Goal: Task Accomplishment & Management: Use online tool/utility

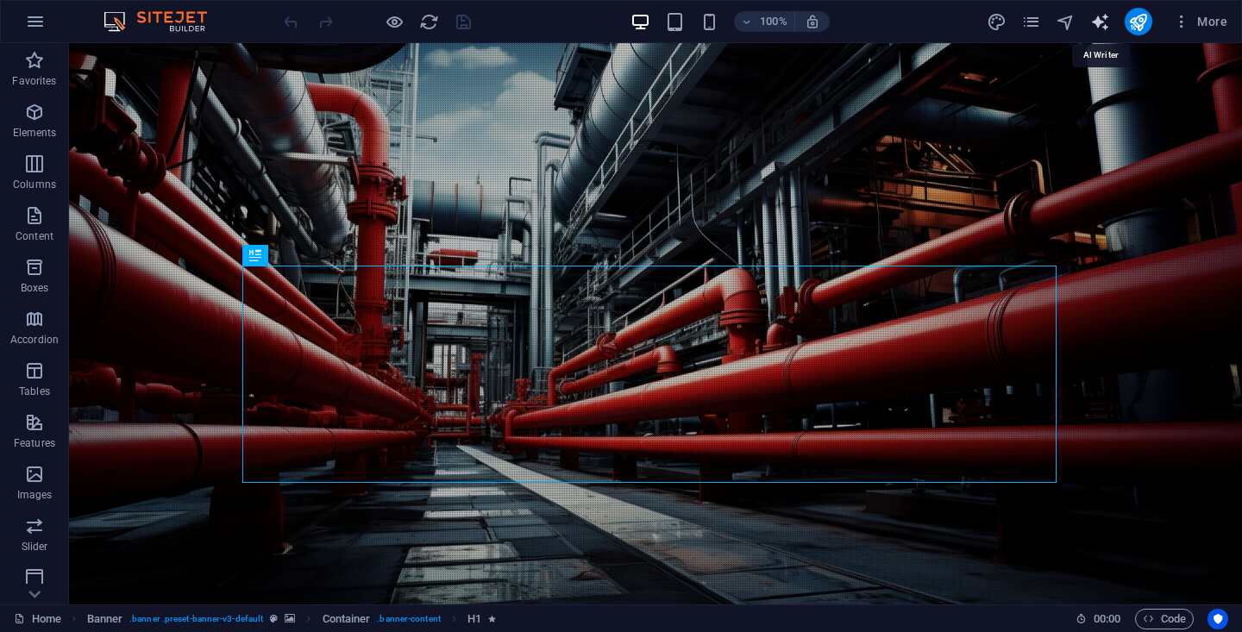
click at [1106, 23] on icon "text_generator" at bounding box center [1101, 22] width 20 height 20
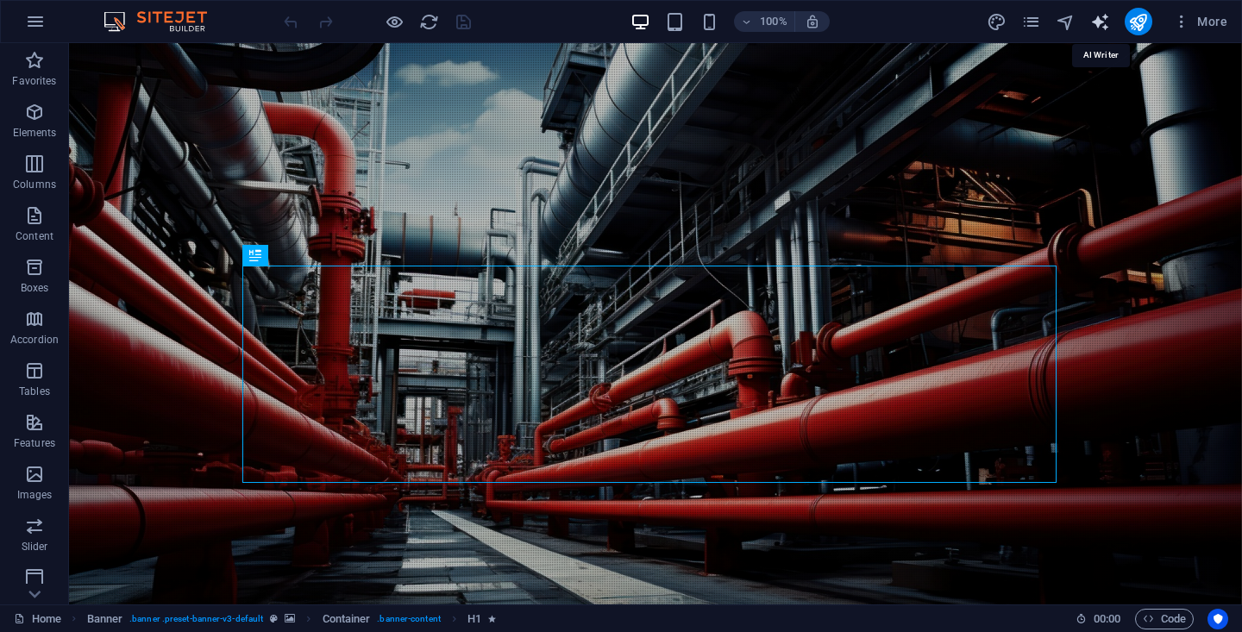
select select "English"
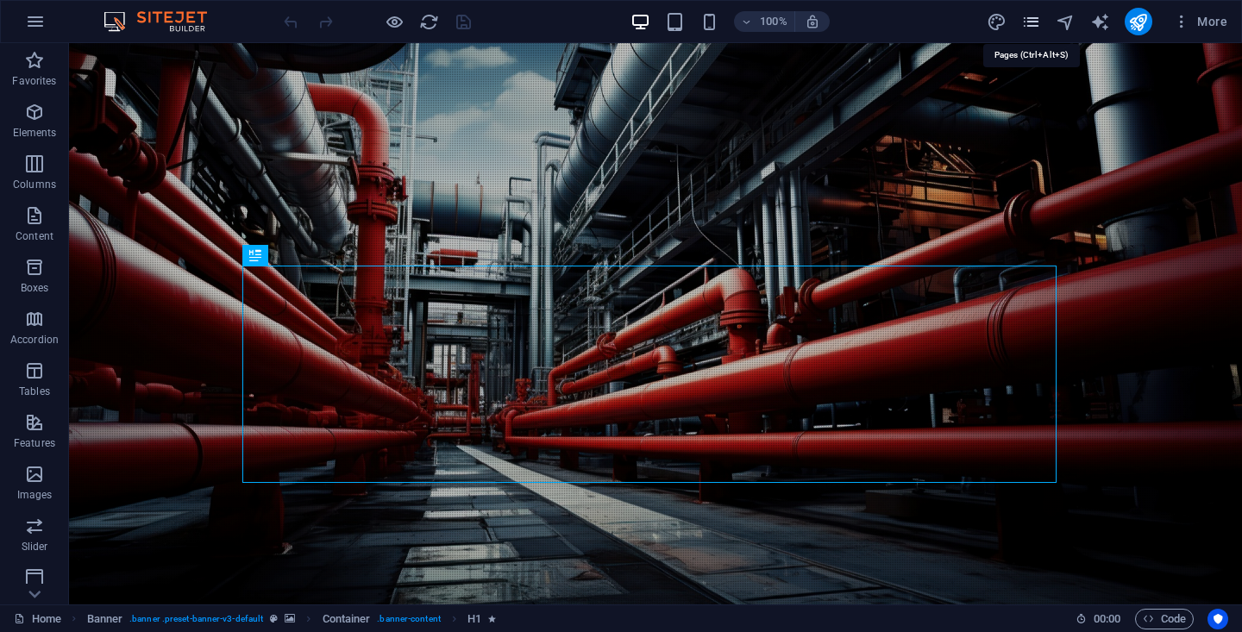
click at [1035, 28] on icon "pages" at bounding box center [1031, 22] width 20 height 20
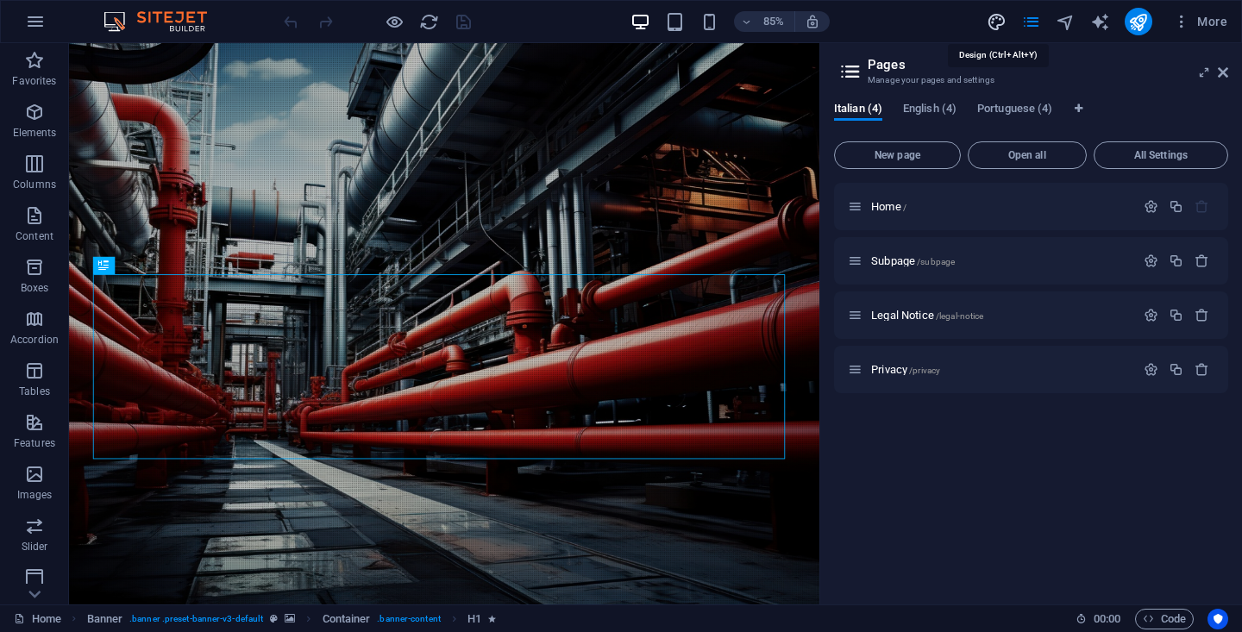
click at [1000, 27] on icon "design" at bounding box center [997, 22] width 20 height 20
select select "400"
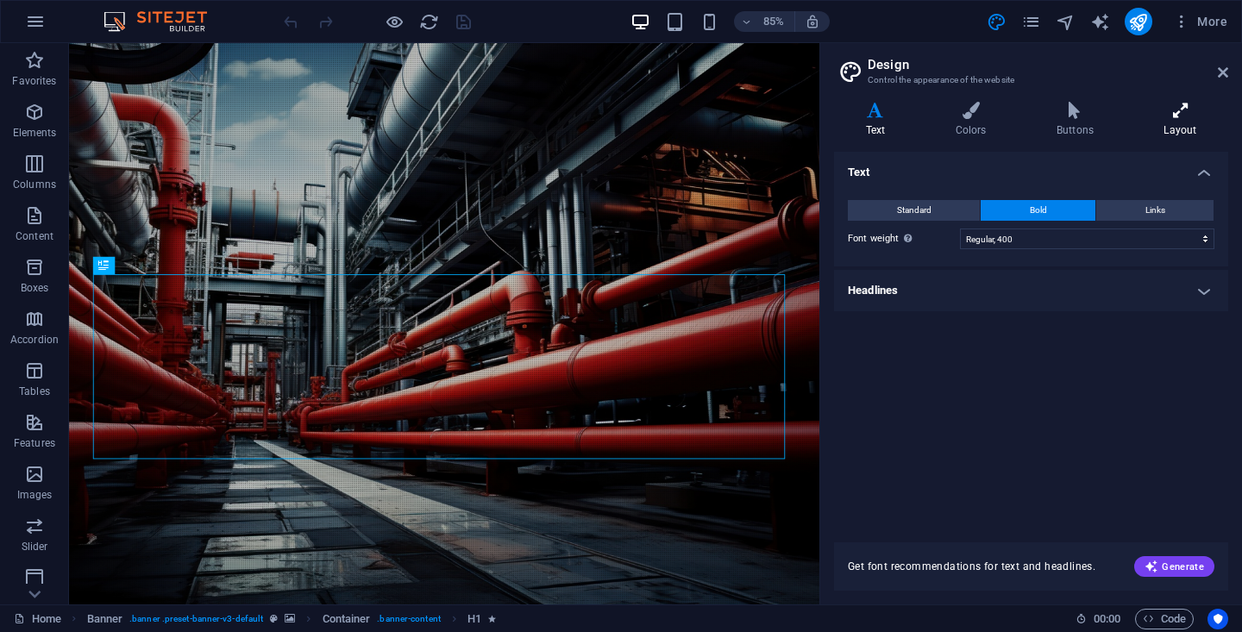
click at [1188, 116] on icon at bounding box center [1181, 110] width 96 height 17
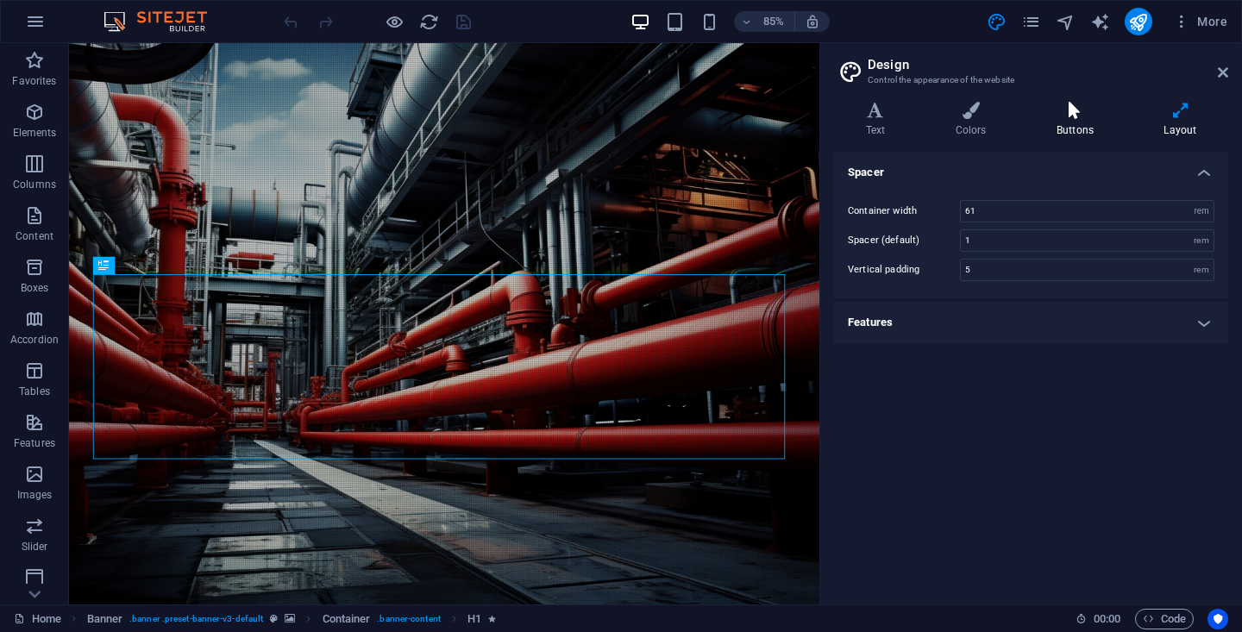
click at [1089, 115] on icon at bounding box center [1075, 110] width 100 height 17
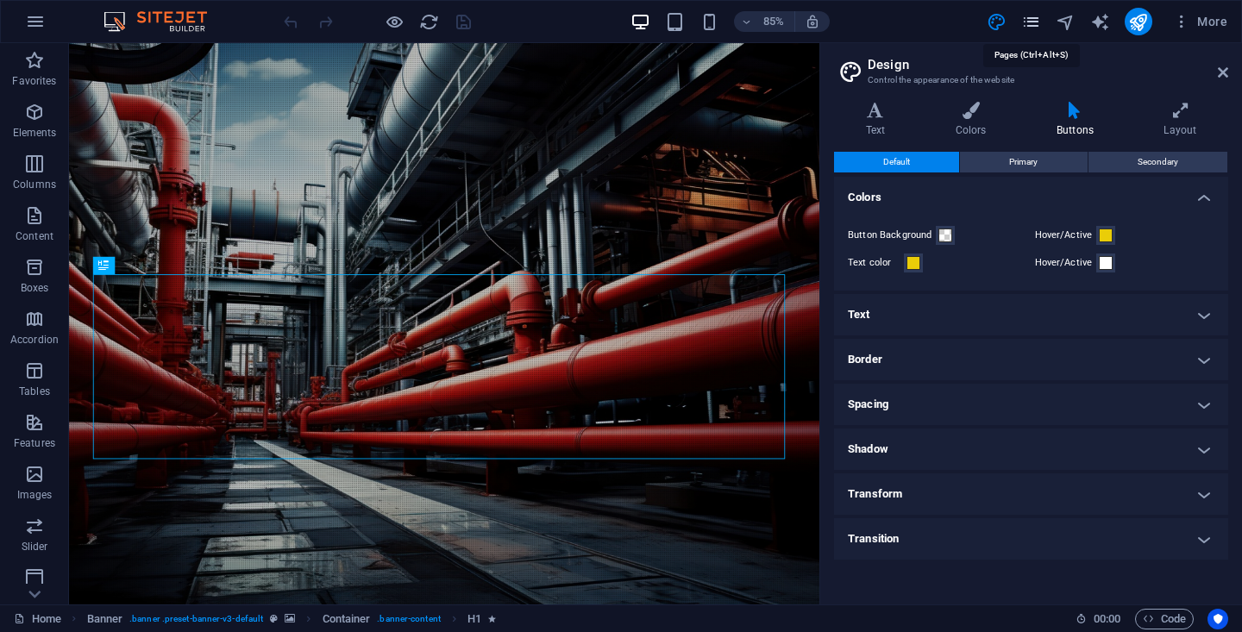
click at [1040, 28] on icon "pages" at bounding box center [1031, 22] width 20 height 20
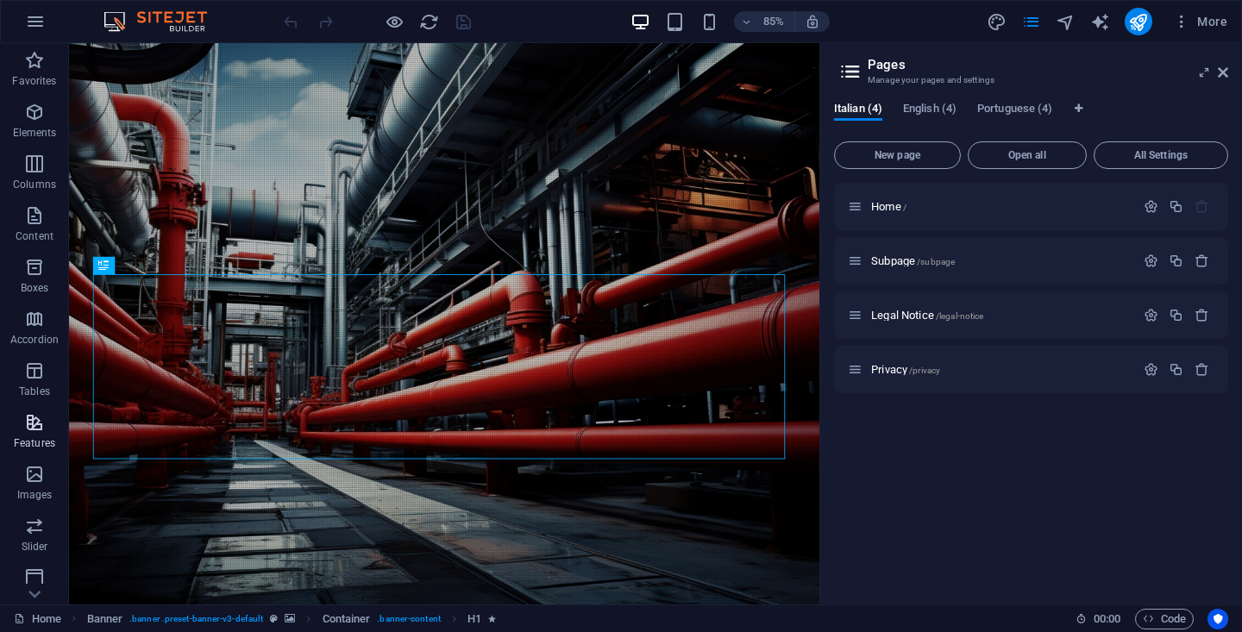
click at [35, 428] on icon "button" at bounding box center [34, 422] width 21 height 21
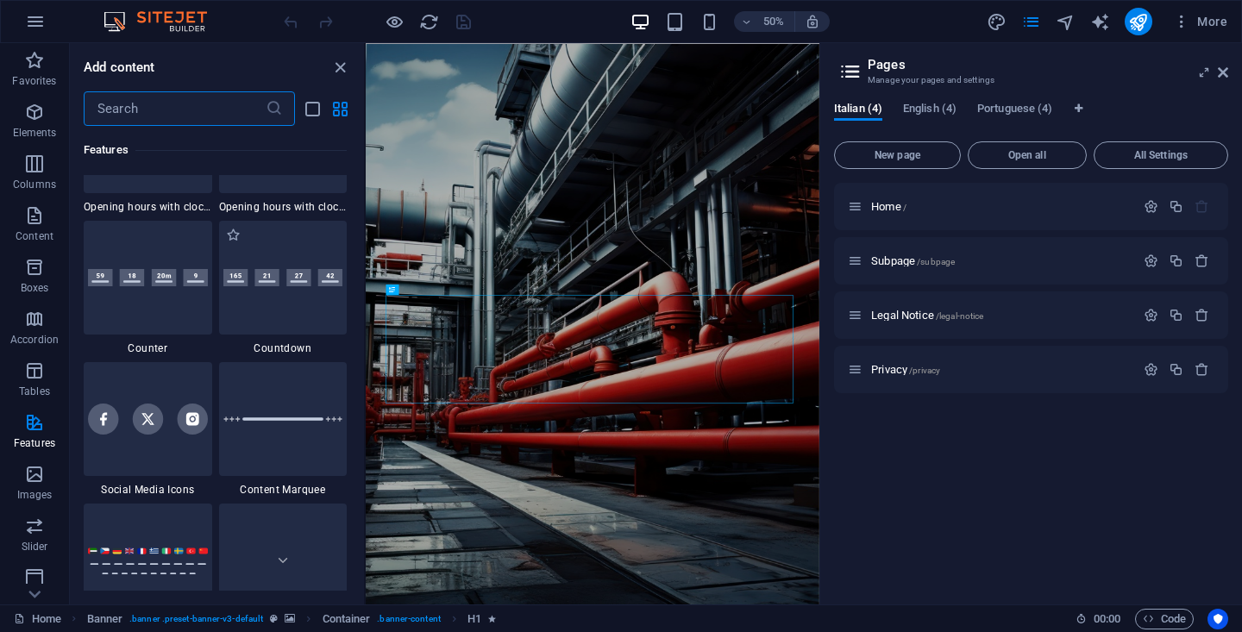
scroll to position [7726, 0]
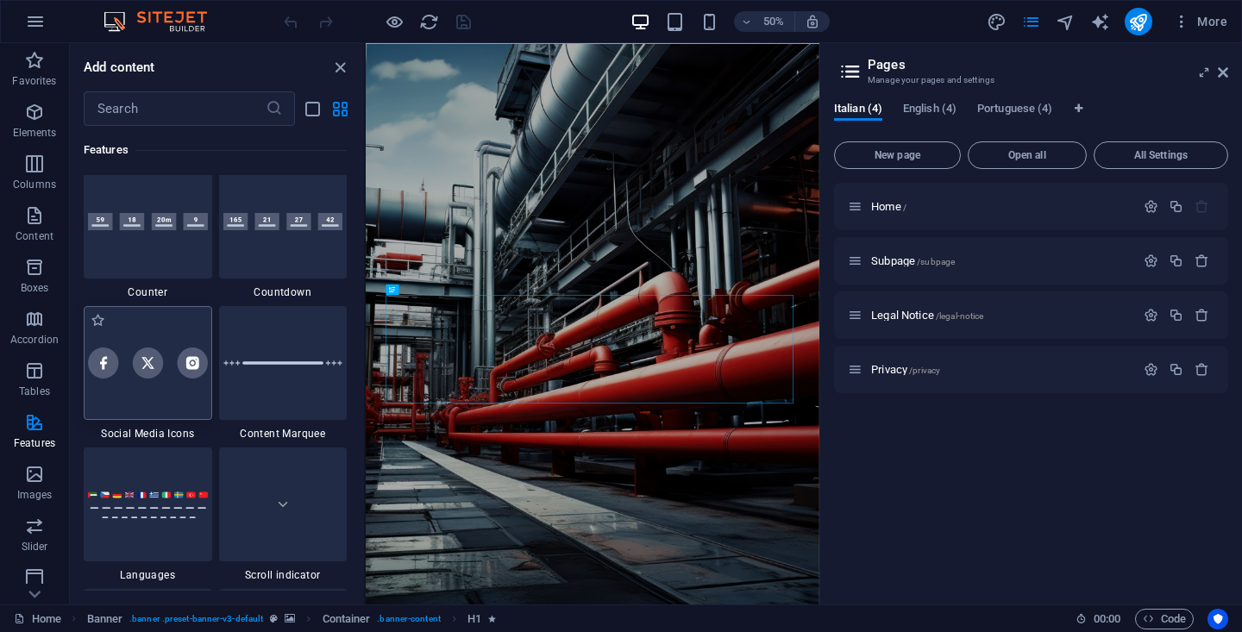
click at [177, 389] on div at bounding box center [148, 363] width 129 height 114
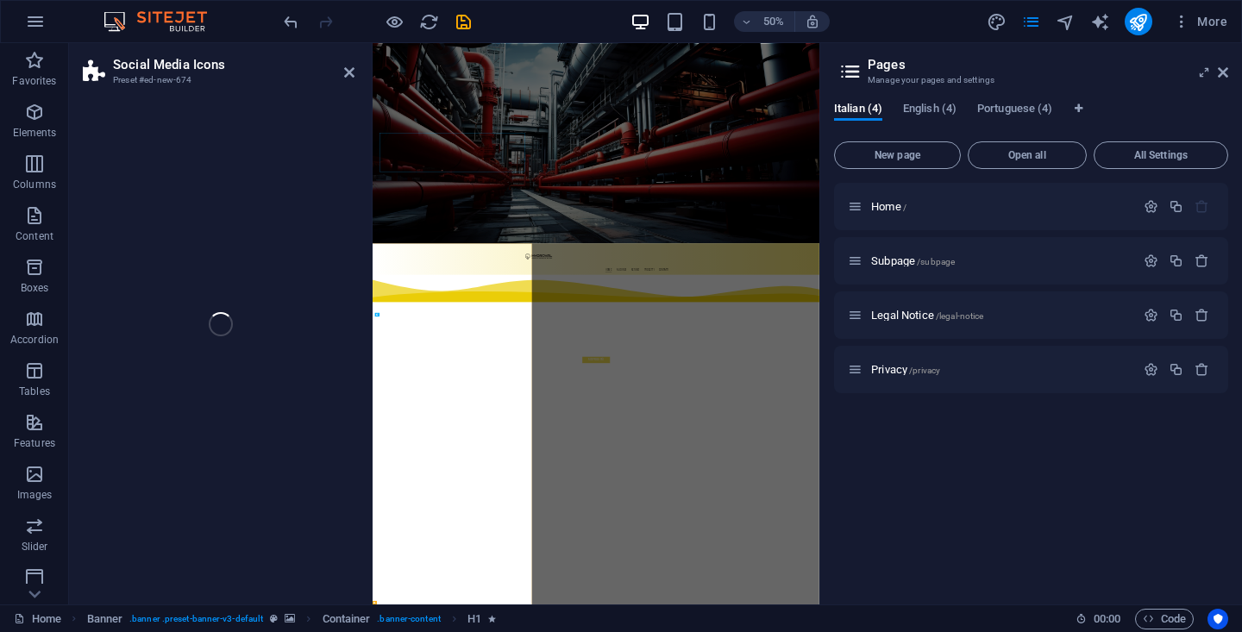
select select "rem"
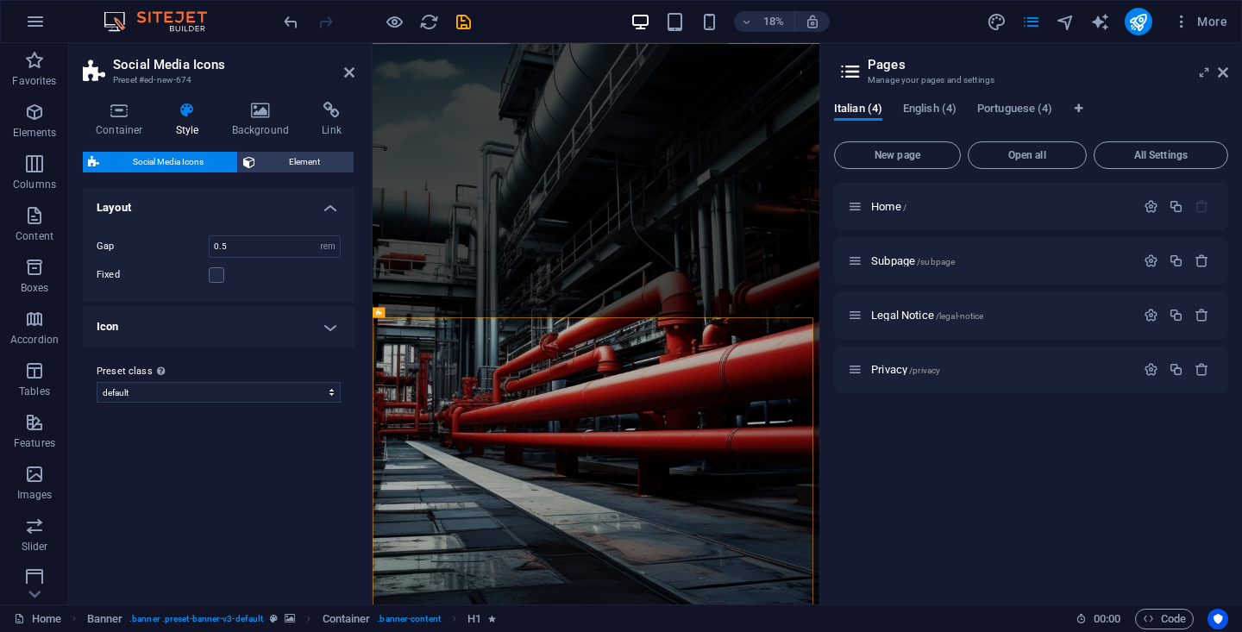
scroll to position [575, 0]
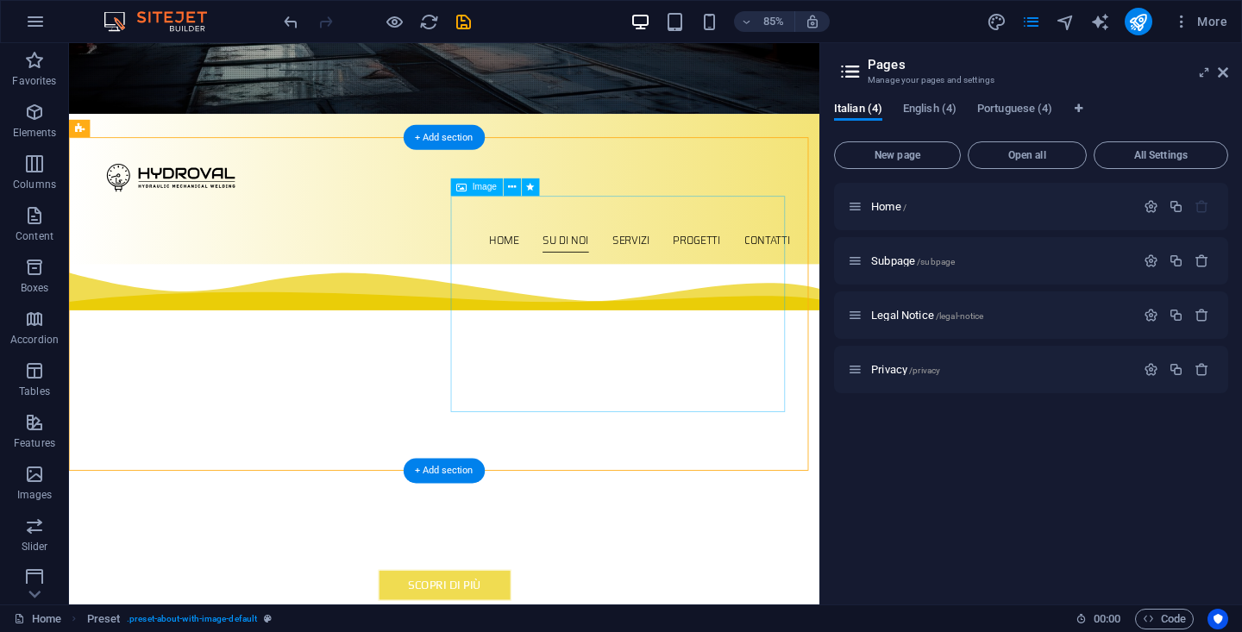
scroll to position [556, 0]
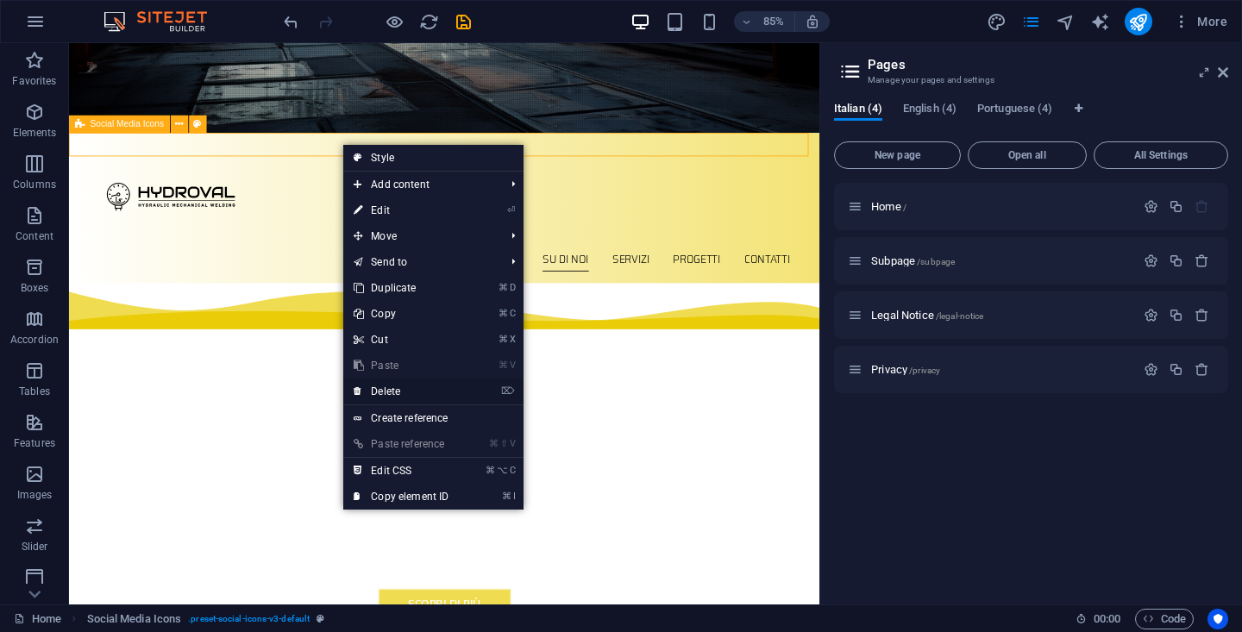
click at [403, 389] on link "⌦ Delete" at bounding box center [401, 392] width 116 height 26
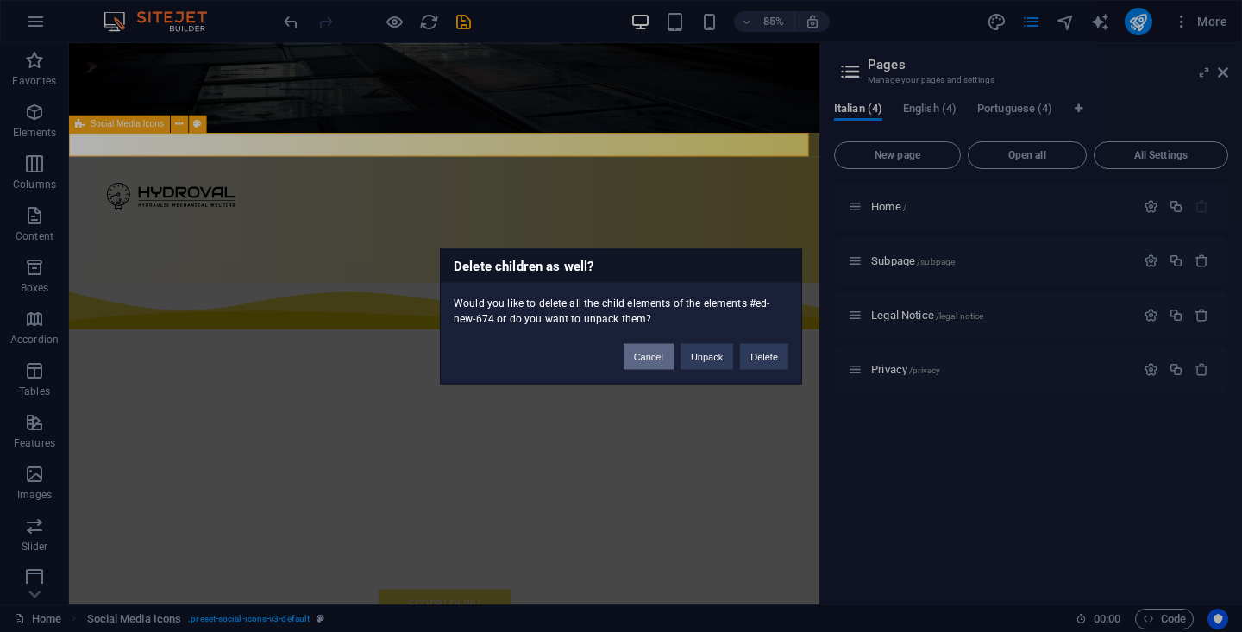
click at [659, 358] on button "Cancel" at bounding box center [649, 356] width 50 height 26
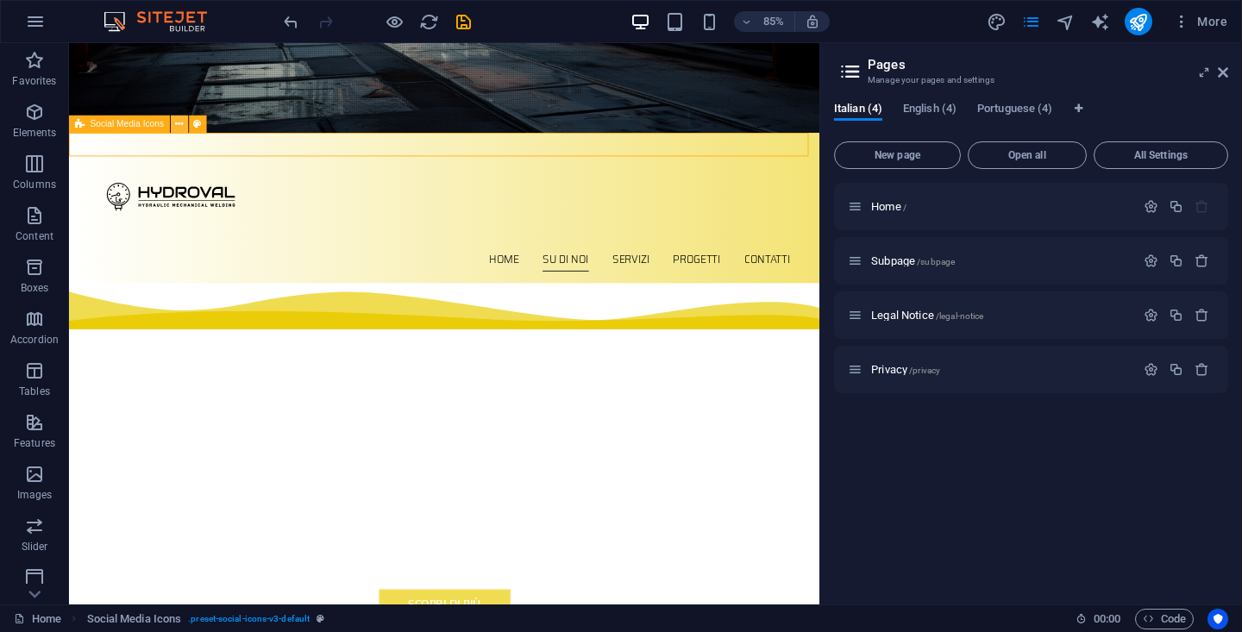
click at [178, 127] on icon at bounding box center [179, 124] width 8 height 16
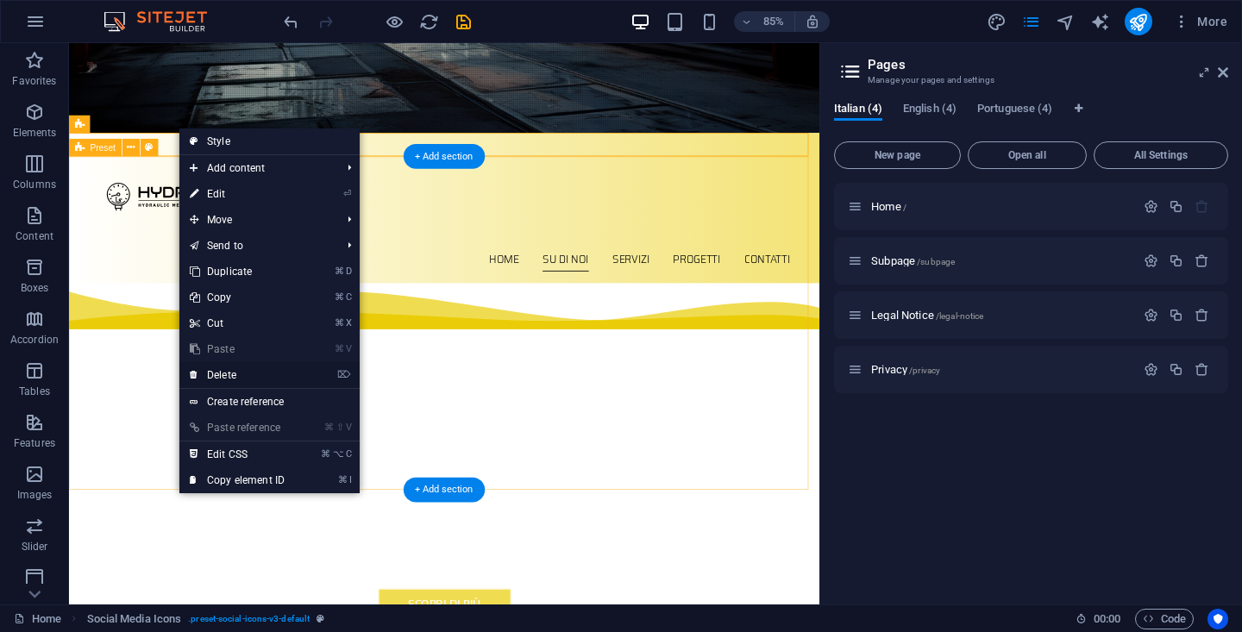
click at [261, 375] on link "⌦ Delete" at bounding box center [237, 375] width 116 height 26
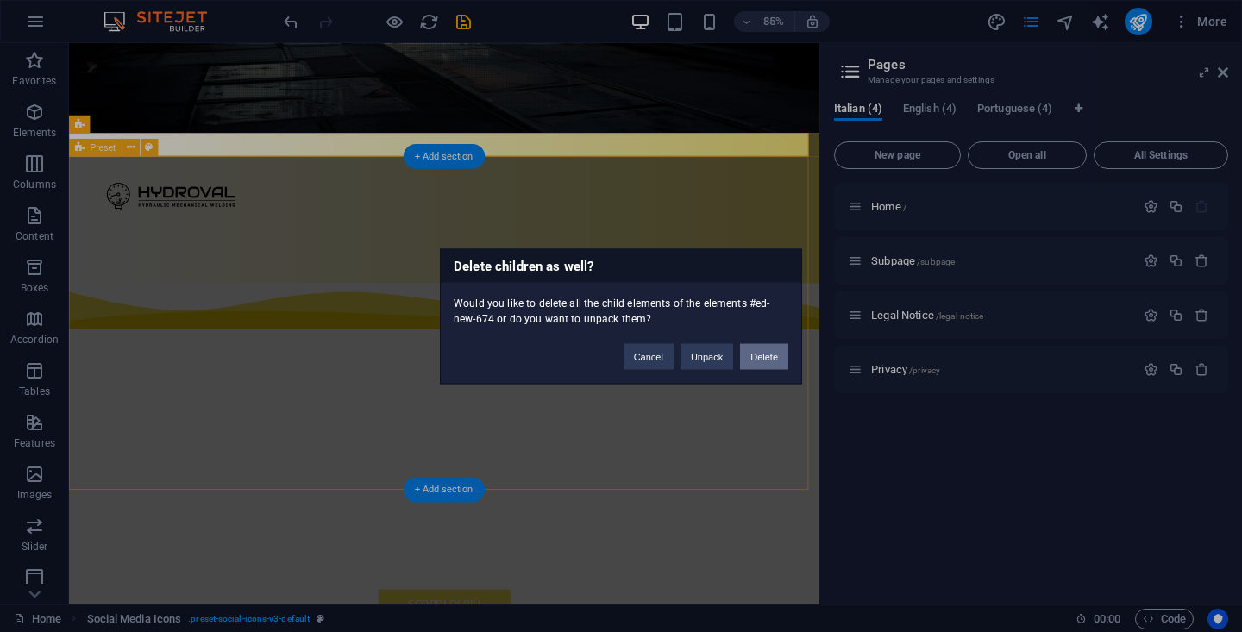
drag, startPoint x: 757, startPoint y: 360, endPoint x: 808, endPoint y: 372, distance: 52.3
click at [757, 360] on button "Delete" at bounding box center [764, 356] width 48 height 26
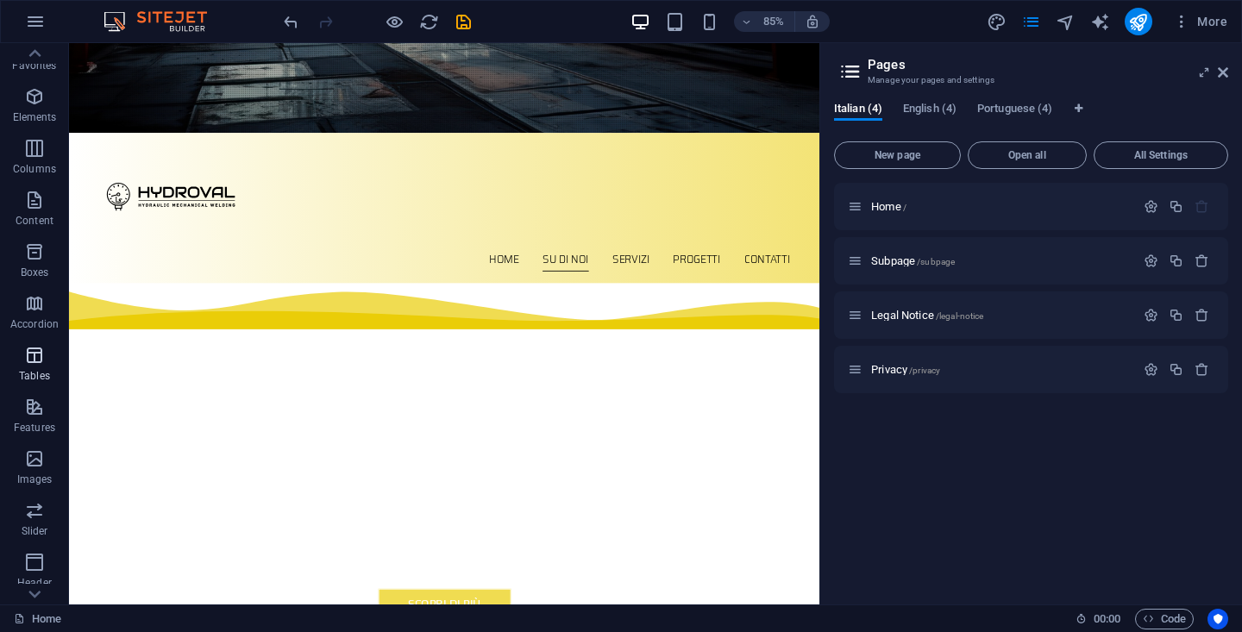
scroll to position [0, 0]
click at [41, 432] on icon "button" at bounding box center [34, 422] width 21 height 21
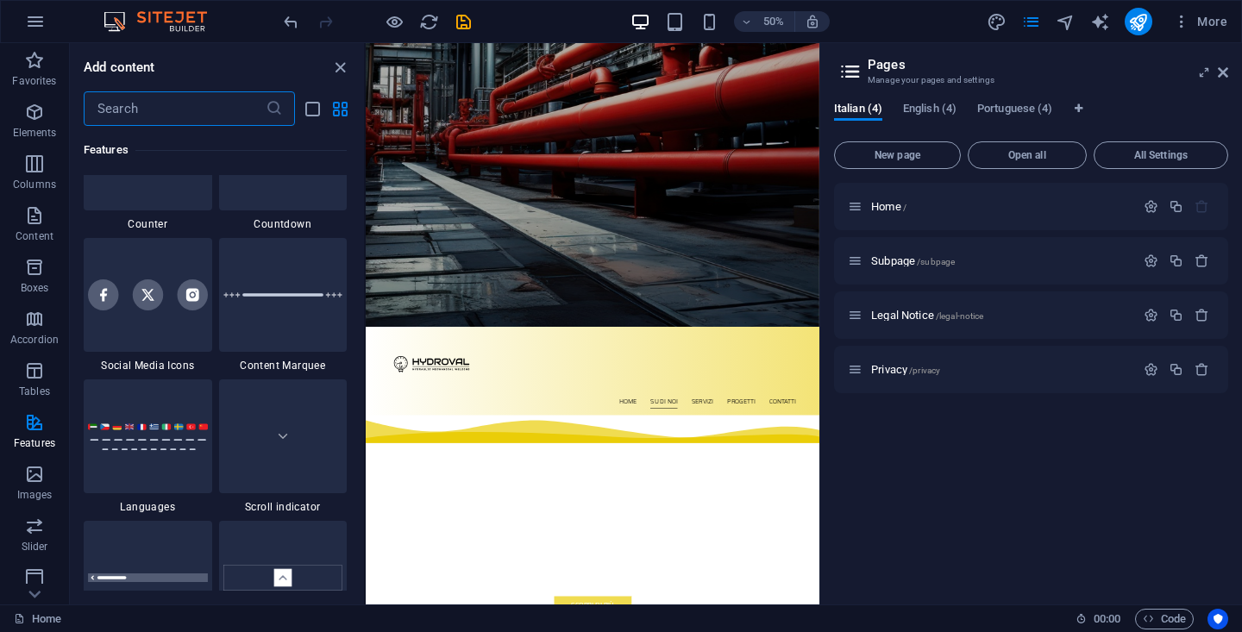
scroll to position [7857, 0]
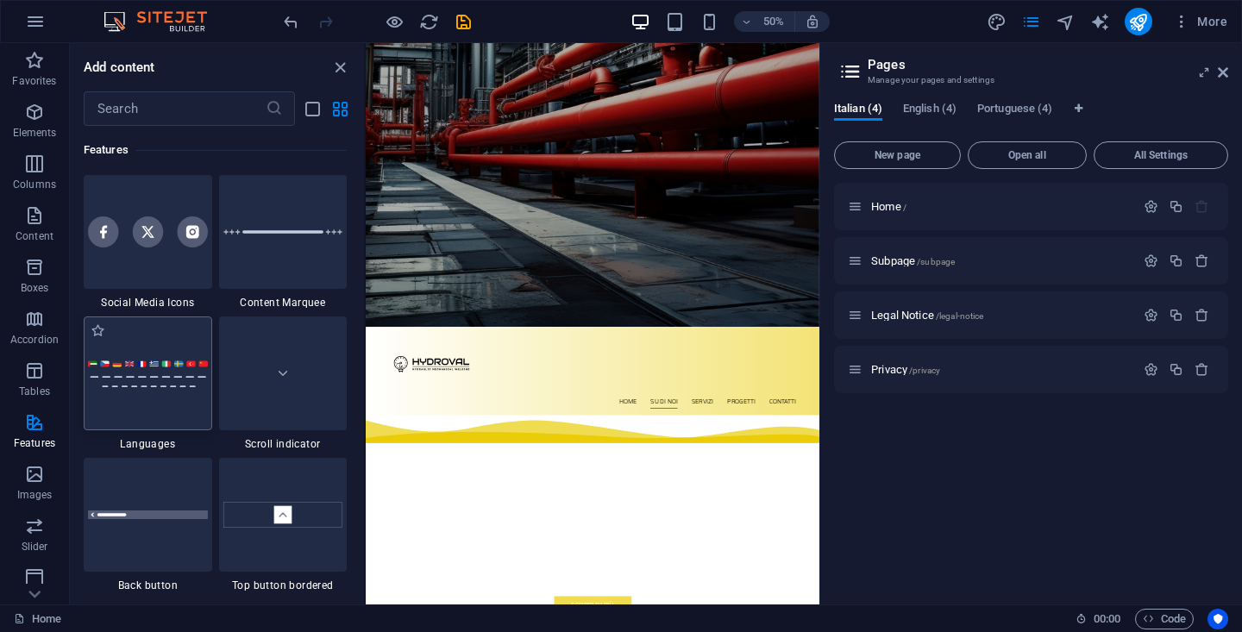
click at [172, 368] on img at bounding box center [148, 374] width 120 height 28
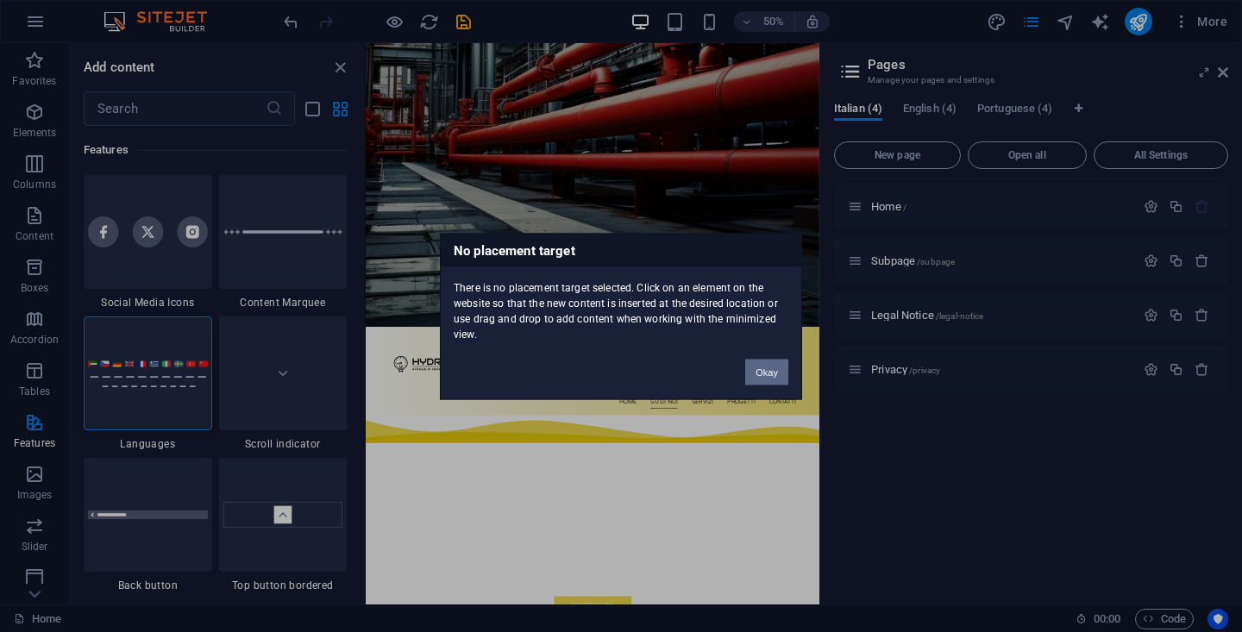
click at [764, 374] on button "Okay" at bounding box center [766, 372] width 43 height 26
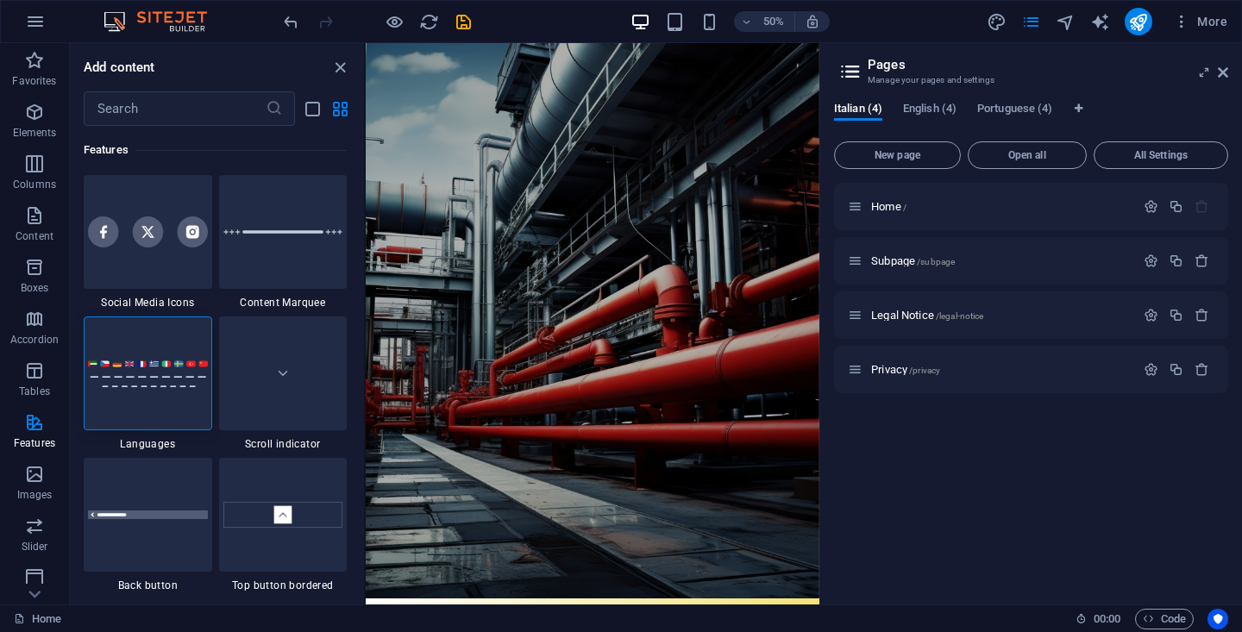
scroll to position [0, 0]
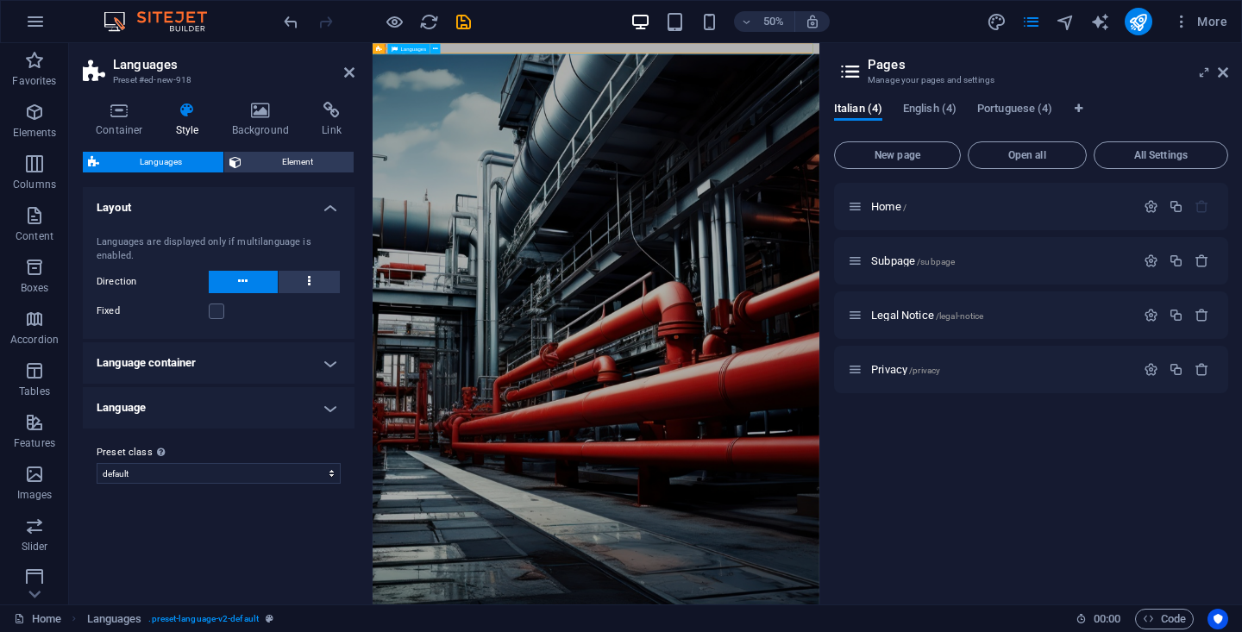
click at [613, 53] on div "Italiano English Português" at bounding box center [819, 53] width 901 height 27
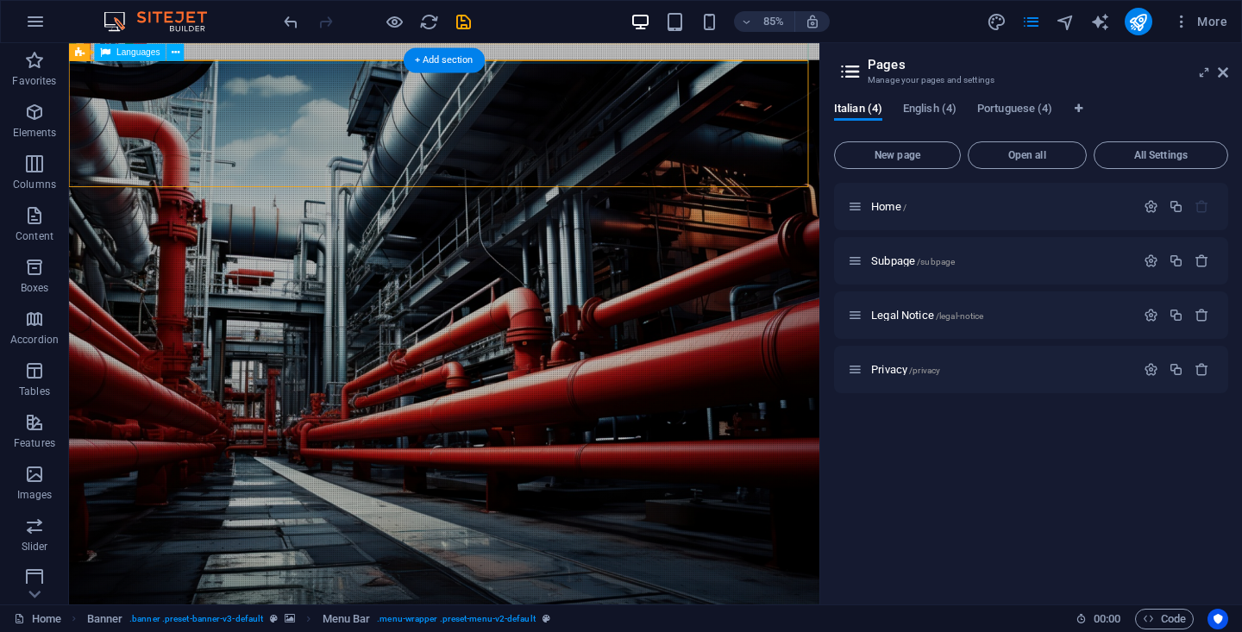
click at [266, 53] on div "Italiano English Português" at bounding box center [511, 53] width 890 height 27
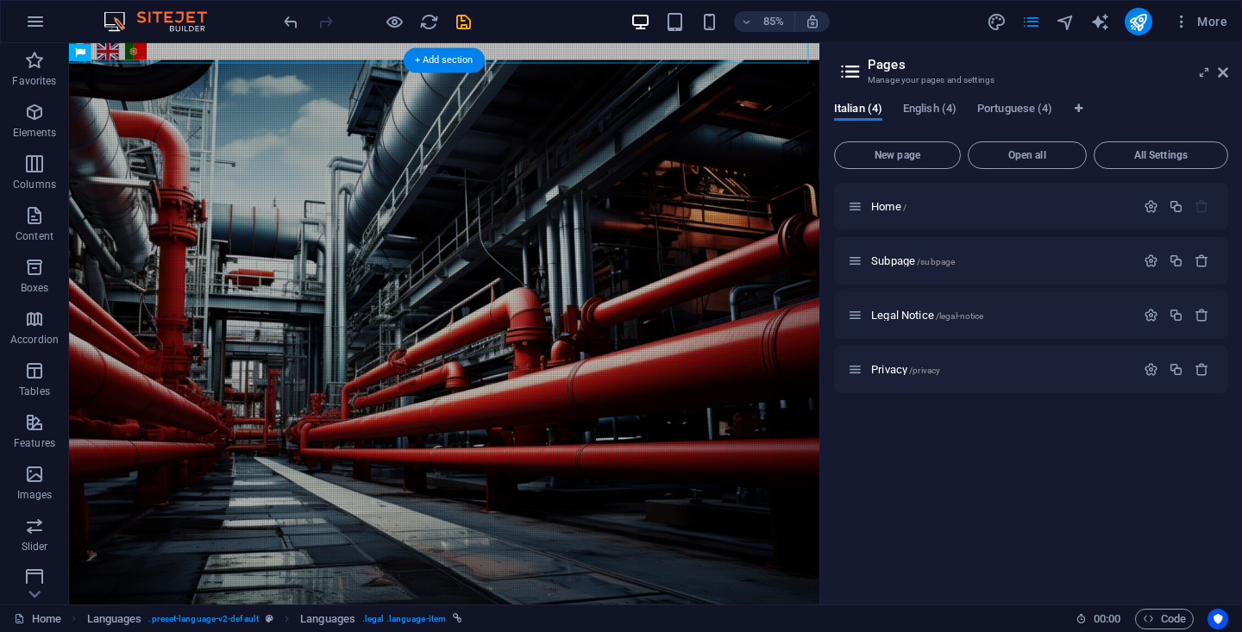
click at [145, 53] on div "Italiano English Português" at bounding box center [511, 53] width 890 height 27
drag, startPoint x: 166, startPoint y: 97, endPoint x: 382, endPoint y: 55, distance: 220.5
click at [198, 54] on div "Italiano English Português" at bounding box center [511, 53] width 890 height 27
click at [253, 51] on div "Italiano English Português" at bounding box center [511, 53] width 890 height 27
click at [173, 51] on icon at bounding box center [176, 52] width 8 height 16
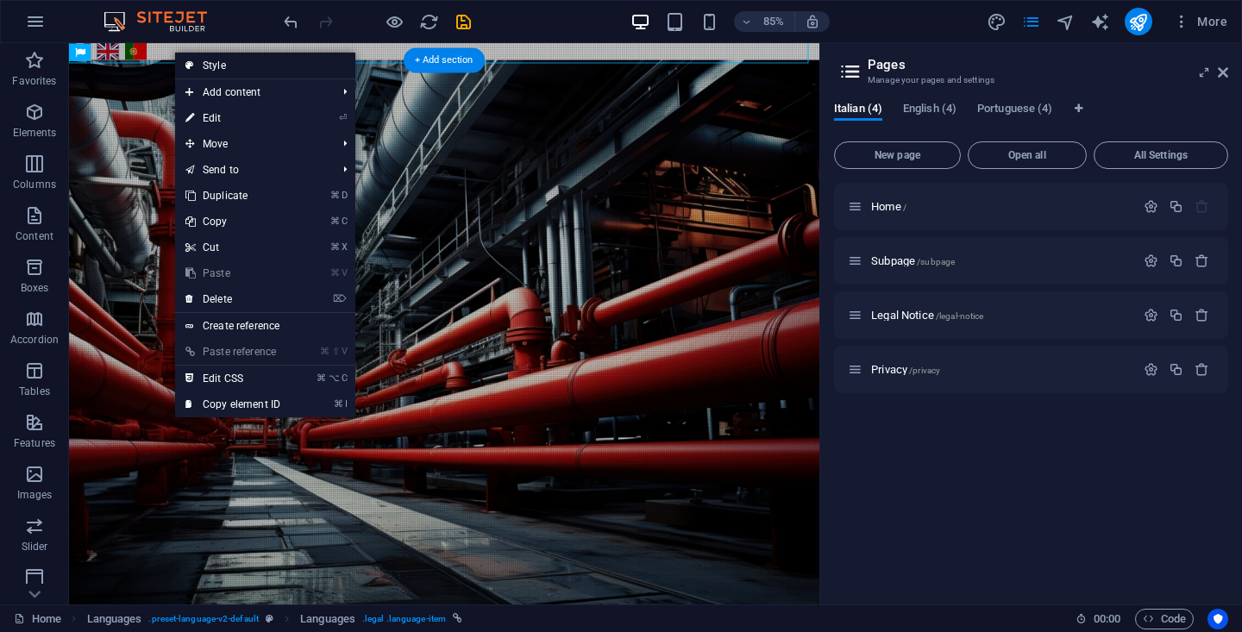
click at [223, 64] on link "Style" at bounding box center [265, 66] width 180 height 26
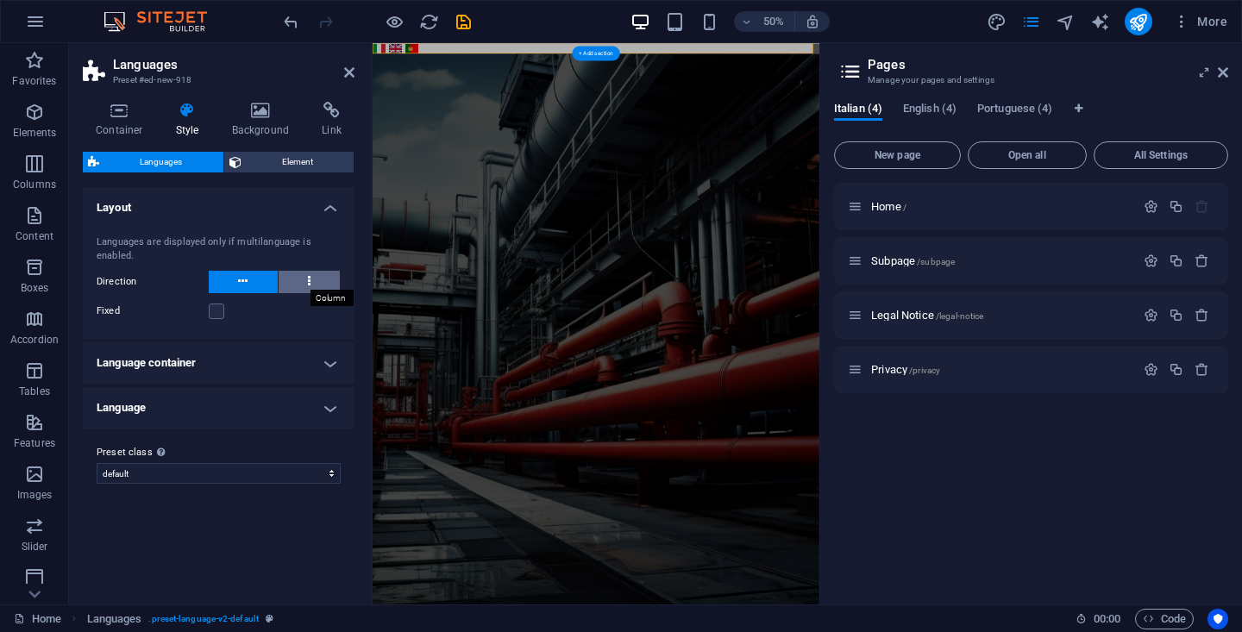
click at [310, 283] on icon at bounding box center [309, 281] width 3 height 21
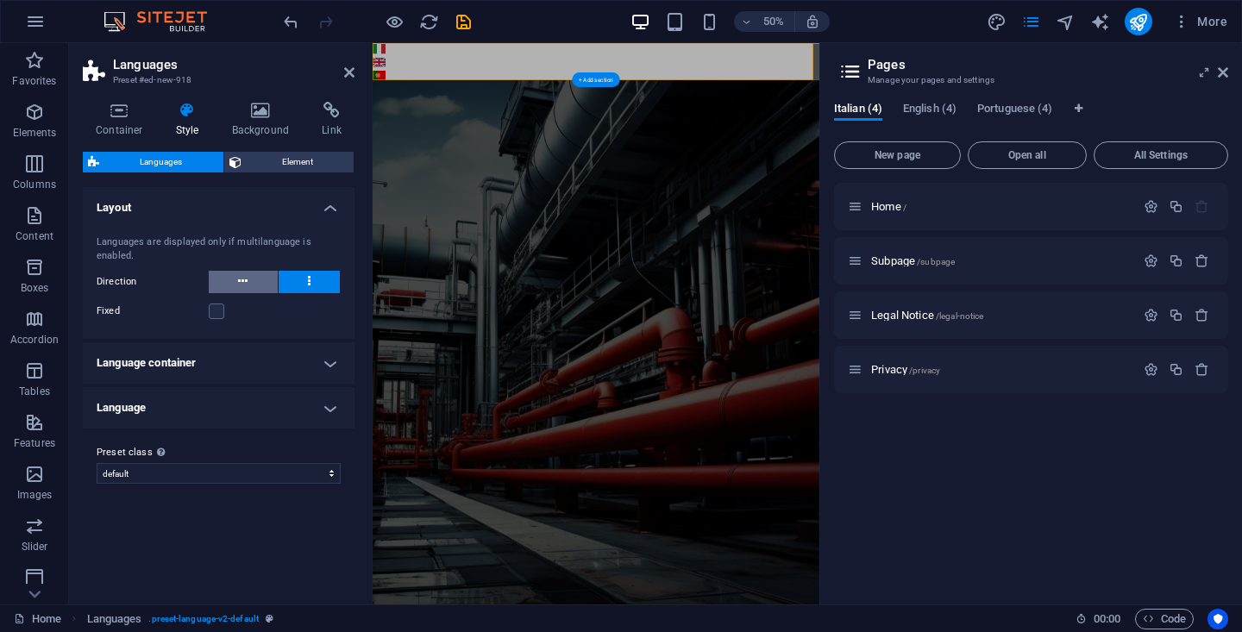
click at [268, 281] on button at bounding box center [243, 282] width 69 height 22
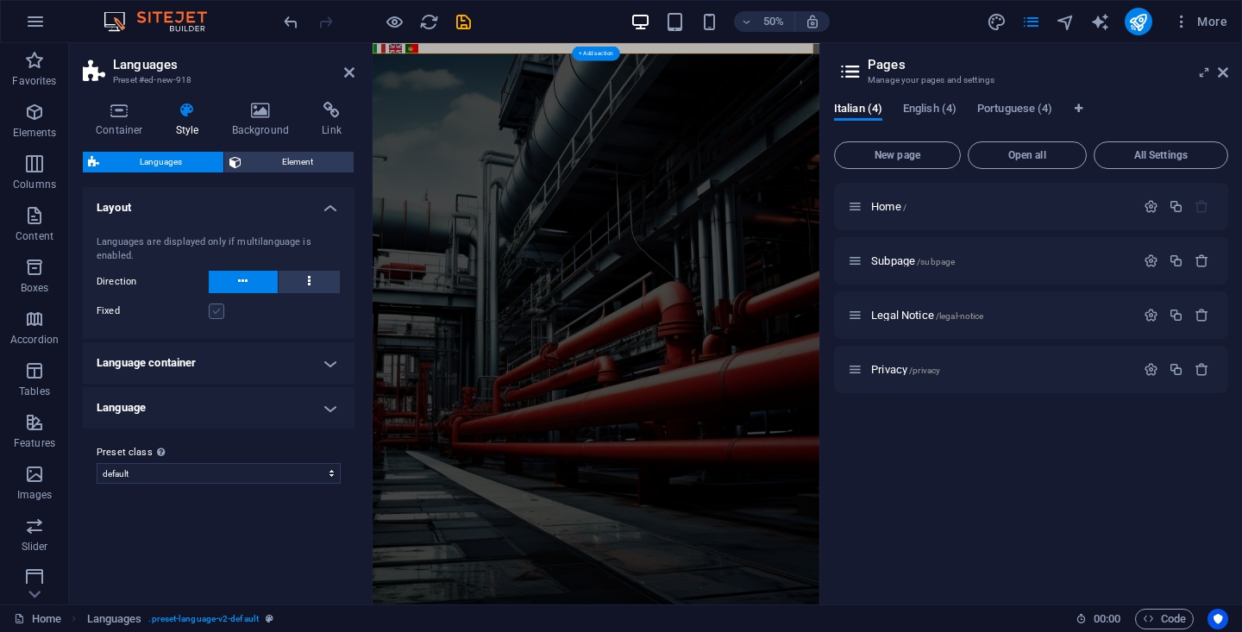
click at [216, 315] on label at bounding box center [217, 312] width 16 height 16
click at [0, 0] on input "Fixed" at bounding box center [0, 0] width 0 height 0
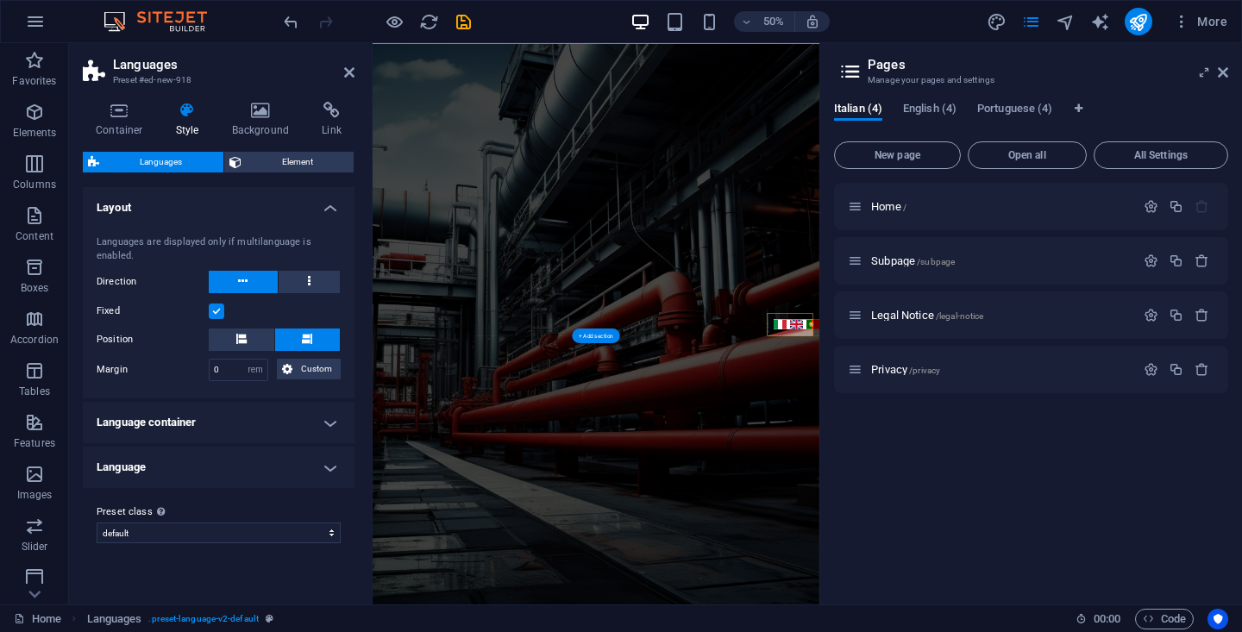
click at [216, 315] on label at bounding box center [217, 312] width 16 height 16
click at [0, 0] on input "Fixed" at bounding box center [0, 0] width 0 height 0
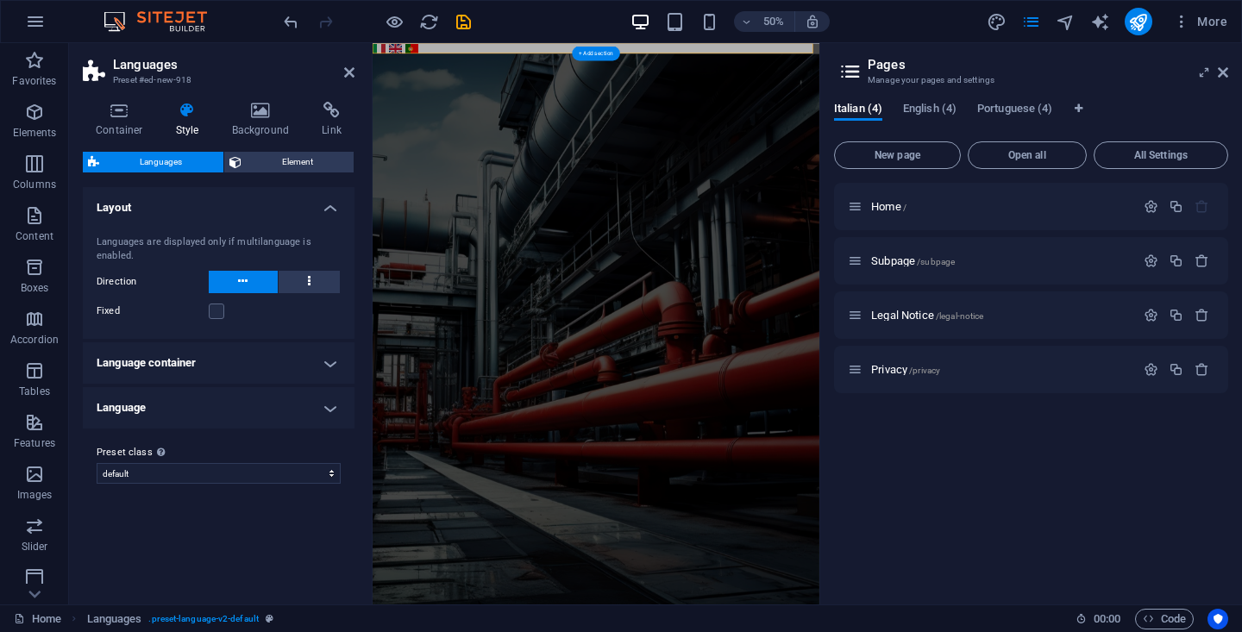
click at [324, 357] on h4 "Language container" at bounding box center [219, 363] width 272 height 41
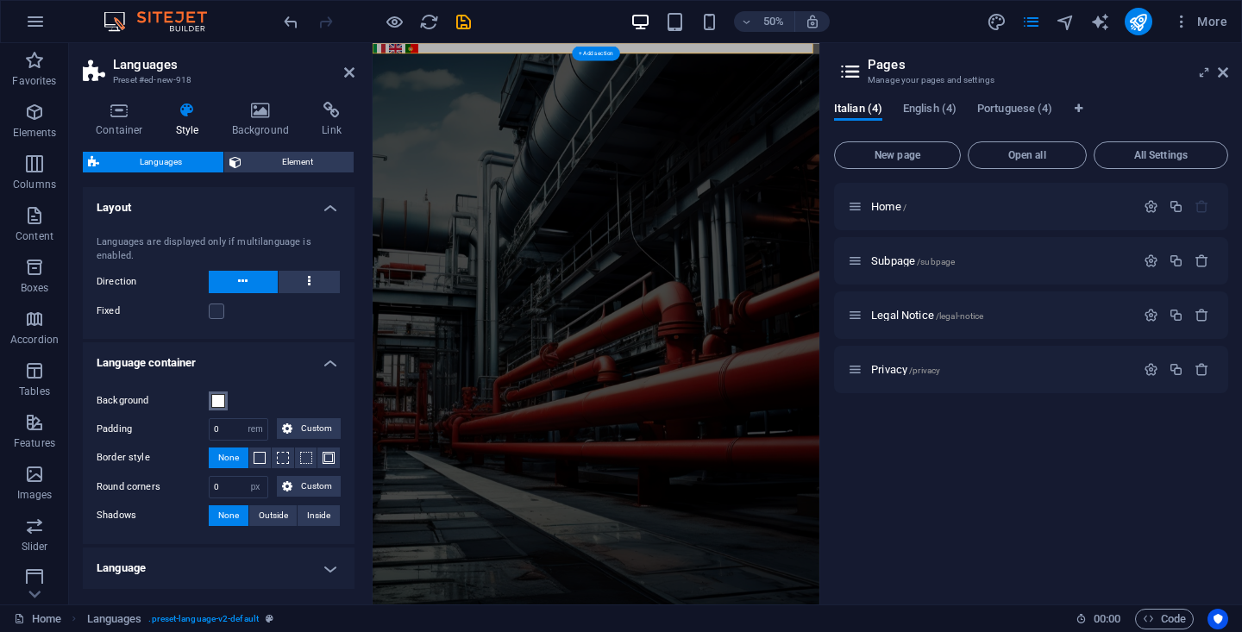
click at [221, 402] on span at bounding box center [218, 401] width 14 height 14
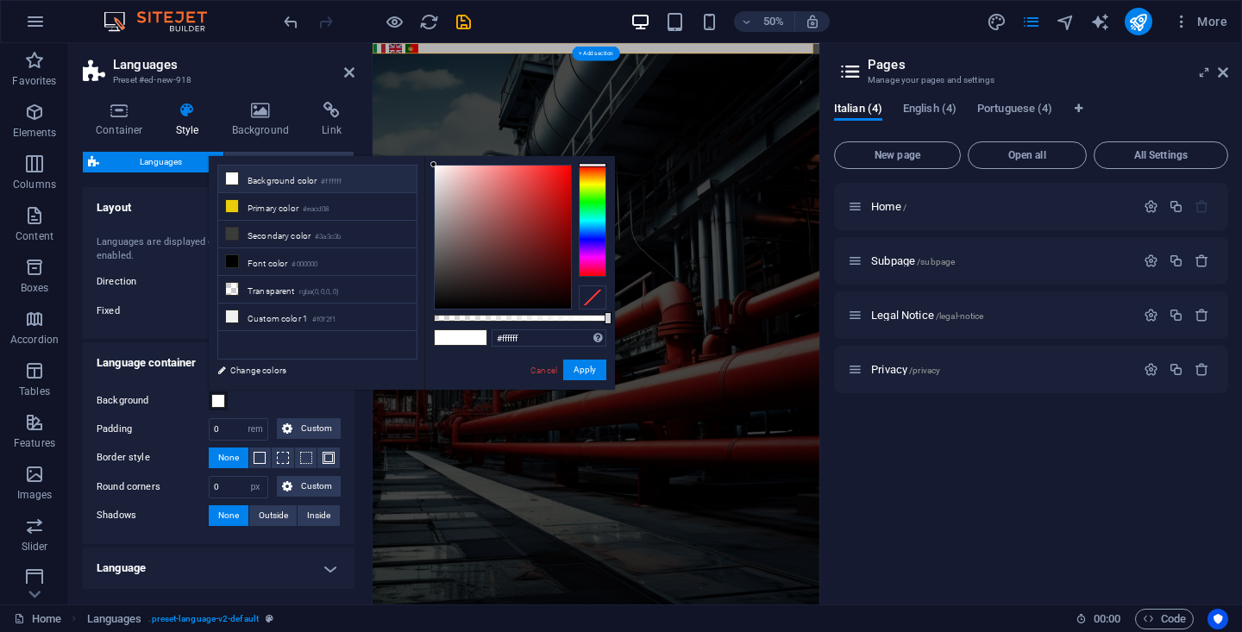
click at [221, 402] on span at bounding box center [218, 401] width 14 height 14
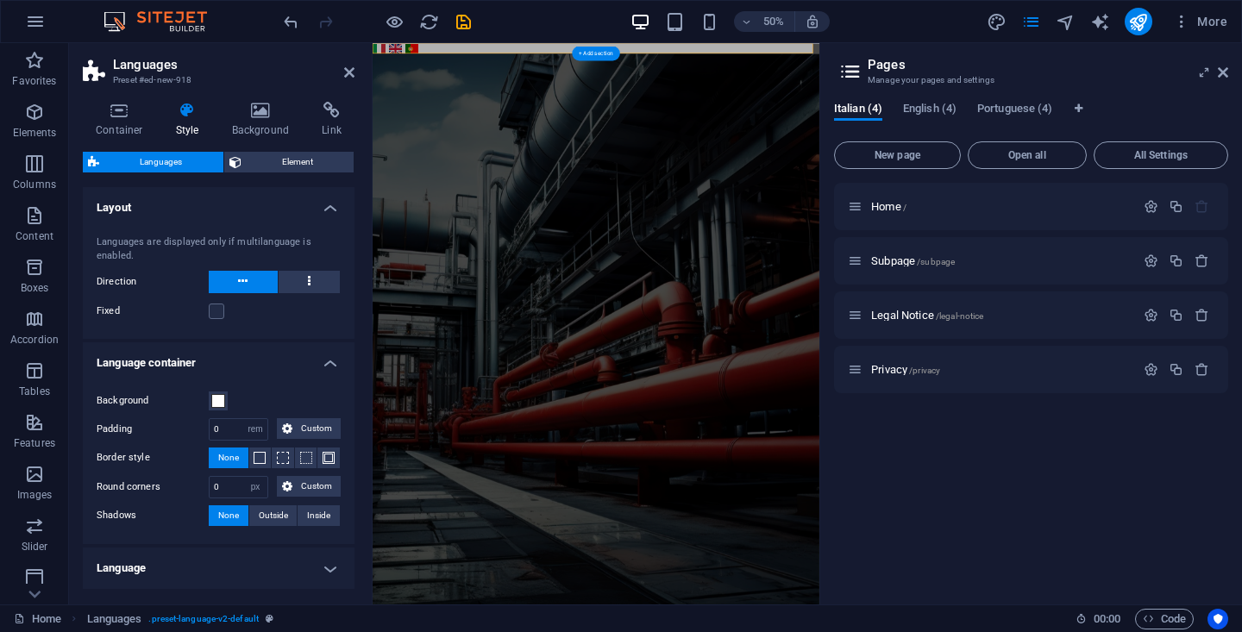
click at [313, 566] on h4 "Language" at bounding box center [219, 568] width 272 height 41
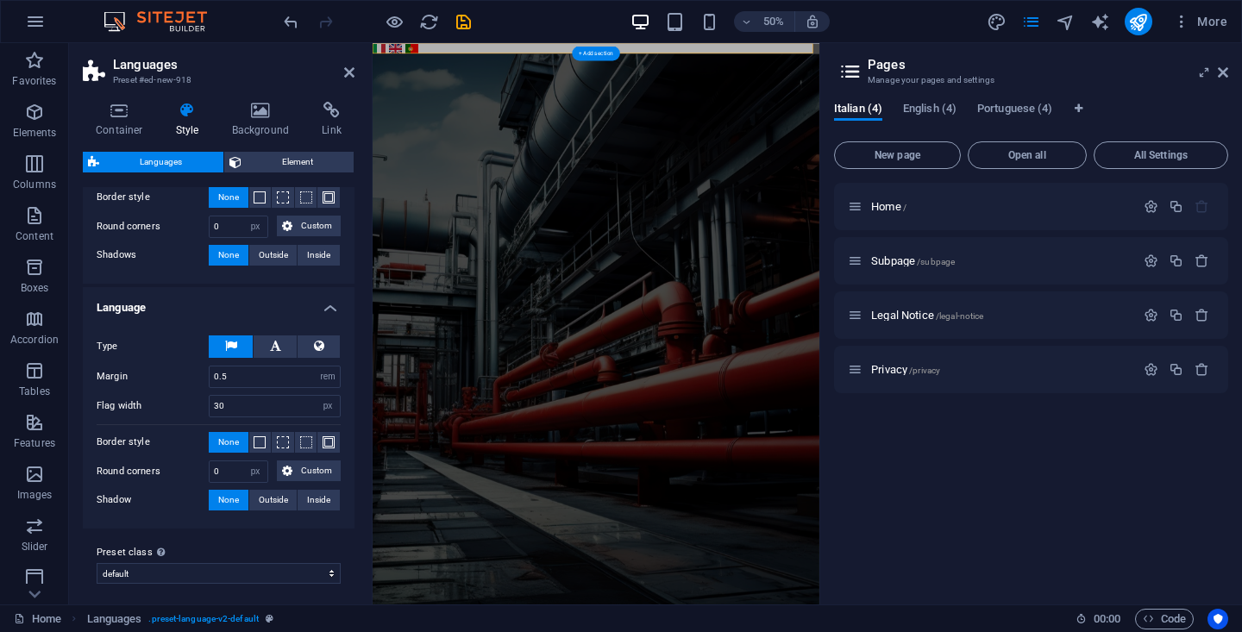
scroll to position [266, 0]
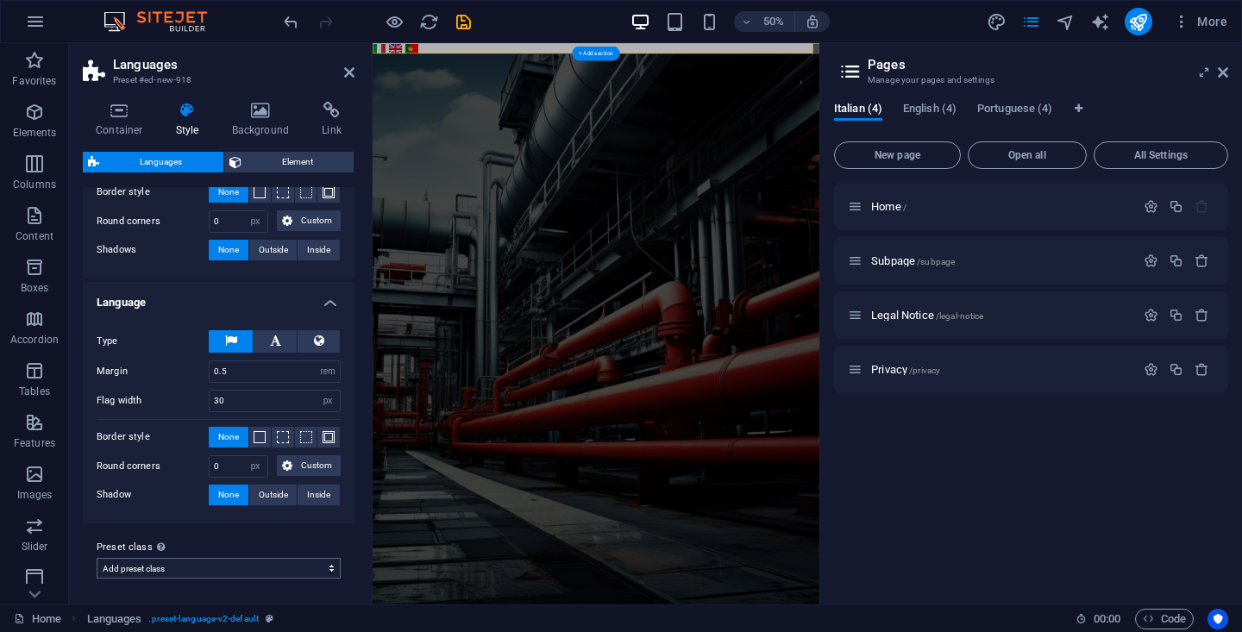
select select "preset-language-v2-default"
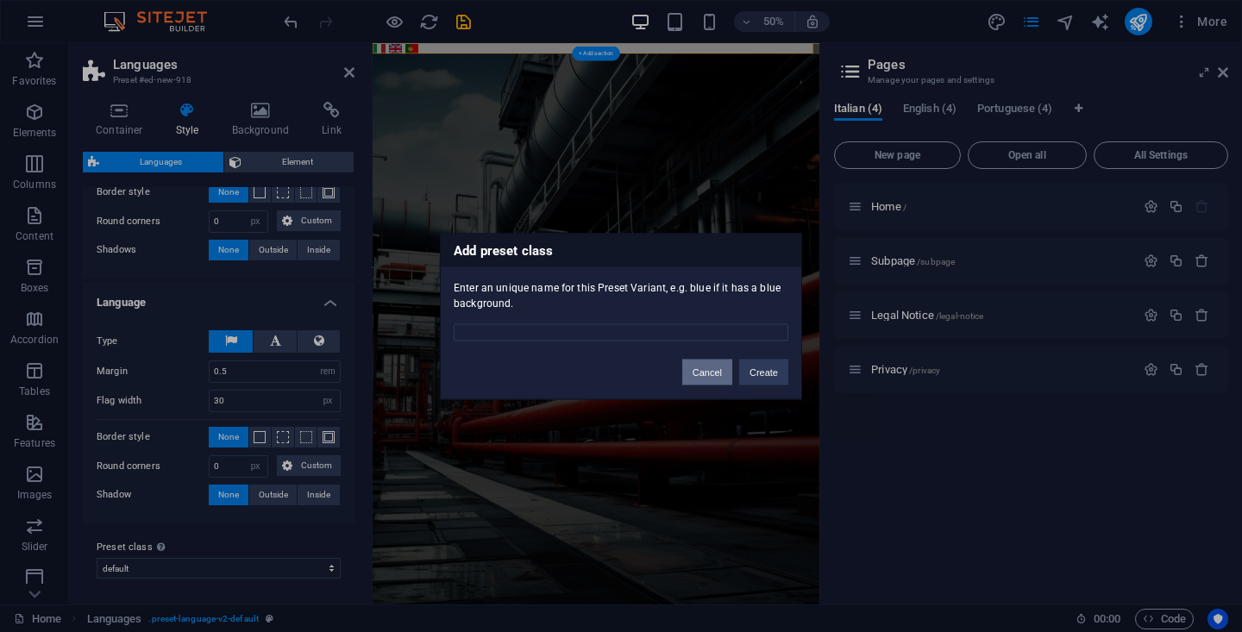
click at [703, 372] on button "Cancel" at bounding box center [707, 372] width 50 height 26
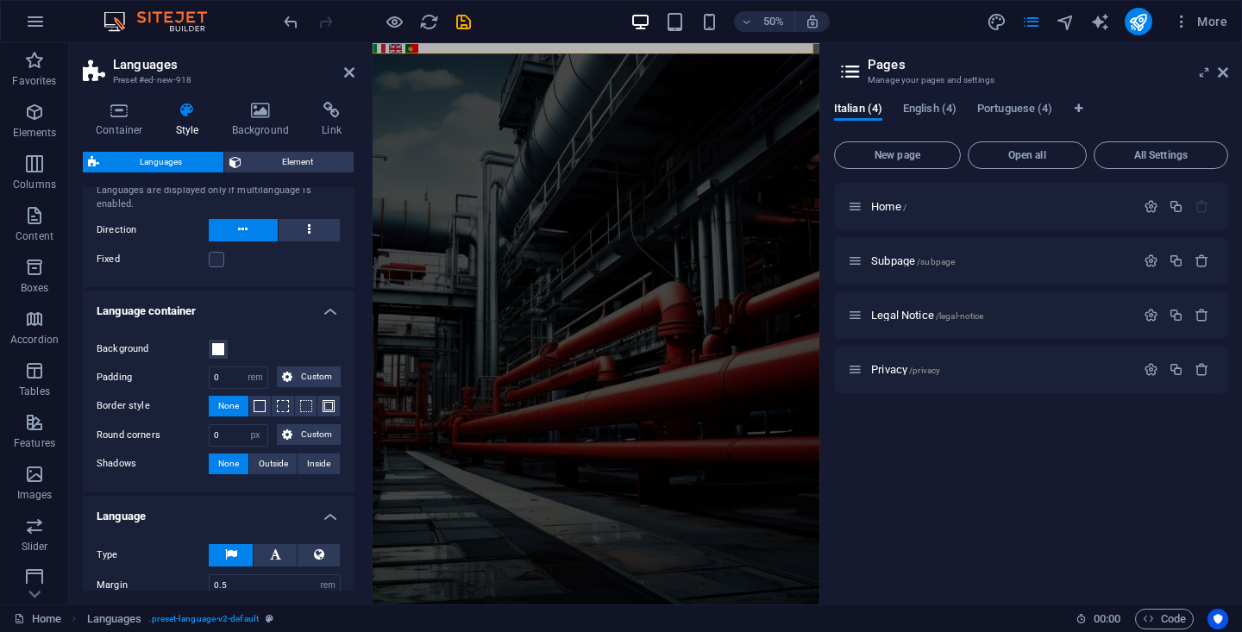
scroll to position [0, 0]
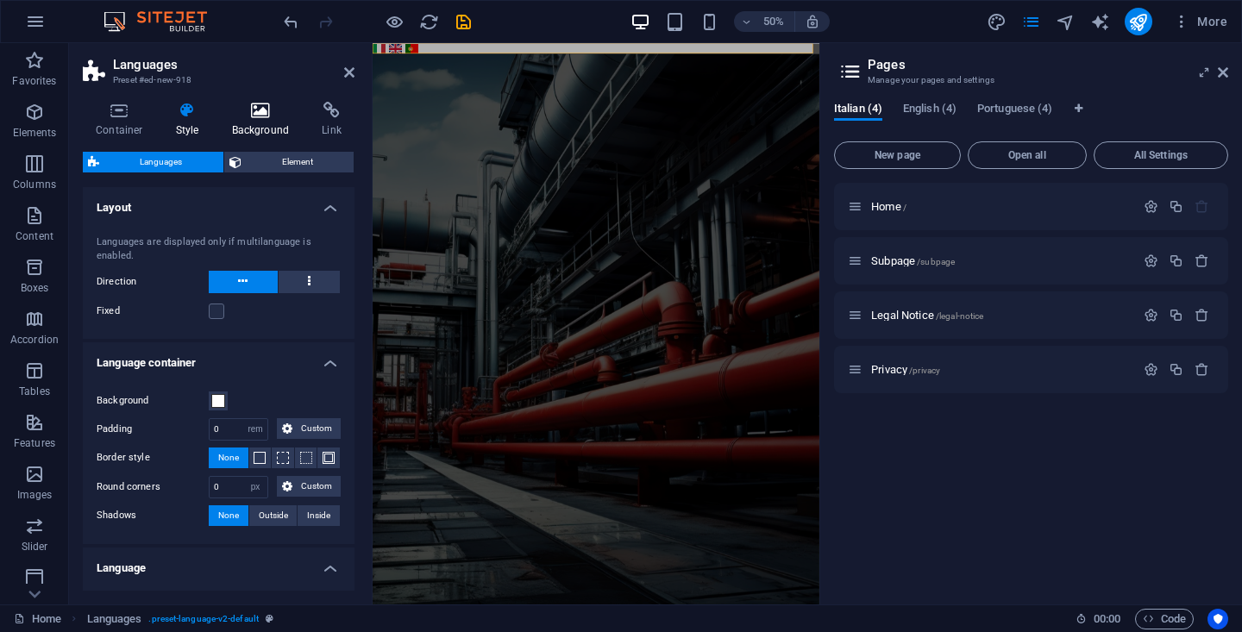
click at [263, 116] on icon at bounding box center [261, 110] width 84 height 17
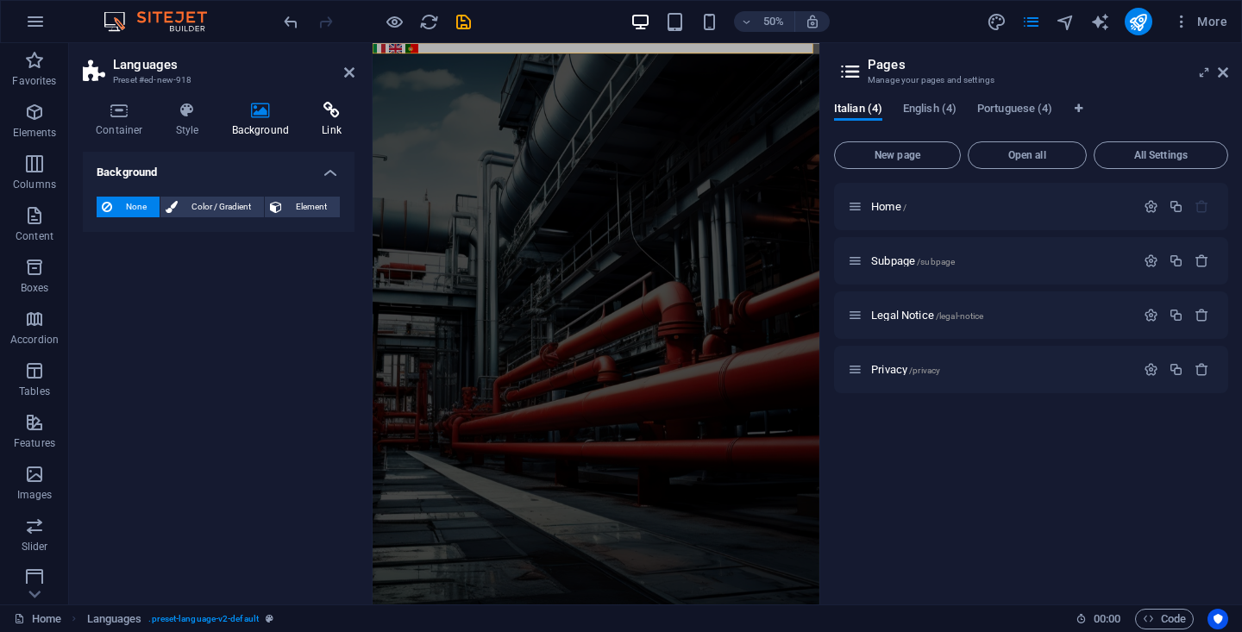
click at [330, 108] on icon at bounding box center [332, 110] width 46 height 17
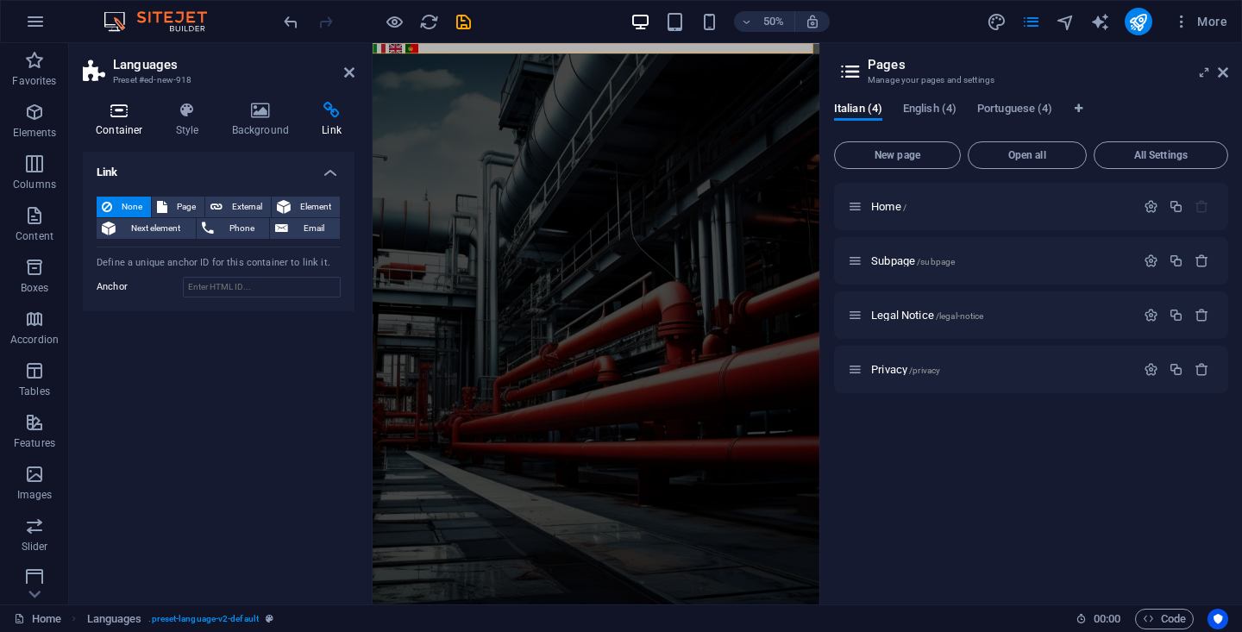
click at [129, 112] on icon at bounding box center [119, 110] width 73 height 17
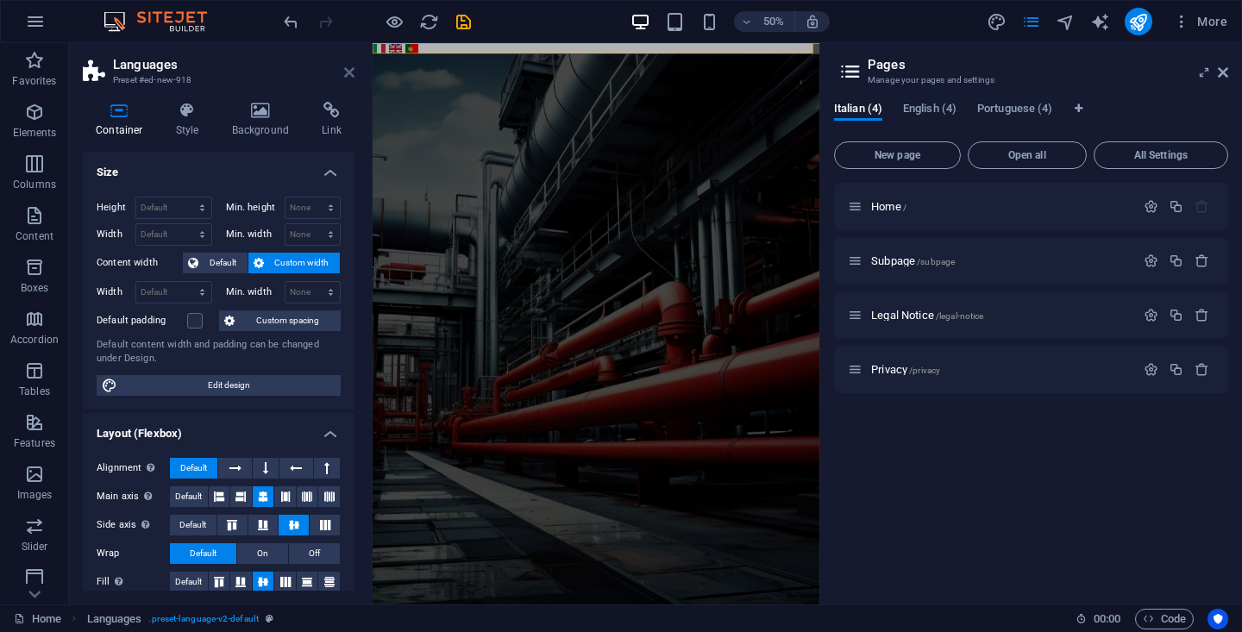
click at [354, 66] on icon at bounding box center [349, 73] width 10 height 14
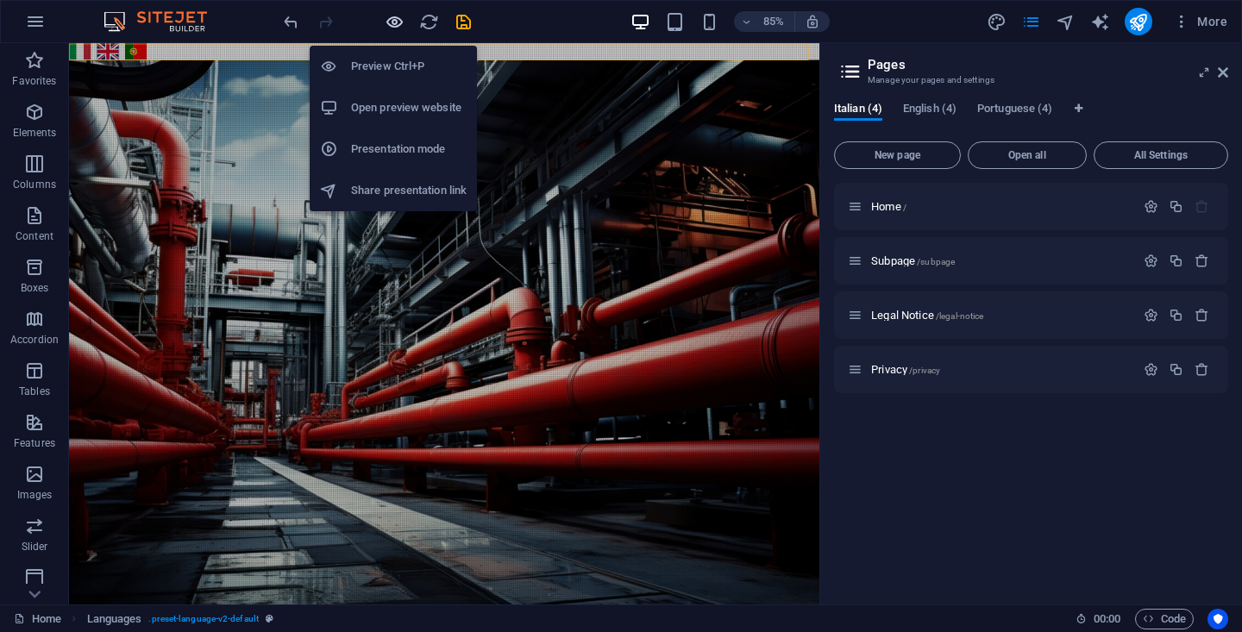
click at [399, 28] on icon "button" at bounding box center [395, 22] width 20 height 20
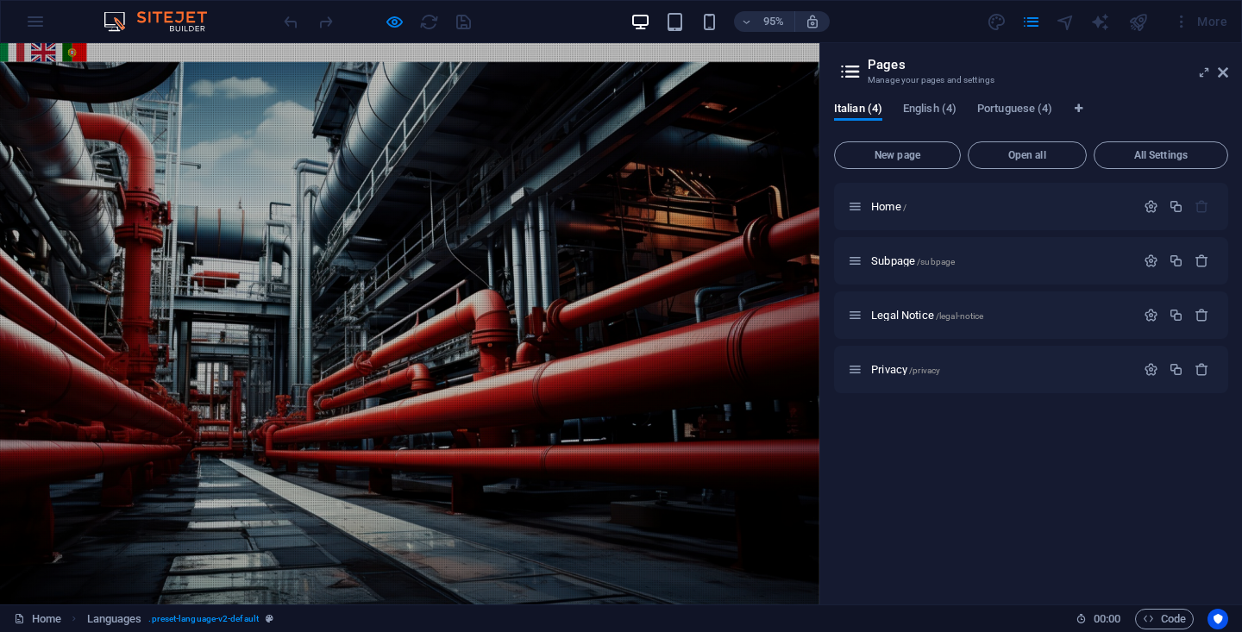
click at [49, 53] on link "English" at bounding box center [46, 53] width 26 height 20
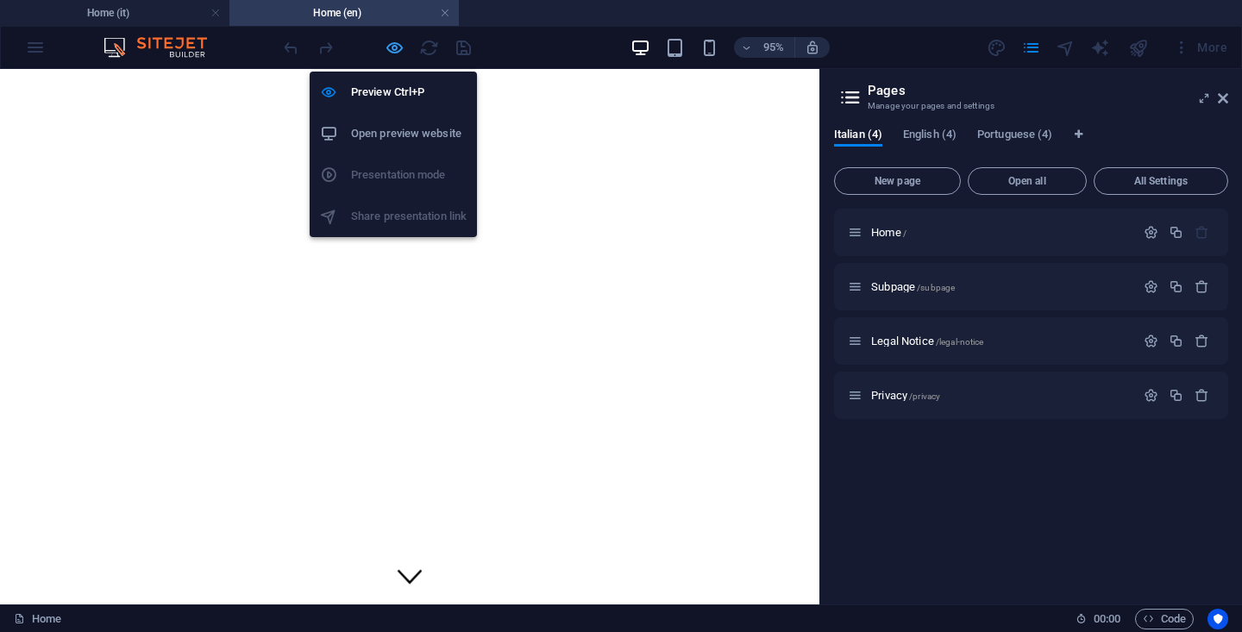
click at [391, 52] on icon "button" at bounding box center [395, 48] width 20 height 20
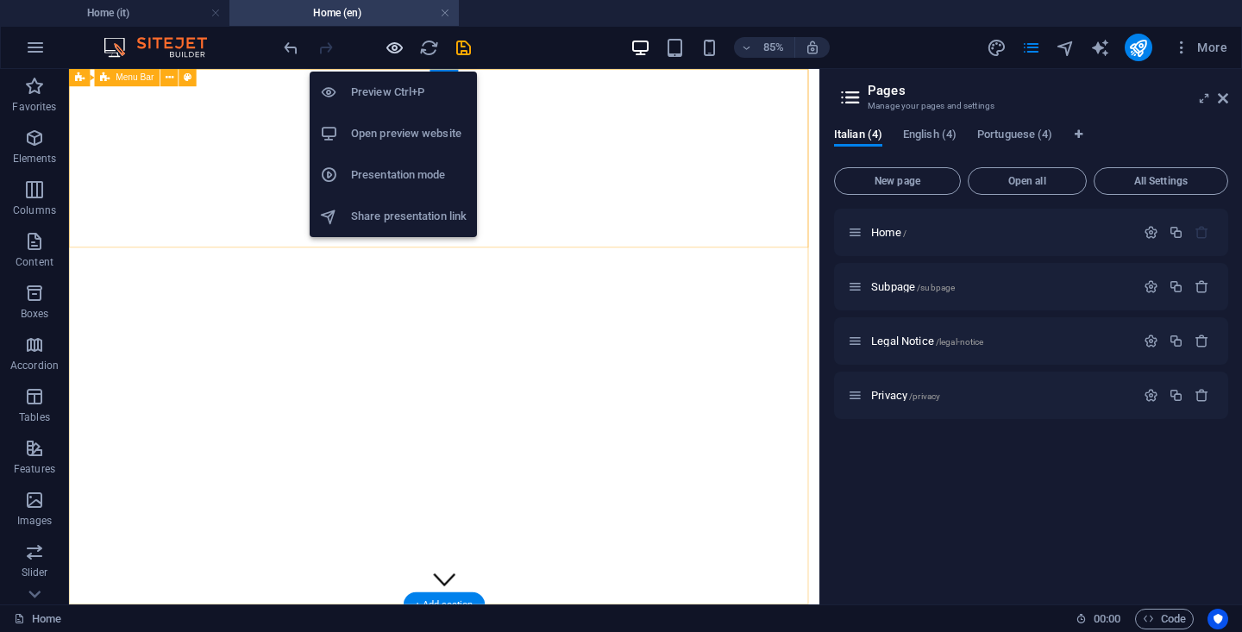
click at [395, 47] on icon "button" at bounding box center [395, 48] width 20 height 20
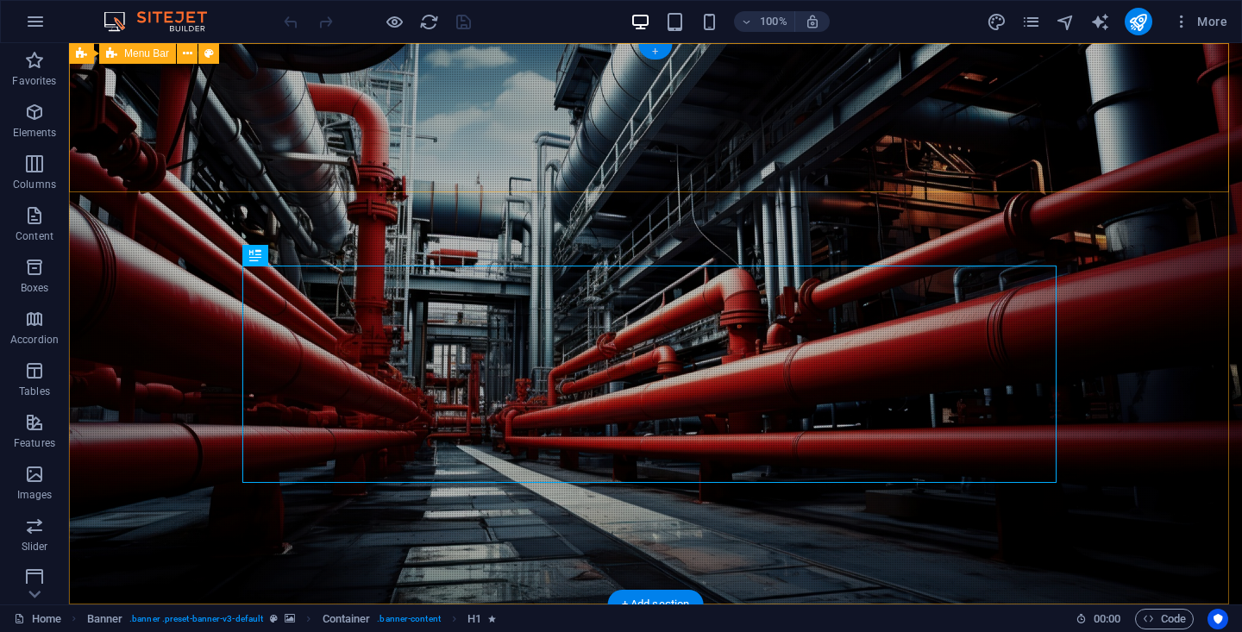
click at [657, 52] on div "+" at bounding box center [655, 52] width 34 height 16
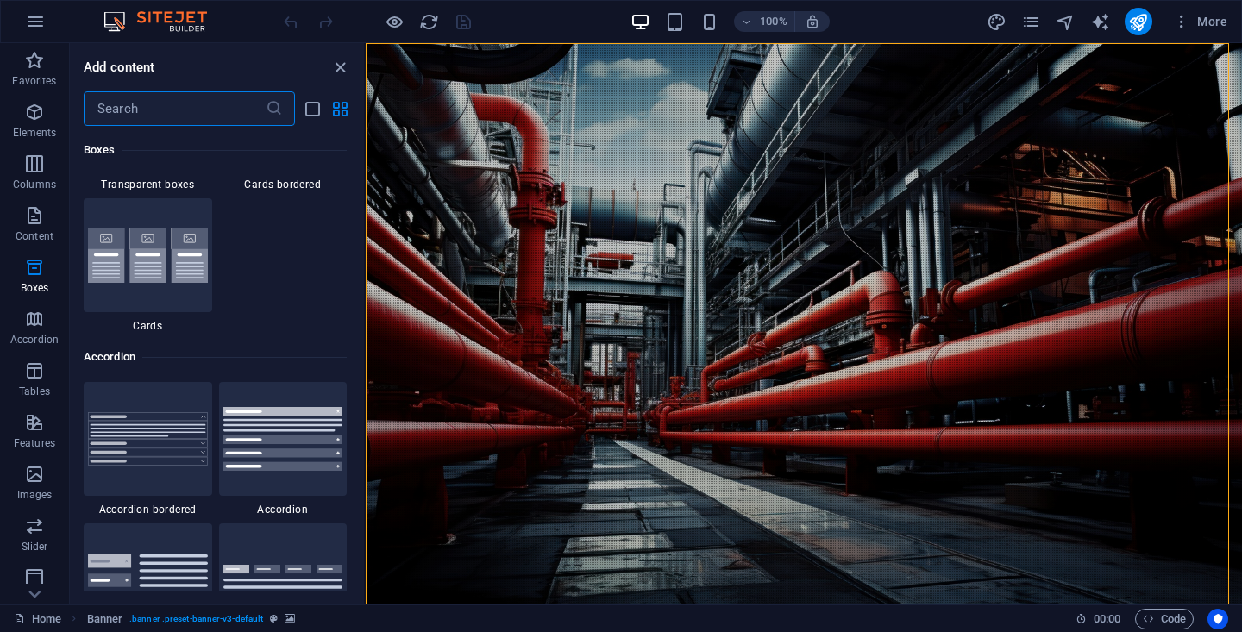
scroll to position [5365, 0]
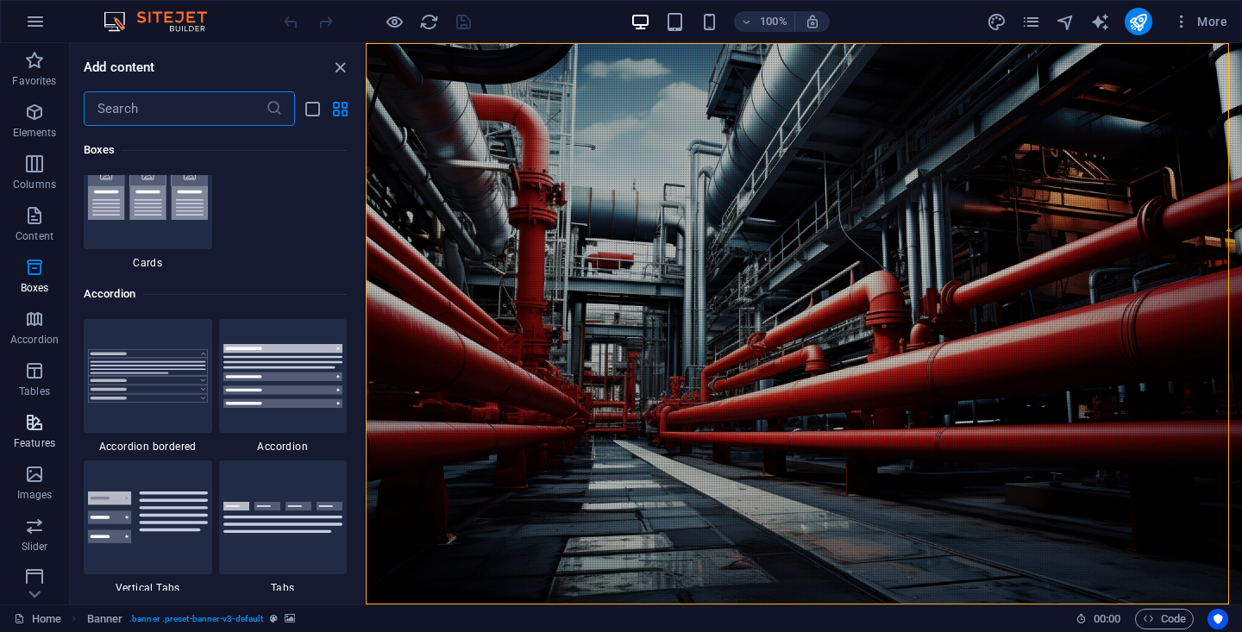
click at [45, 421] on icon "button" at bounding box center [34, 422] width 21 height 21
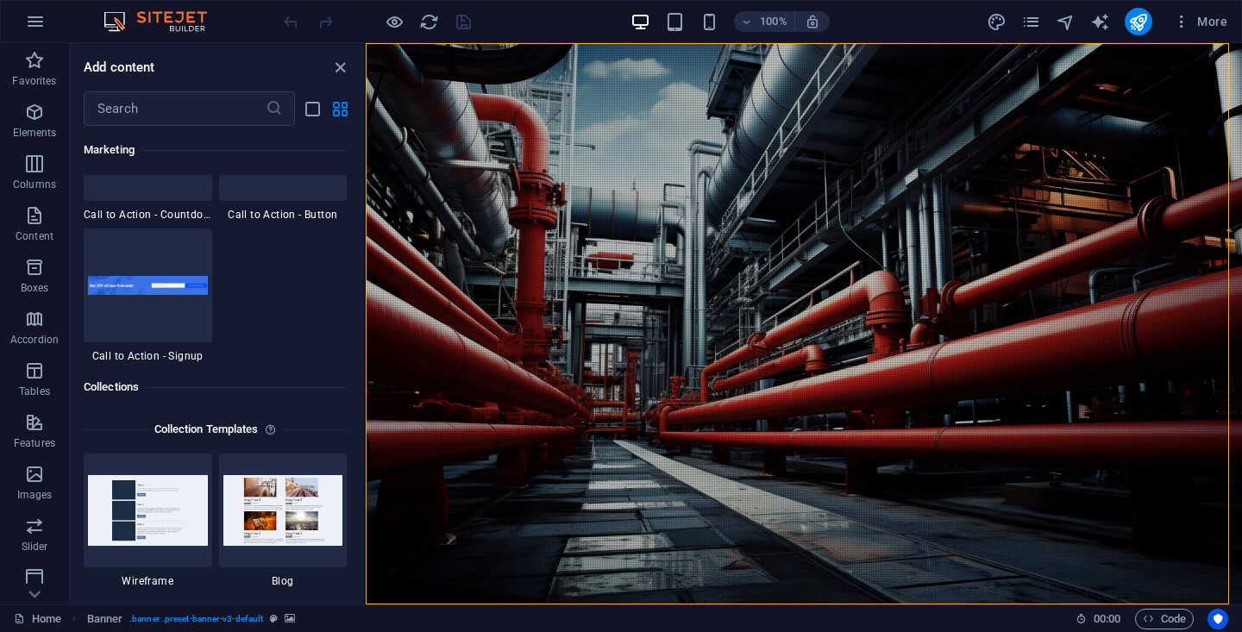
scroll to position [15493, 0]
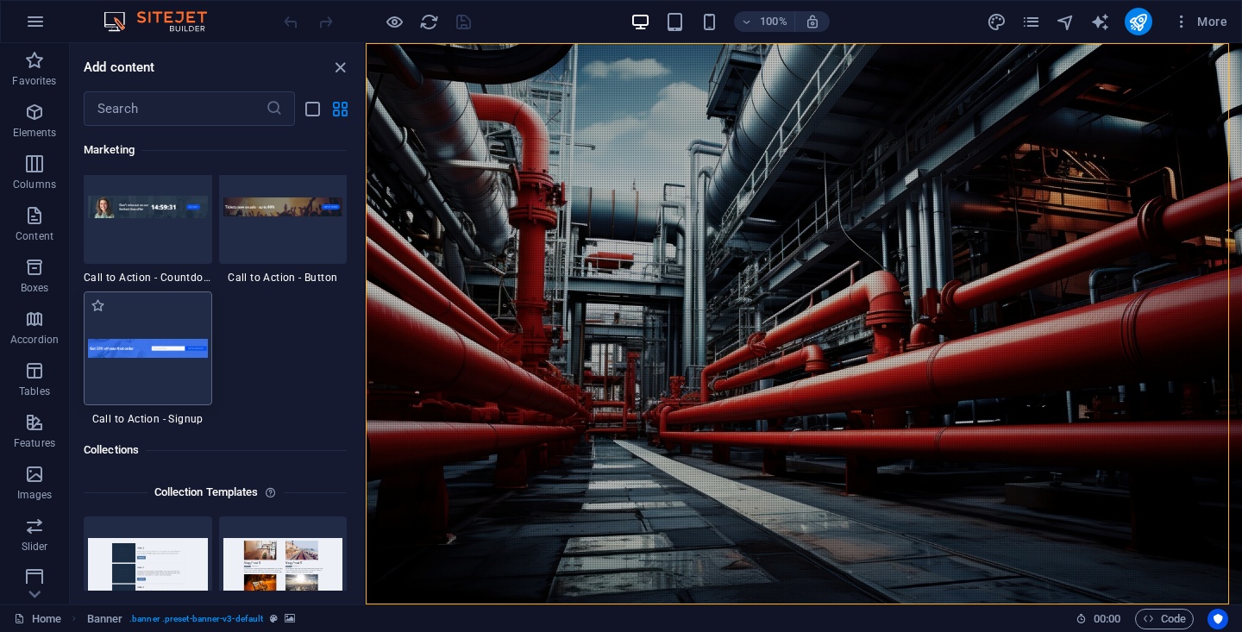
click at [169, 373] on div at bounding box center [148, 349] width 129 height 114
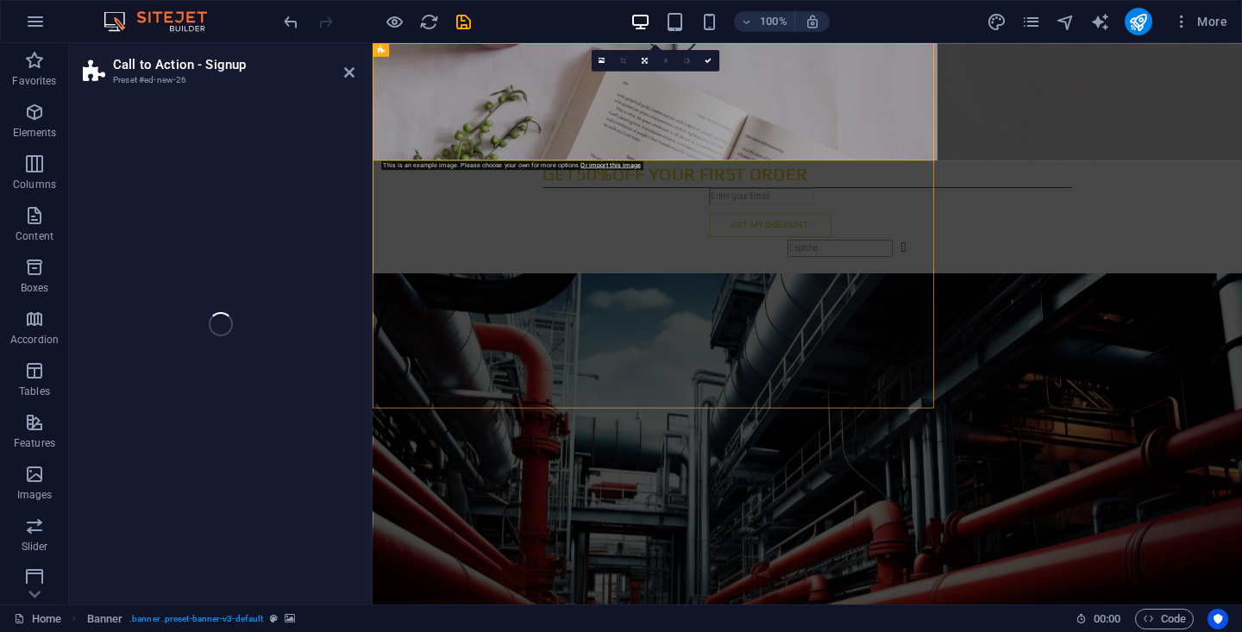
select select "rem"
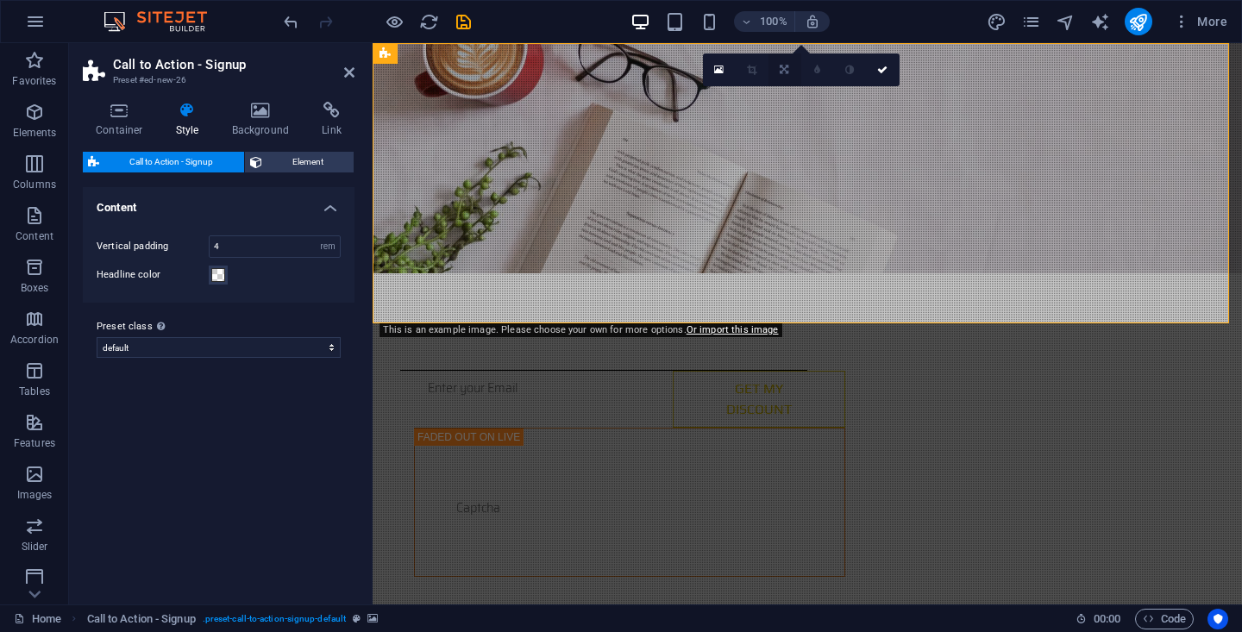
click at [786, 74] on icon at bounding box center [784, 70] width 9 height 10
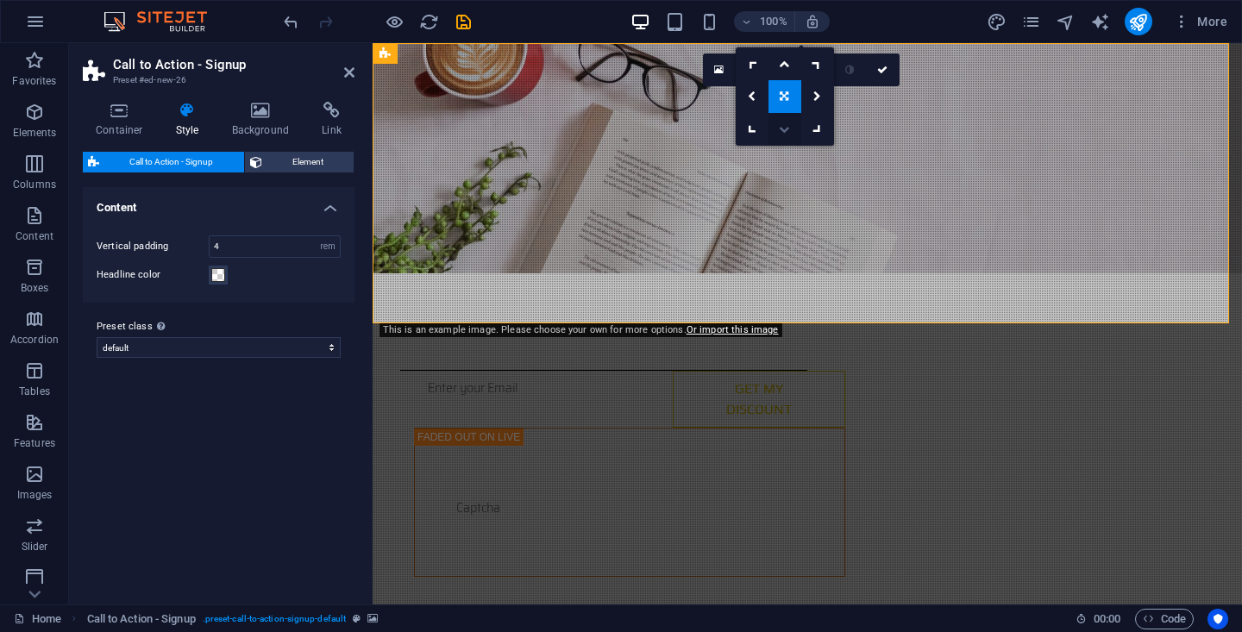
click at [786, 129] on icon at bounding box center [784, 129] width 10 height 10
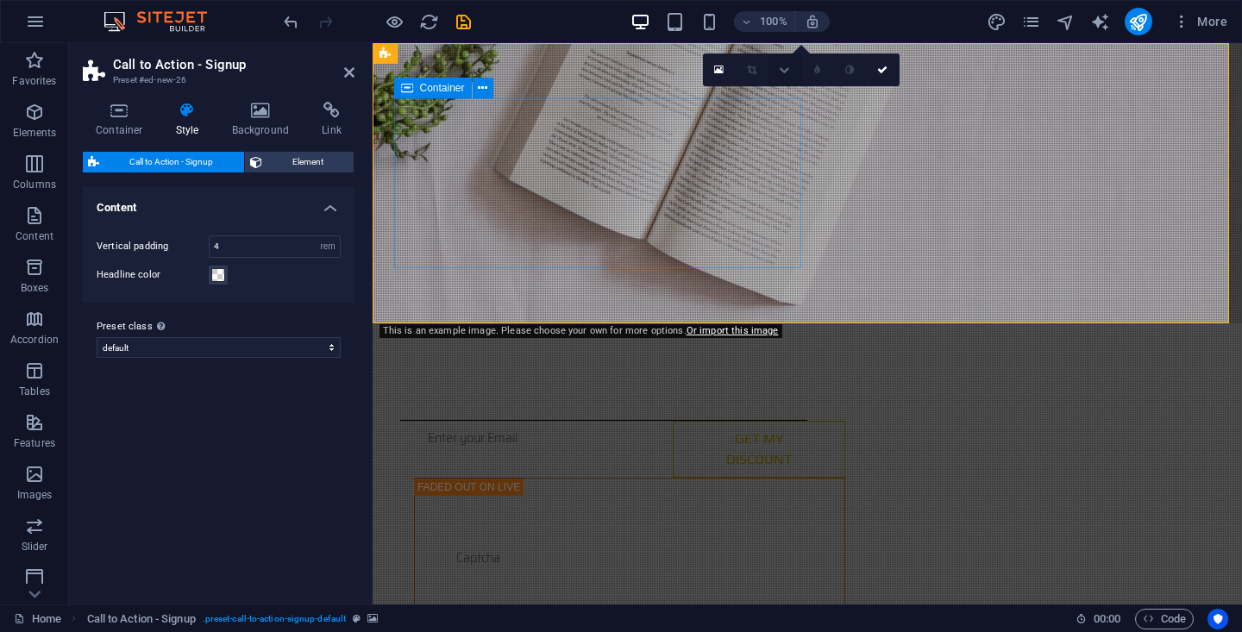
click at [784, 71] on icon at bounding box center [784, 70] width 10 height 10
click at [789, 92] on icon at bounding box center [784, 96] width 9 height 10
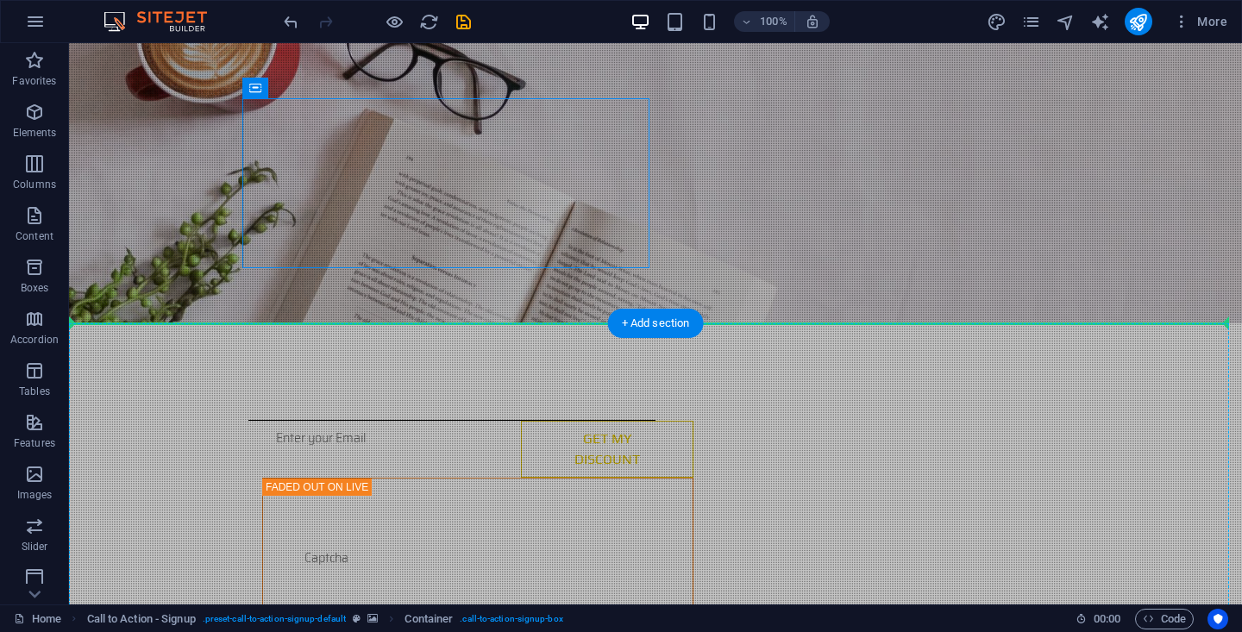
drag, startPoint x: 552, startPoint y: 265, endPoint x: 571, endPoint y: 343, distance: 80.8
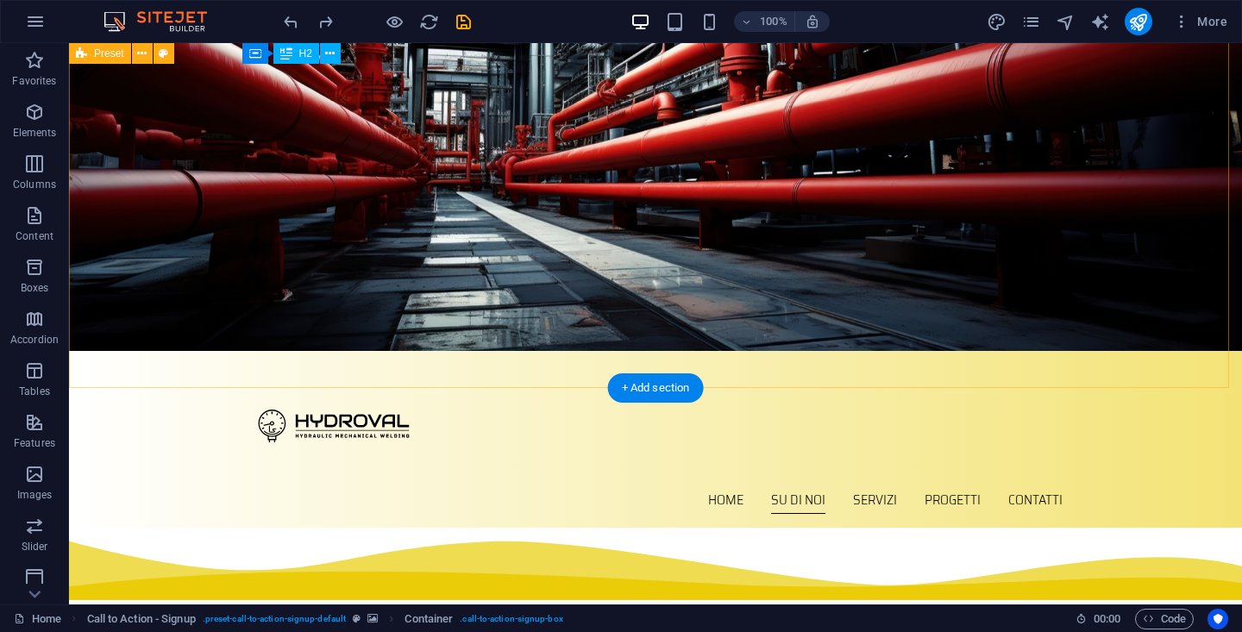
scroll to position [0, 0]
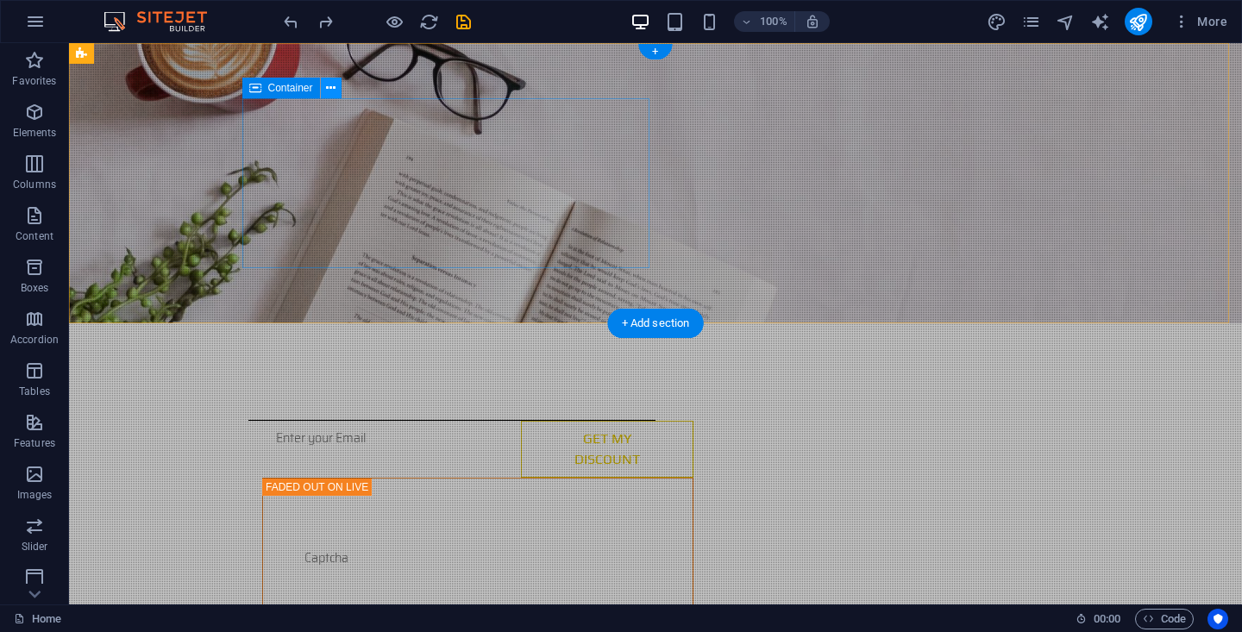
click at [328, 87] on icon at bounding box center [330, 88] width 9 height 18
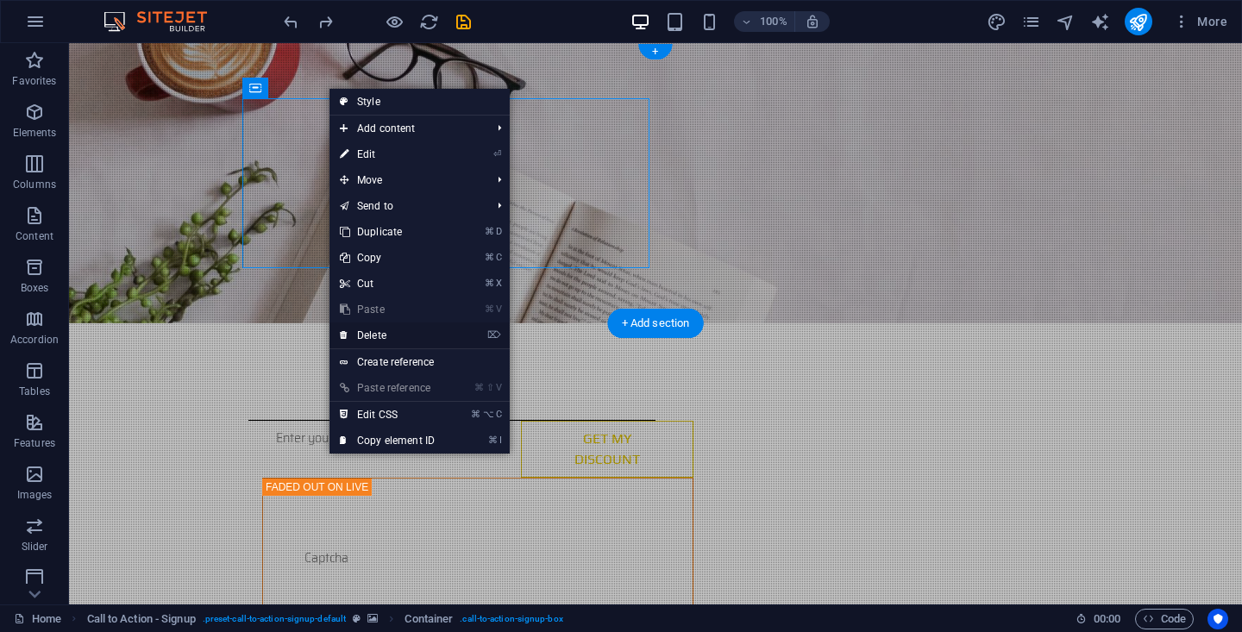
click at [392, 335] on link "⌦ Delete" at bounding box center [388, 336] width 116 height 26
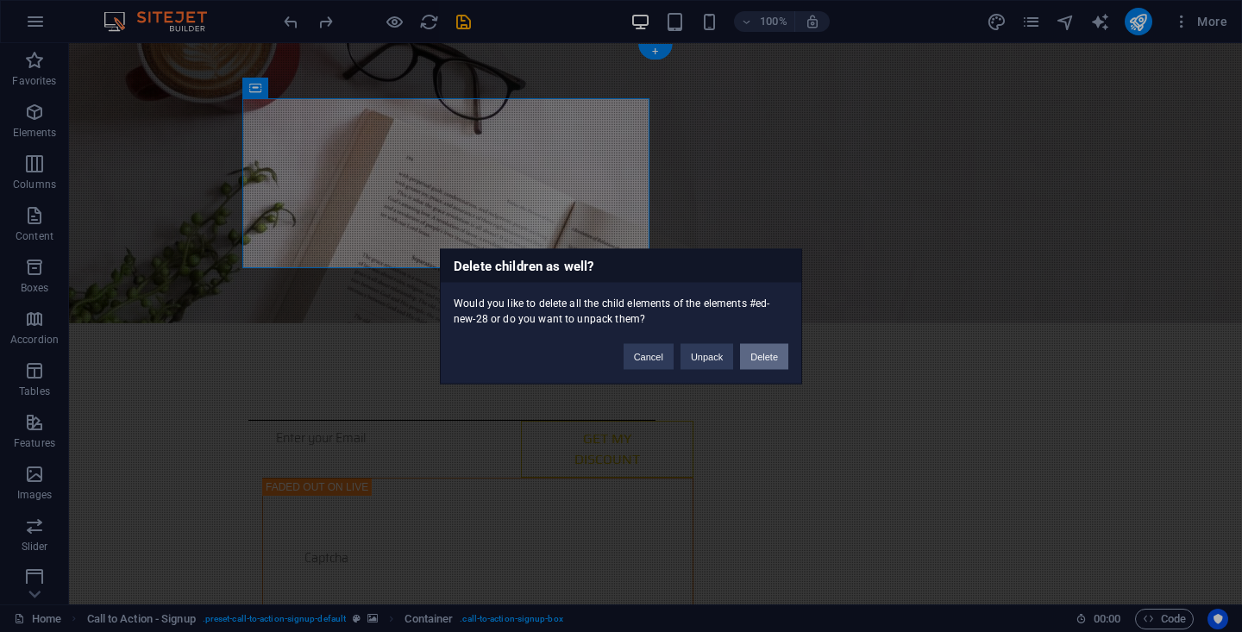
click at [759, 361] on button "Delete" at bounding box center [764, 356] width 48 height 26
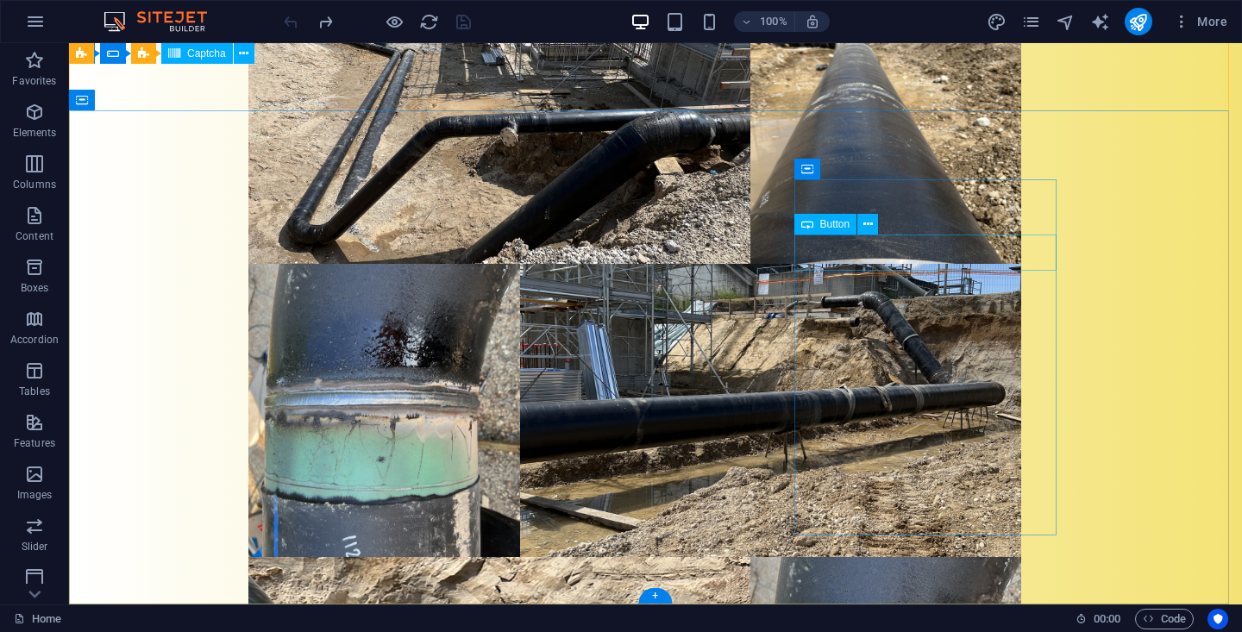
scroll to position [8860, 0]
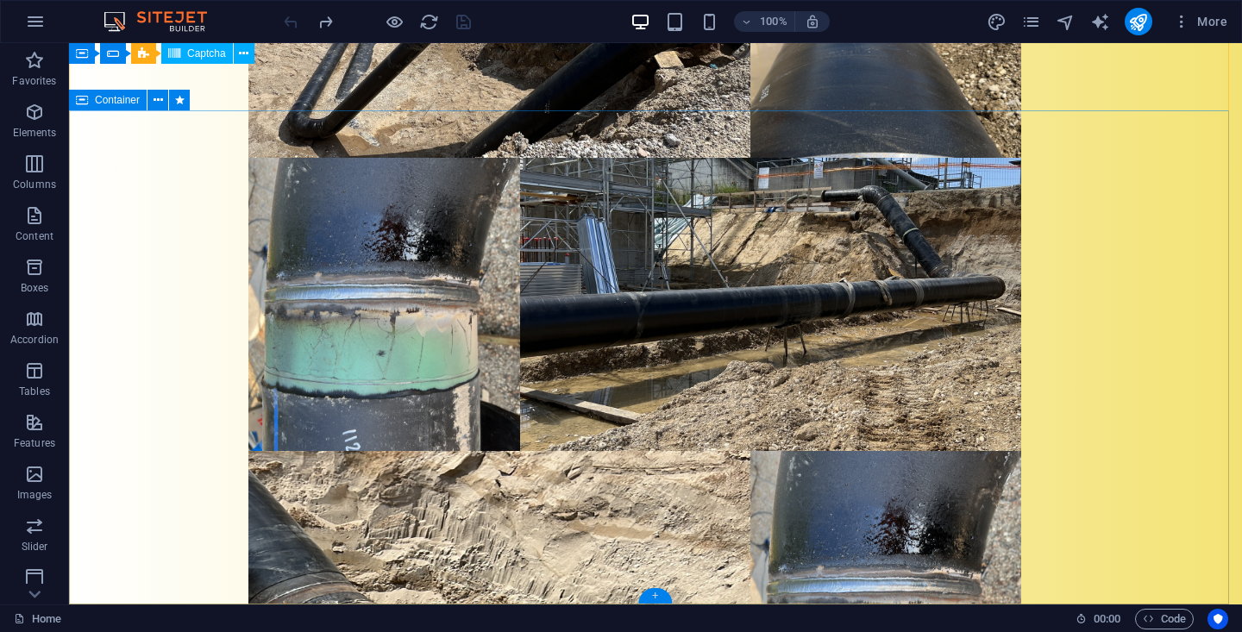
click at [654, 597] on div "+" at bounding box center [655, 596] width 34 height 16
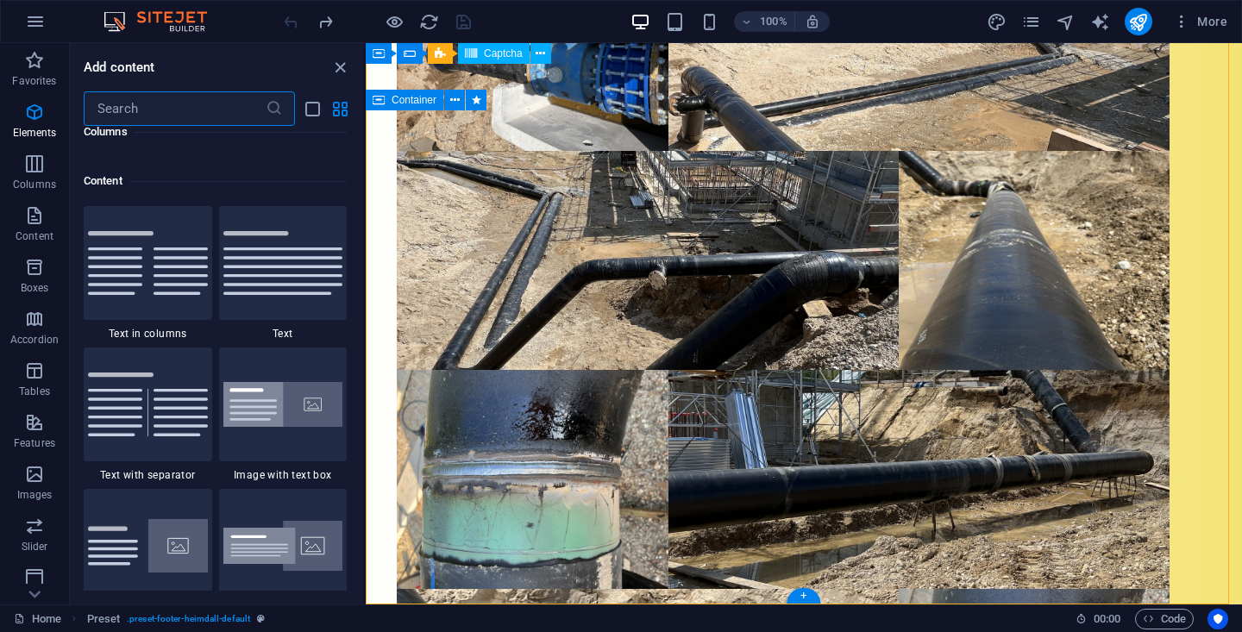
scroll to position [3019, 0]
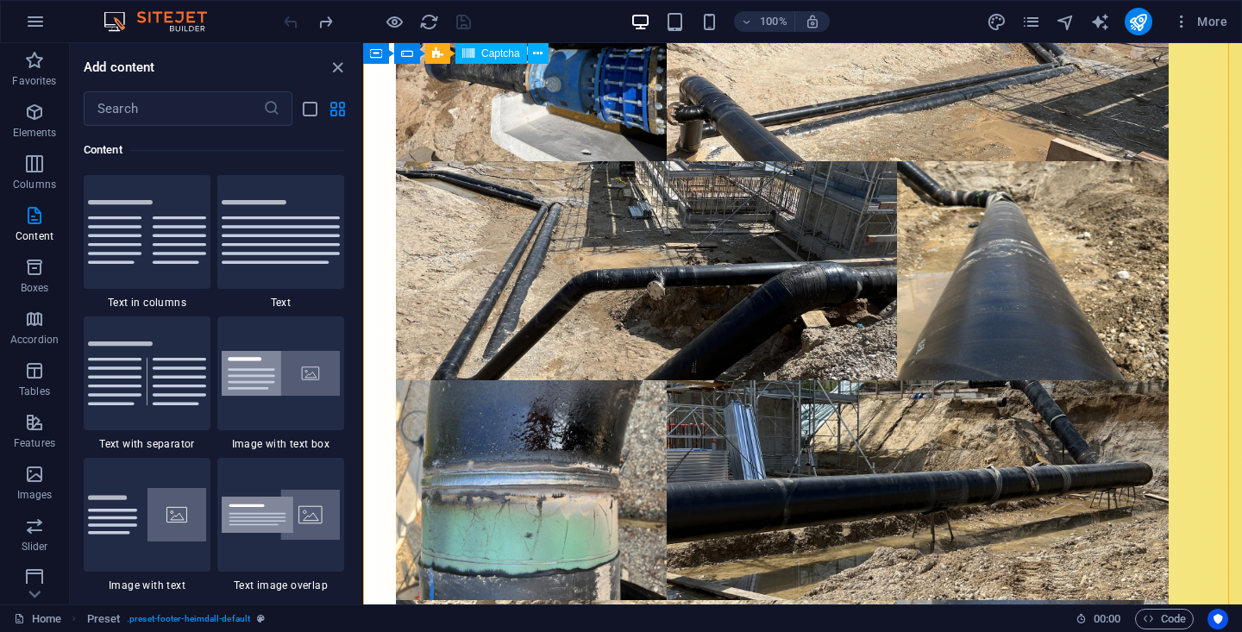
drag, startPoint x: 364, startPoint y: 219, endPoint x: 363, endPoint y: 230, distance: 11.2
click at [363, 230] on section "Favorites Elements Columns Content Boxes Accordion Tables Features Images Slide…" at bounding box center [621, 324] width 1242 height 562
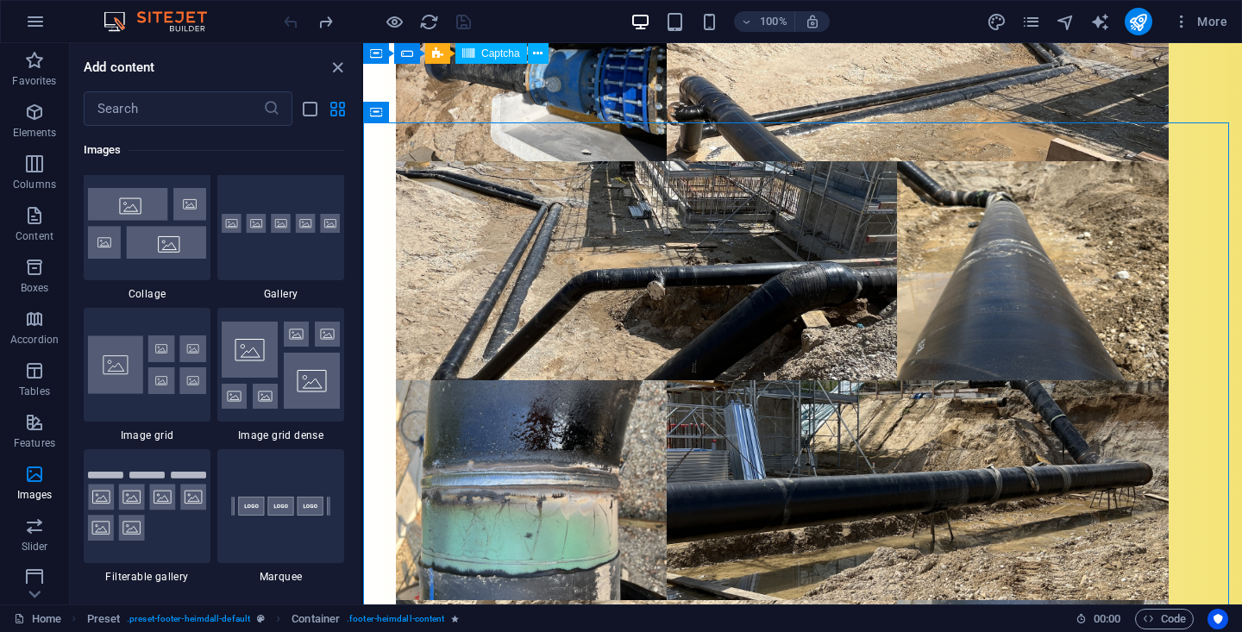
scroll to position [8866, 0]
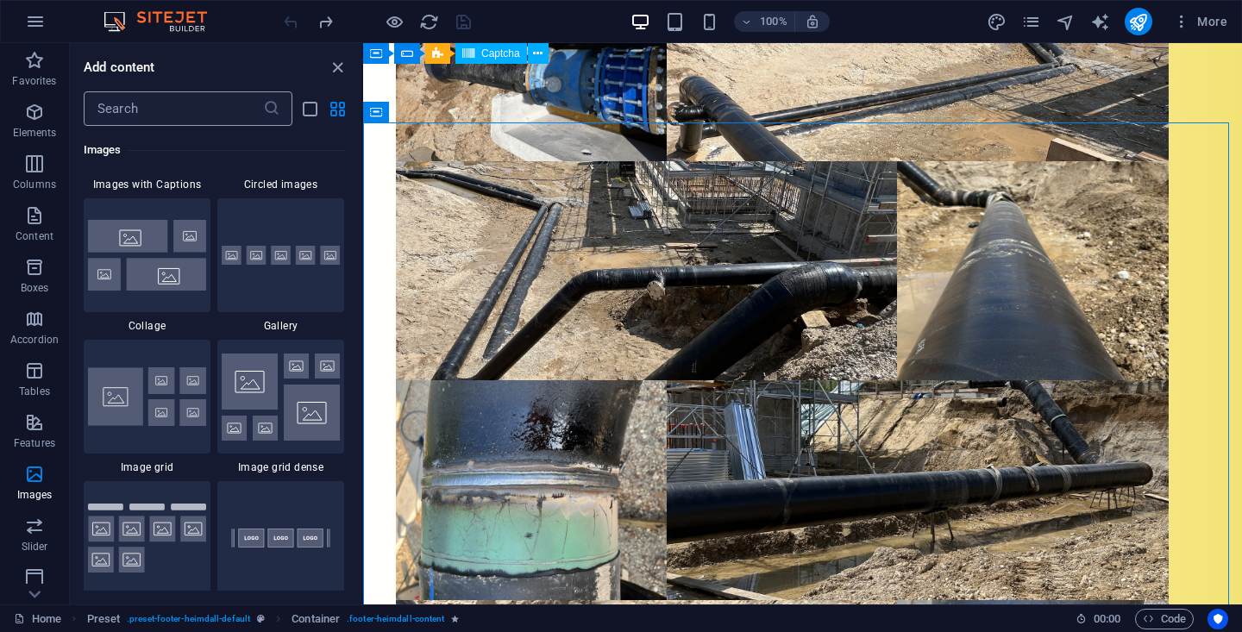
click at [248, 109] on input "text" at bounding box center [173, 108] width 179 height 35
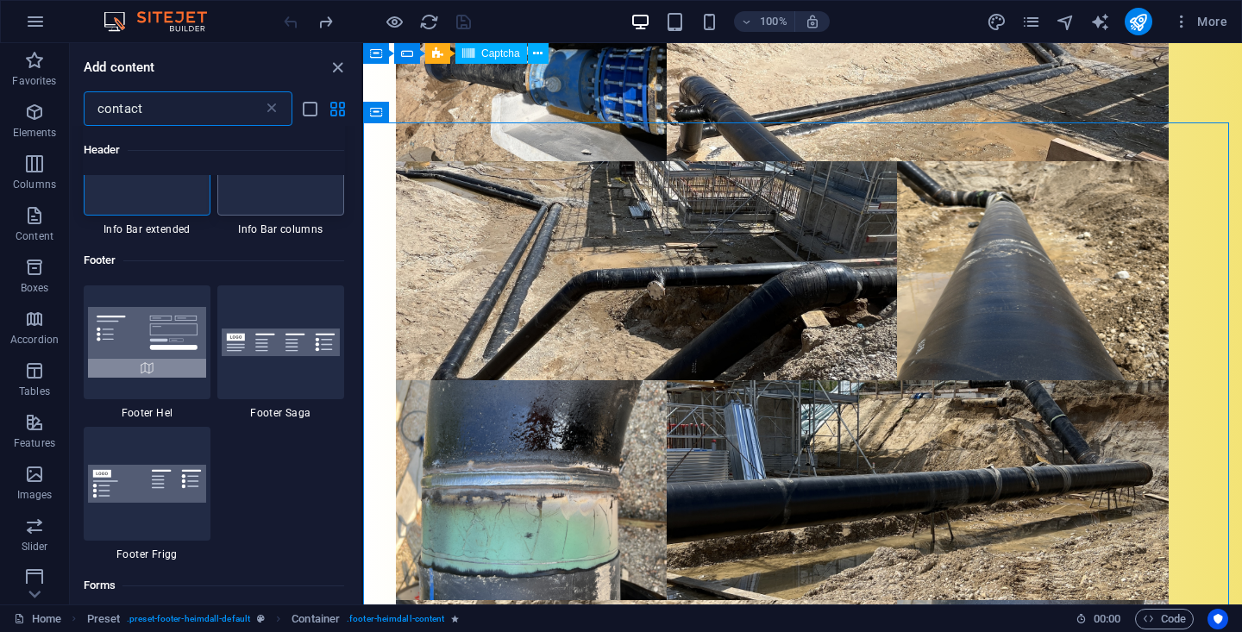
scroll to position [0, 0]
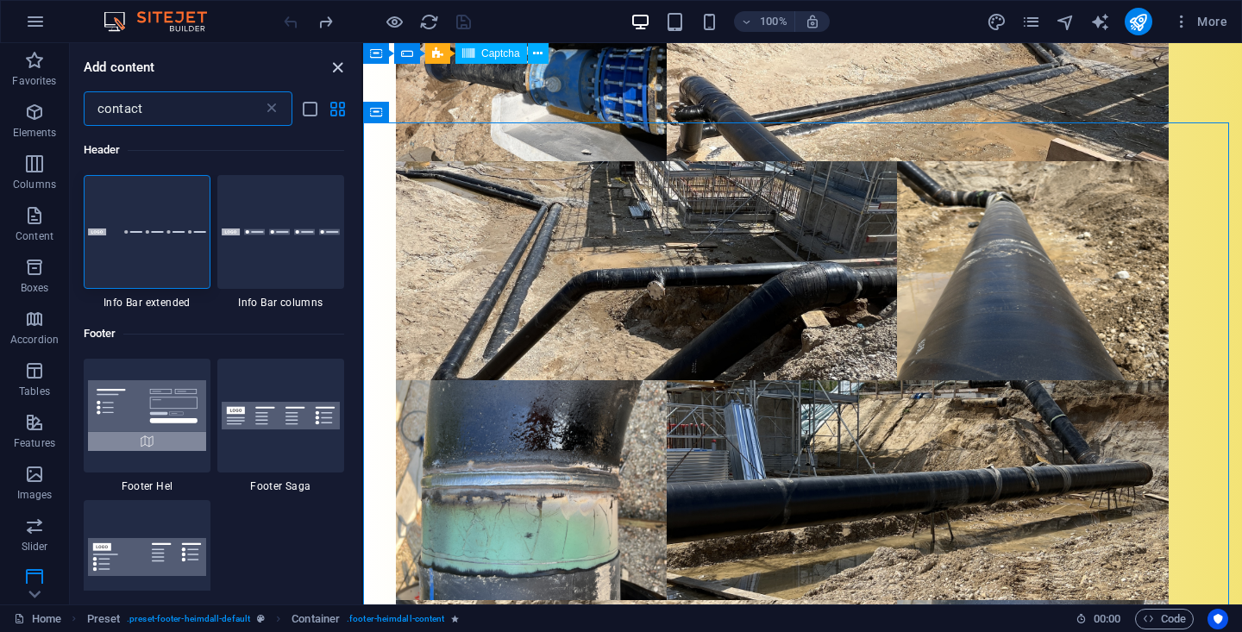
type input "contact"
click at [342, 65] on icon "close panel" at bounding box center [338, 68] width 20 height 20
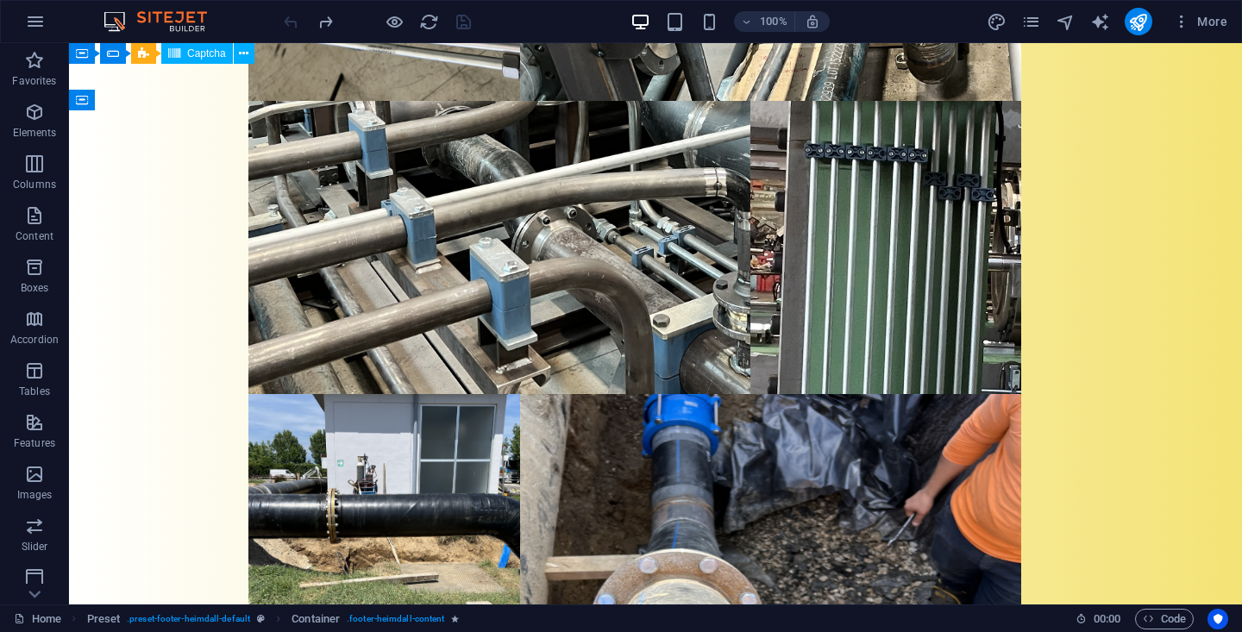
scroll to position [8860, 0]
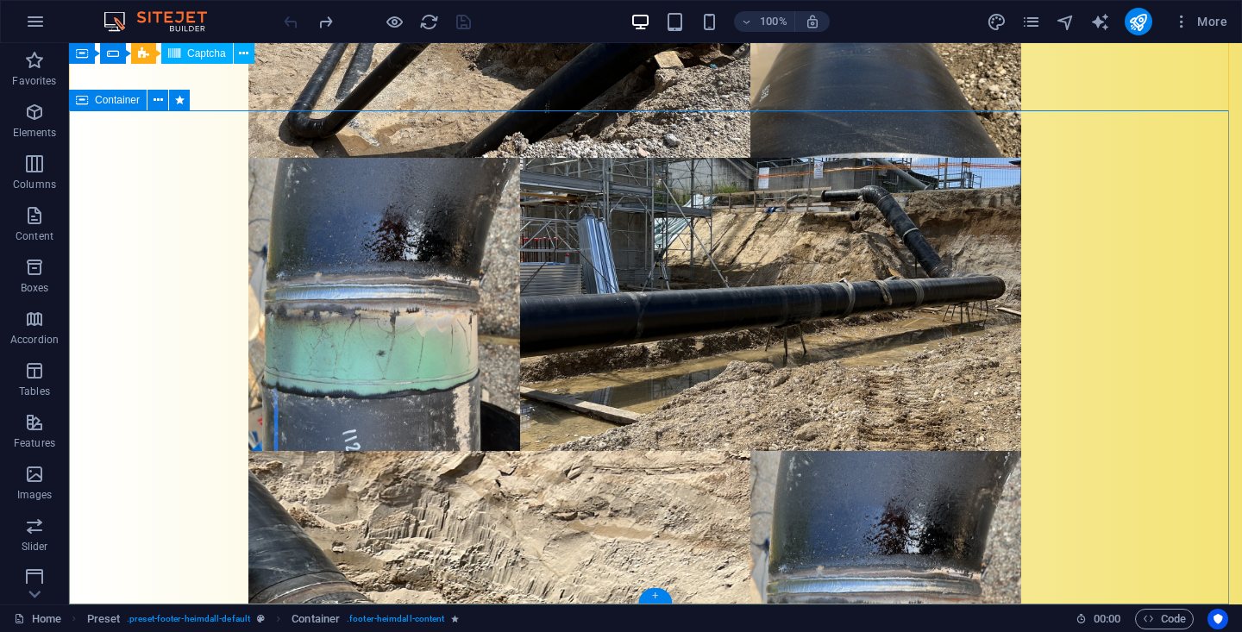
click at [660, 595] on div "+" at bounding box center [655, 596] width 34 height 16
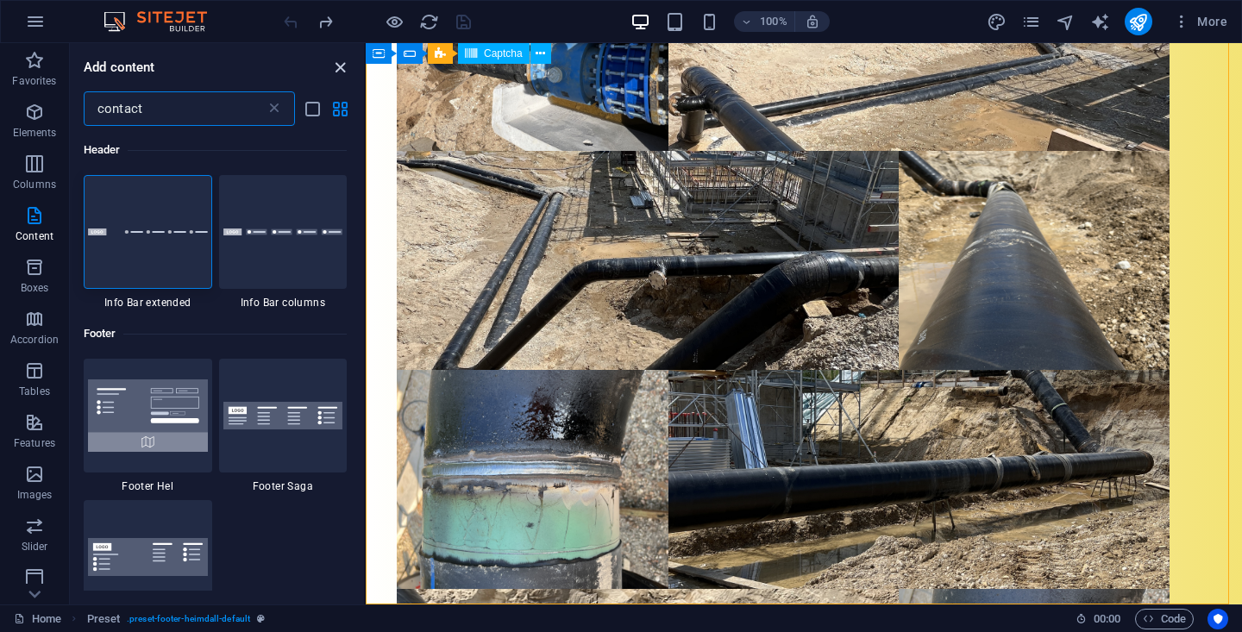
click at [336, 67] on icon "close panel" at bounding box center [340, 68] width 20 height 20
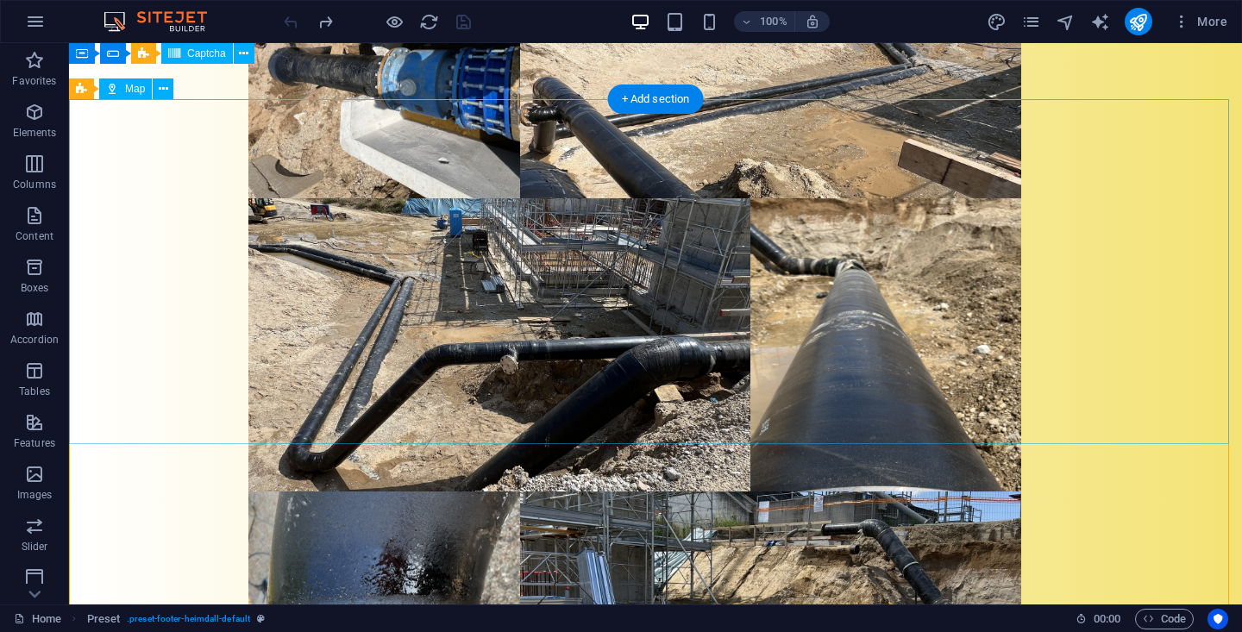
scroll to position [8470, 0]
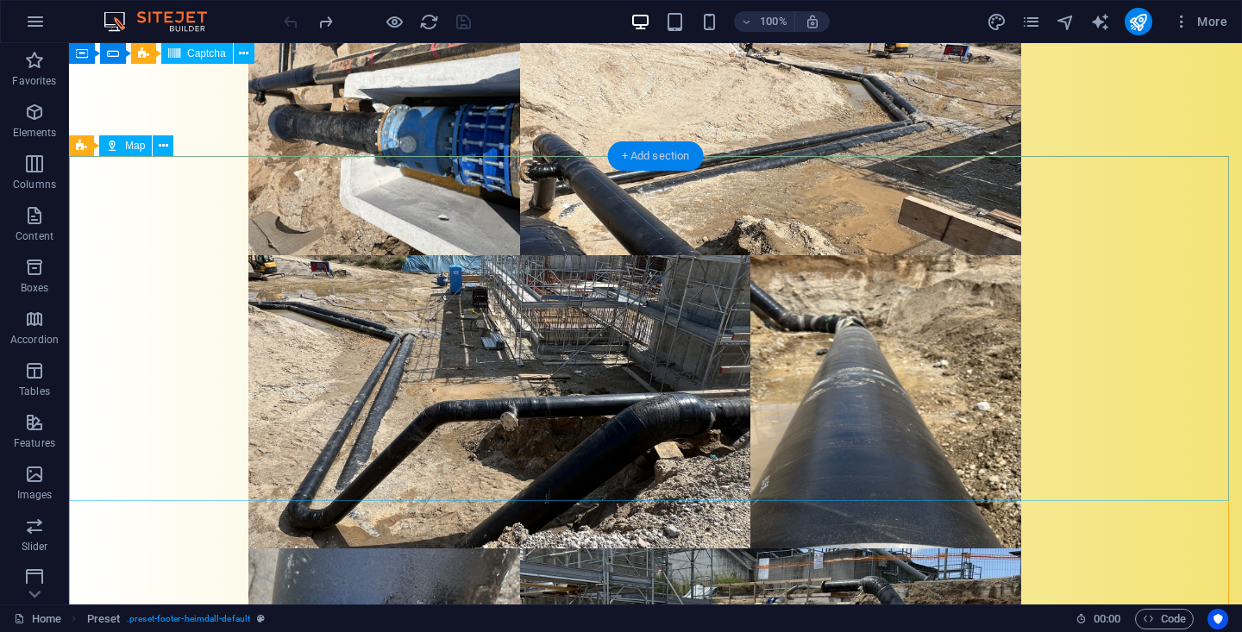
click at [653, 160] on div "+ Add section" at bounding box center [656, 155] width 96 height 29
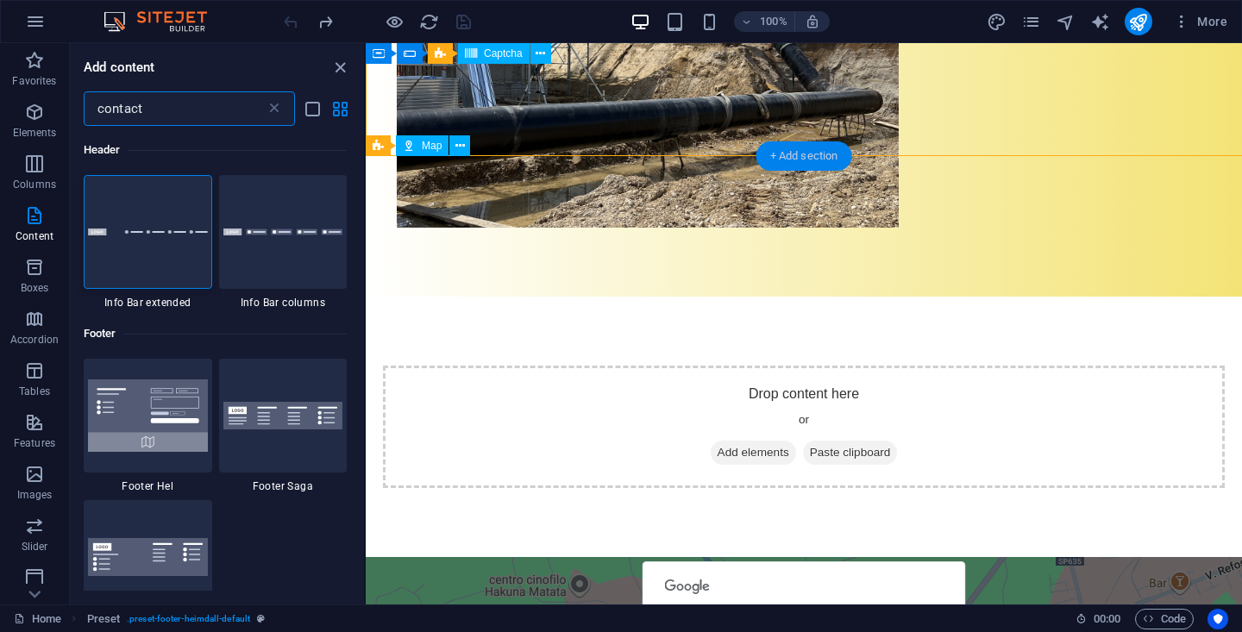
scroll to position [6761, 0]
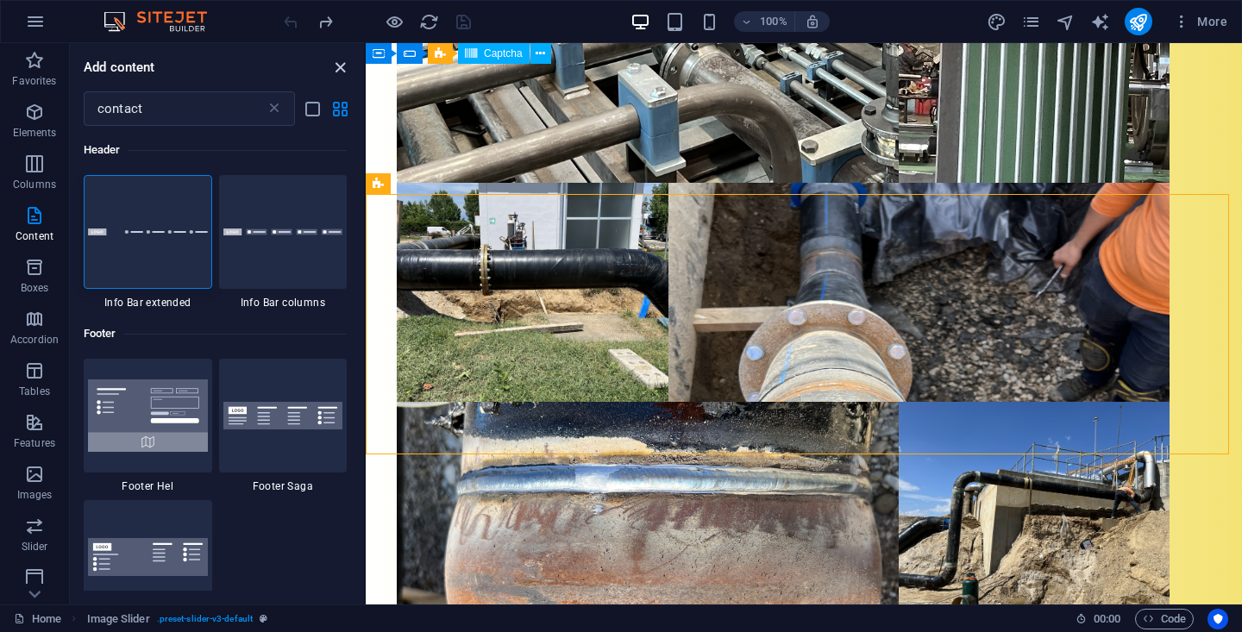
click at [340, 66] on icon "close panel" at bounding box center [340, 68] width 20 height 20
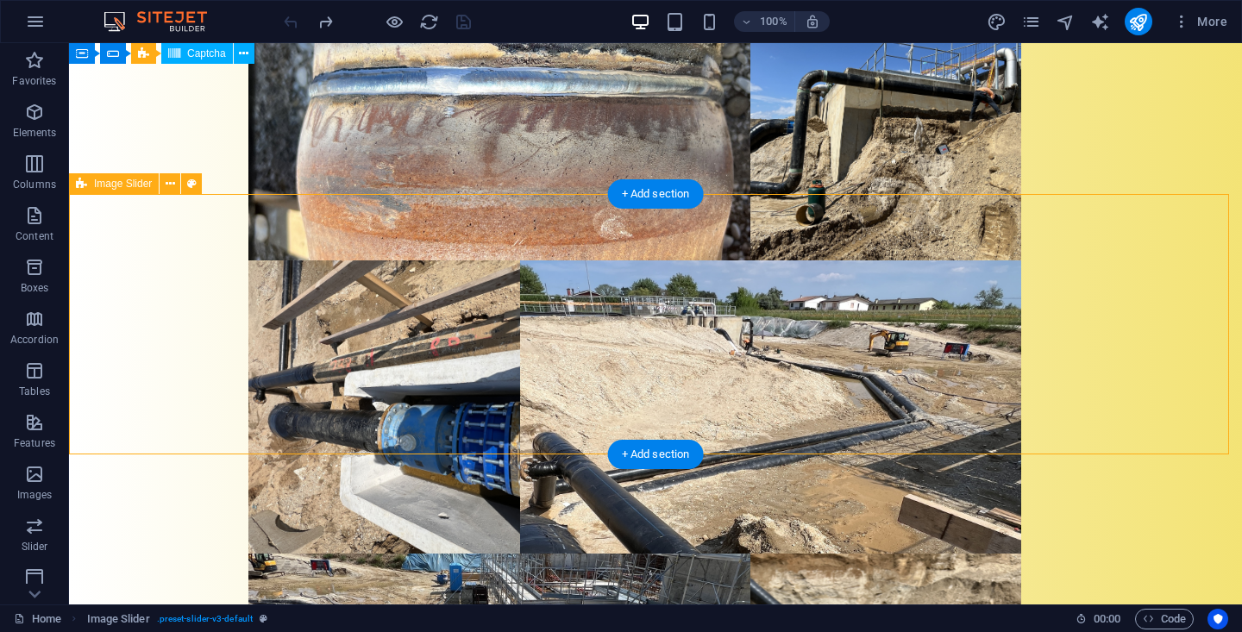
click at [172, 185] on icon at bounding box center [170, 184] width 9 height 18
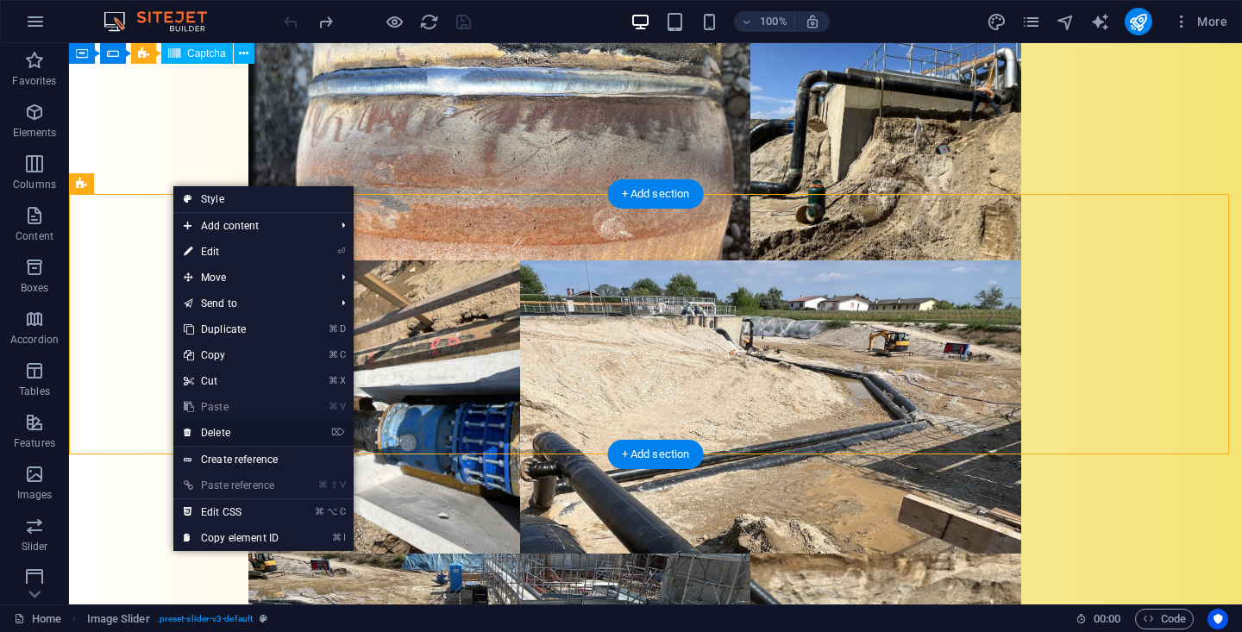
click at [244, 435] on link "⌦ Delete" at bounding box center [231, 433] width 116 height 26
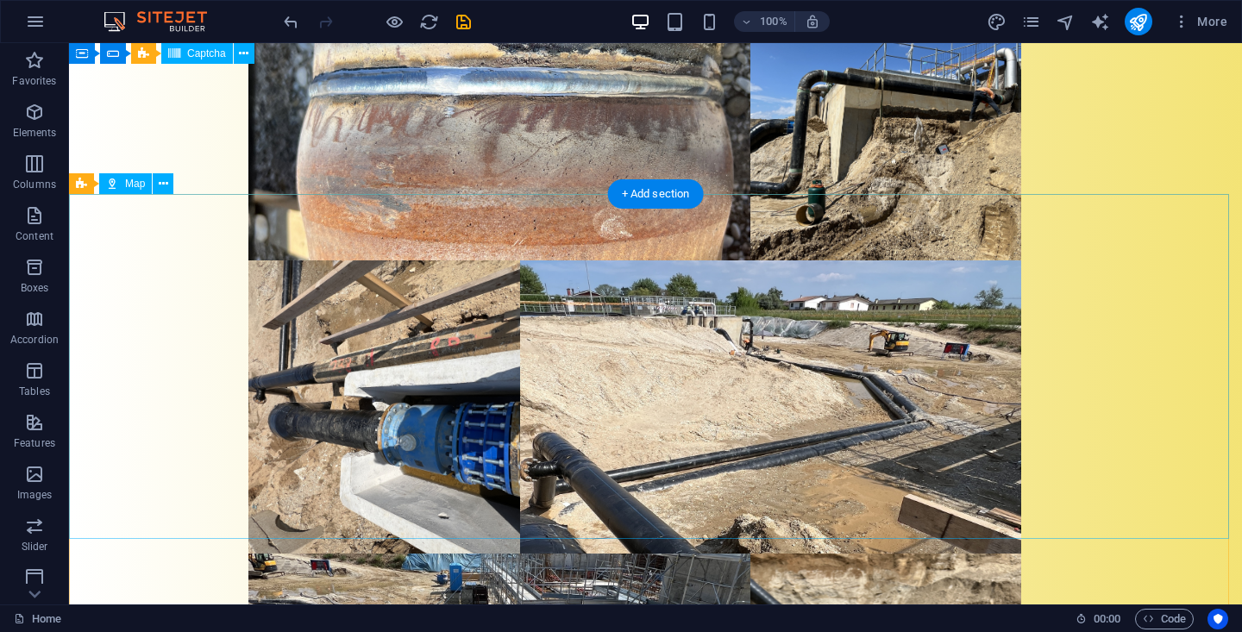
scroll to position [8600, 0]
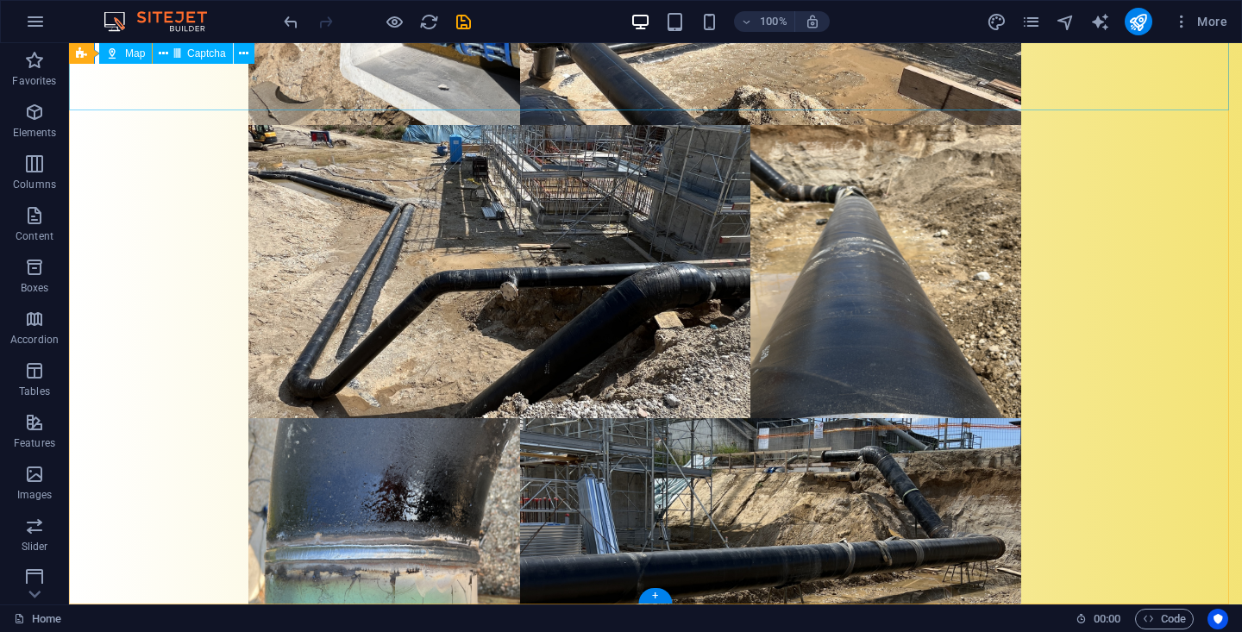
click at [212, 56] on span "Captcha" at bounding box center [206, 53] width 39 height 10
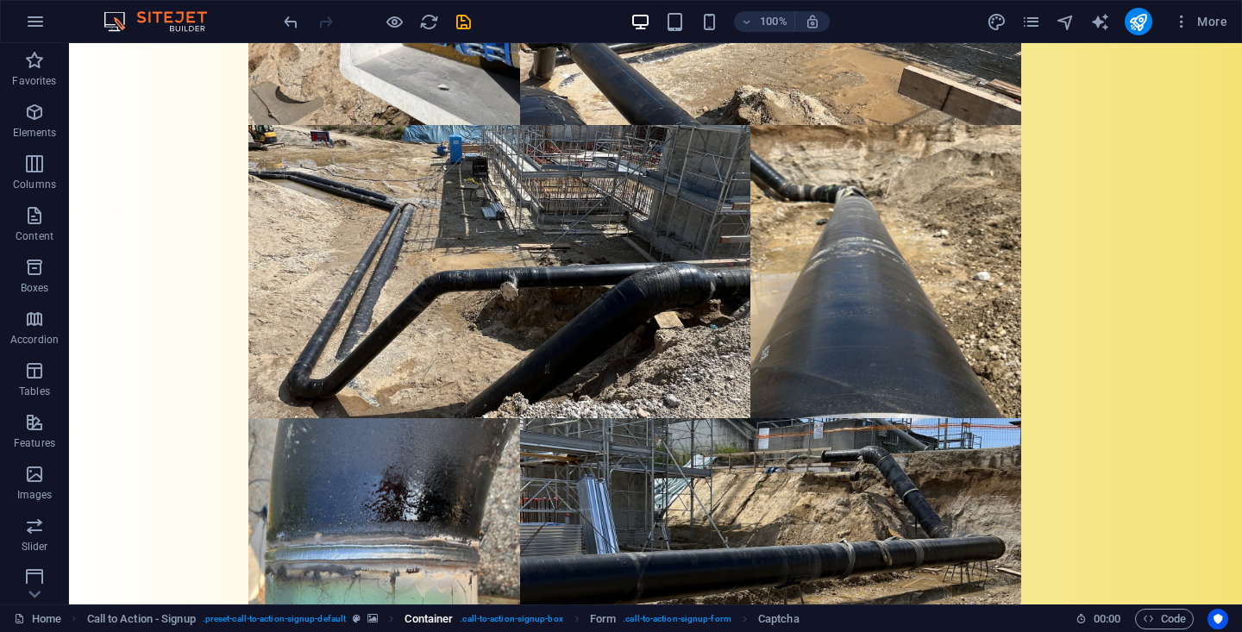
click at [483, 619] on span ". call-to-action-signup-box" at bounding box center [511, 619] width 103 height 21
drag, startPoint x: 556, startPoint y: 662, endPoint x: 489, endPoint y: 526, distance: 151.2
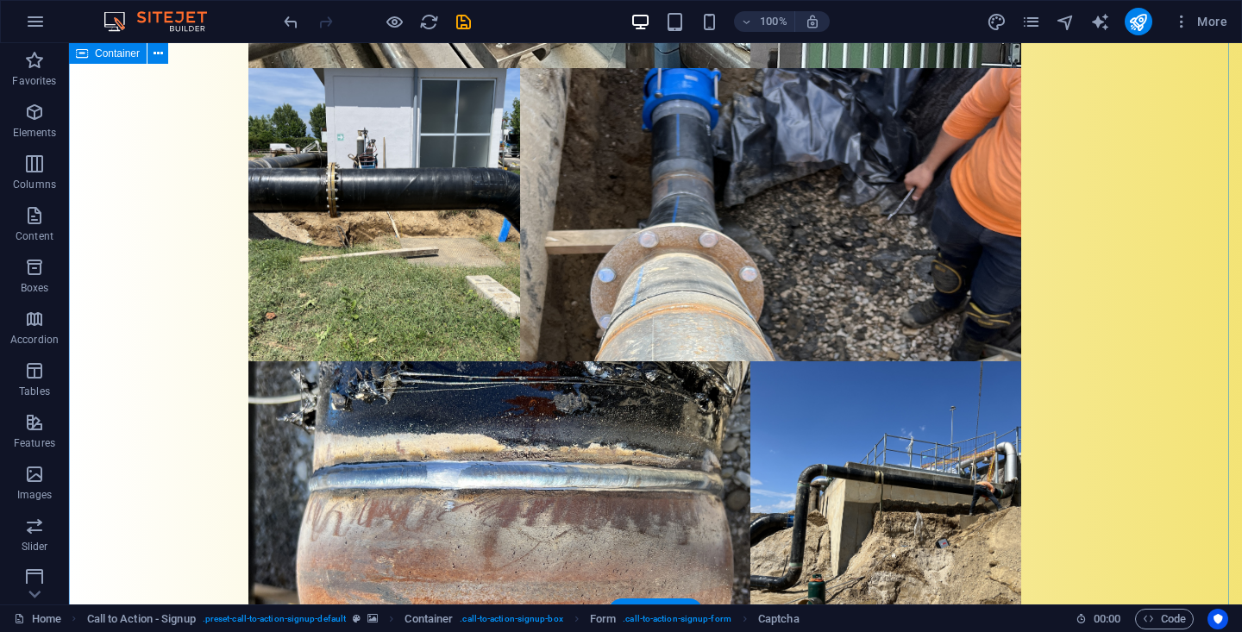
scroll to position [7635, 0]
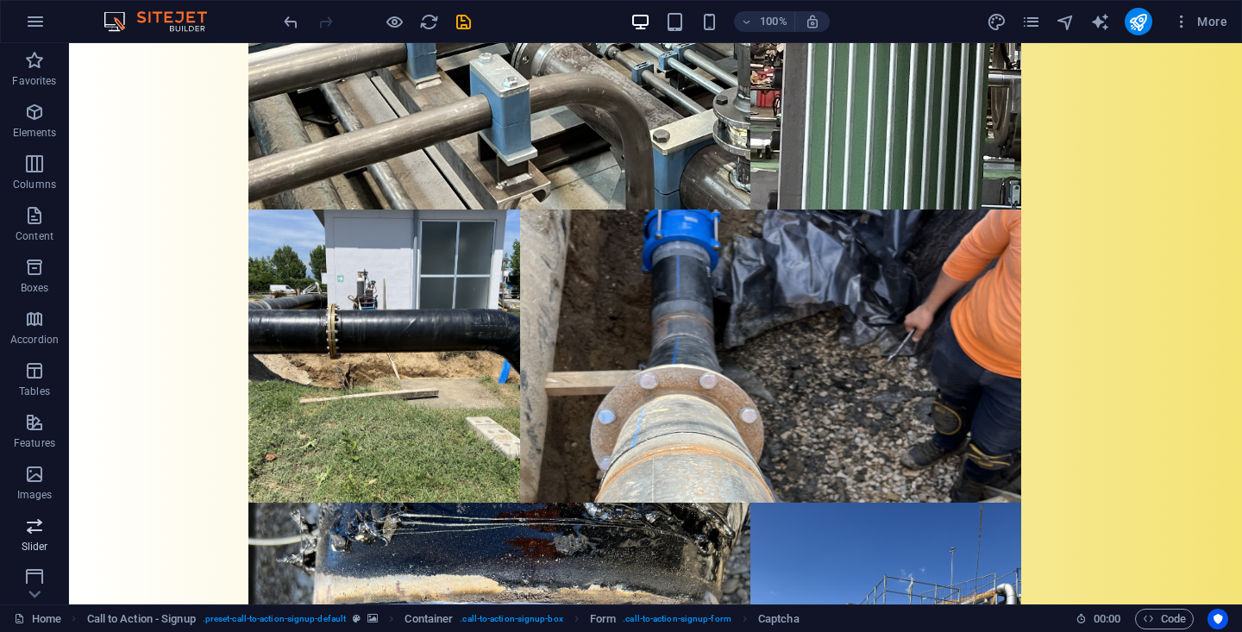
click at [43, 533] on icon "button" at bounding box center [34, 526] width 21 height 21
click at [31, 528] on icon "button" at bounding box center [34, 526] width 21 height 21
click at [37, 536] on icon "button" at bounding box center [34, 526] width 21 height 21
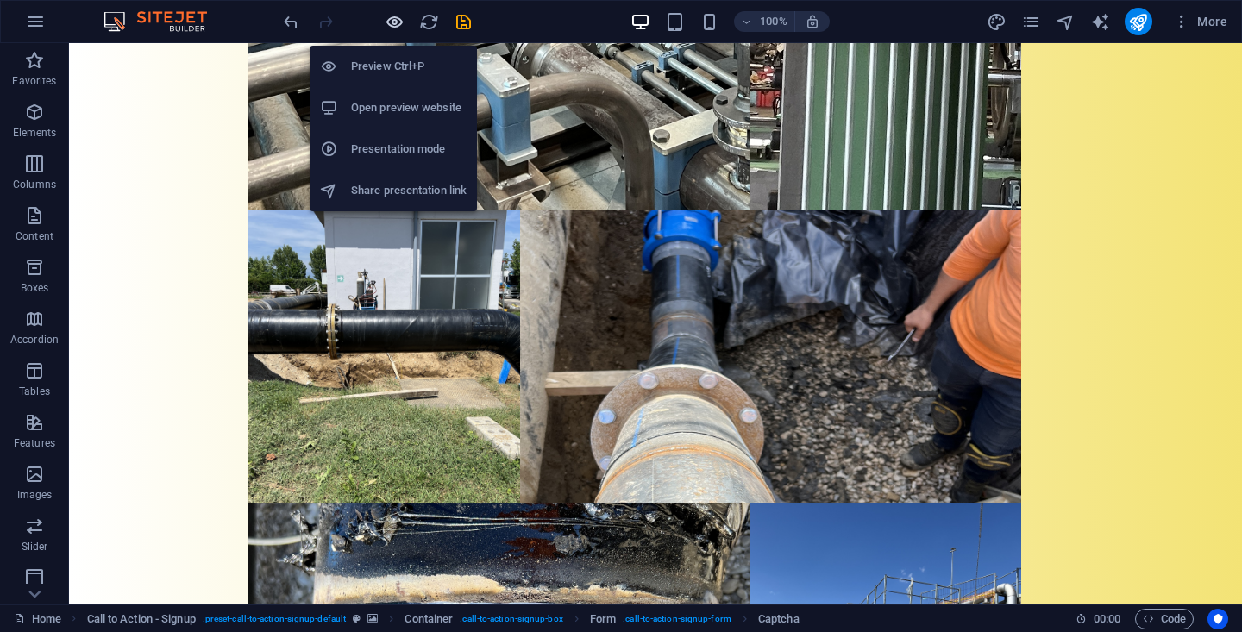
click at [397, 23] on icon "button" at bounding box center [395, 22] width 20 height 20
click at [405, 64] on h6 "Preview Ctrl+P" at bounding box center [409, 66] width 116 height 21
click at [388, 65] on h6 "Preview Ctrl+P" at bounding box center [409, 66] width 116 height 21
click at [395, 22] on icon "button" at bounding box center [395, 22] width 20 height 20
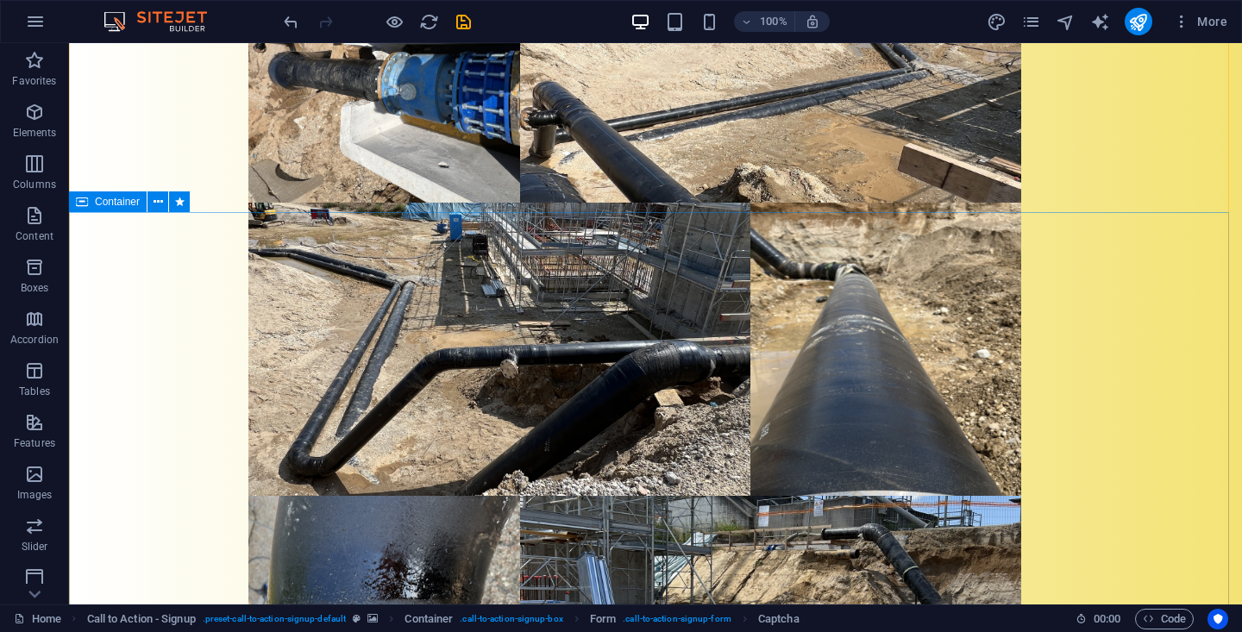
scroll to position [8600, 0]
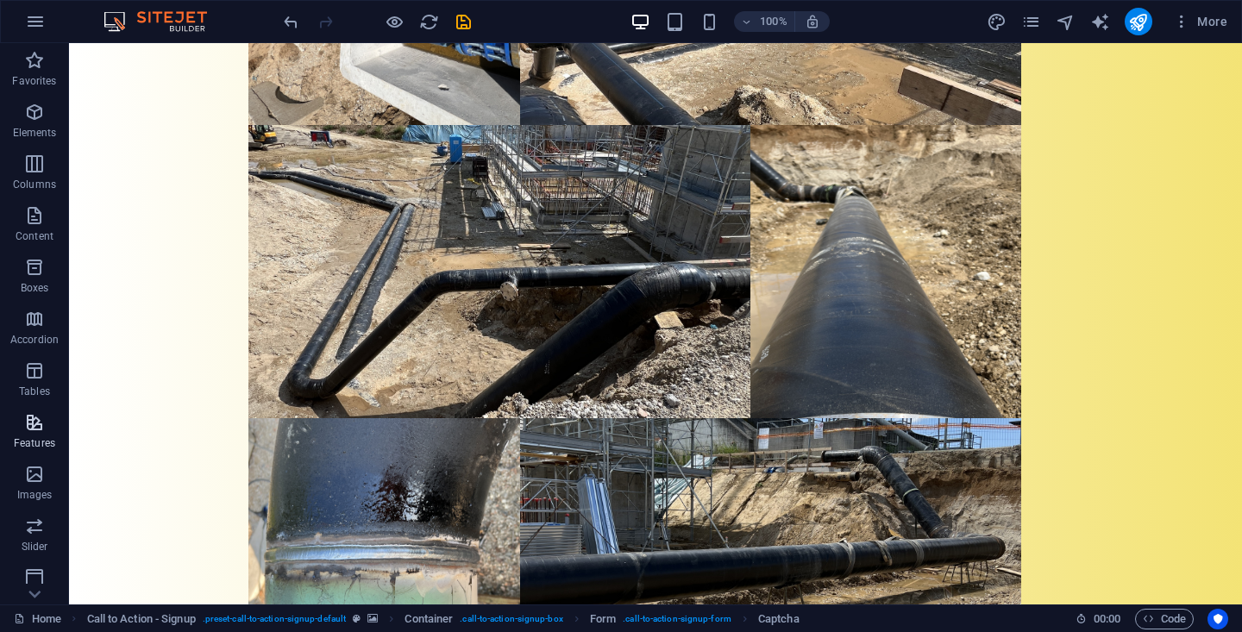
click at [37, 430] on icon "button" at bounding box center [34, 422] width 21 height 21
click at [36, 435] on span "Features" at bounding box center [34, 432] width 69 height 41
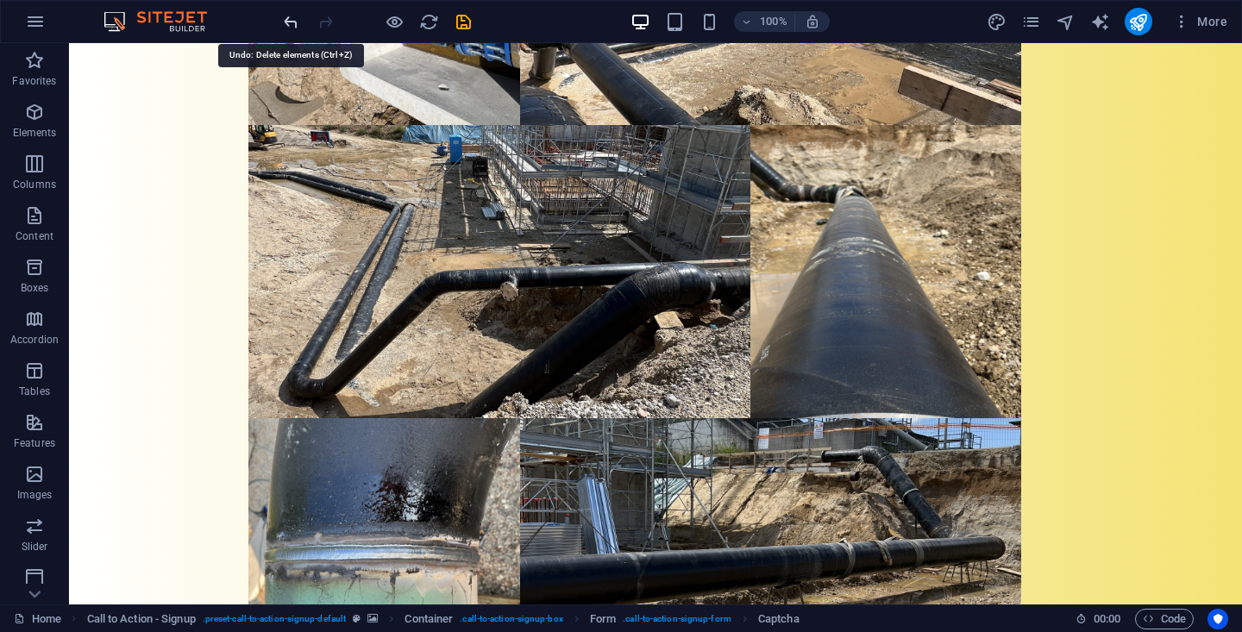
click at [297, 21] on icon "undo" at bounding box center [291, 22] width 20 height 20
click at [289, 23] on icon "undo" at bounding box center [291, 22] width 20 height 20
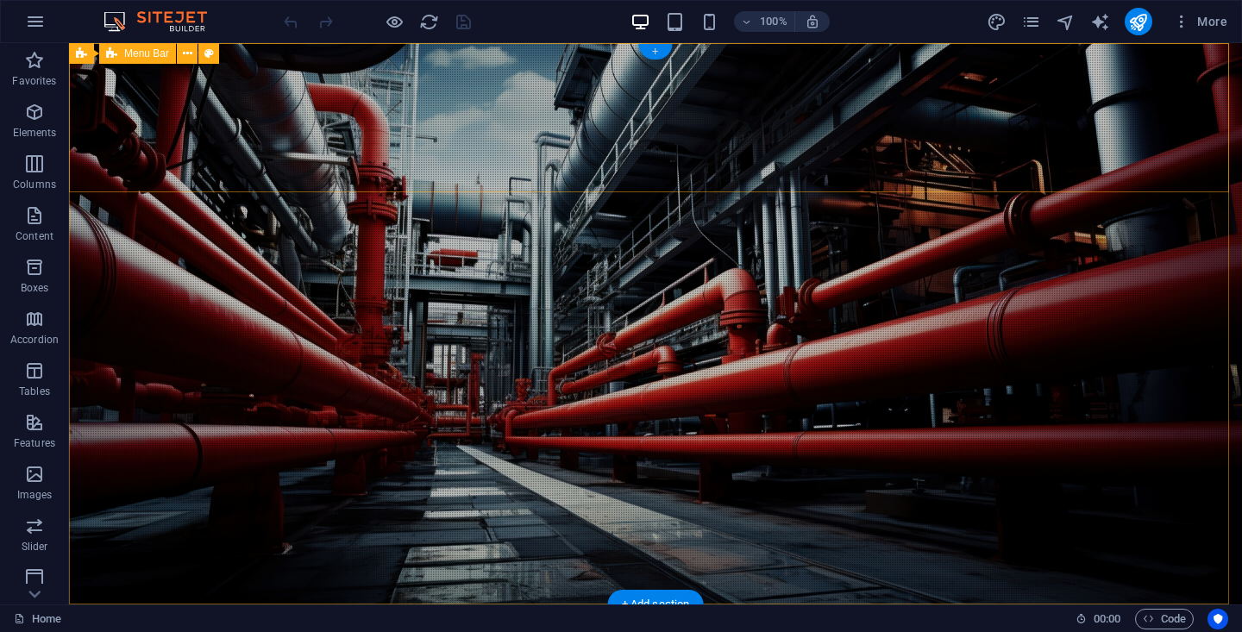
click at [654, 52] on div "+" at bounding box center [655, 52] width 34 height 16
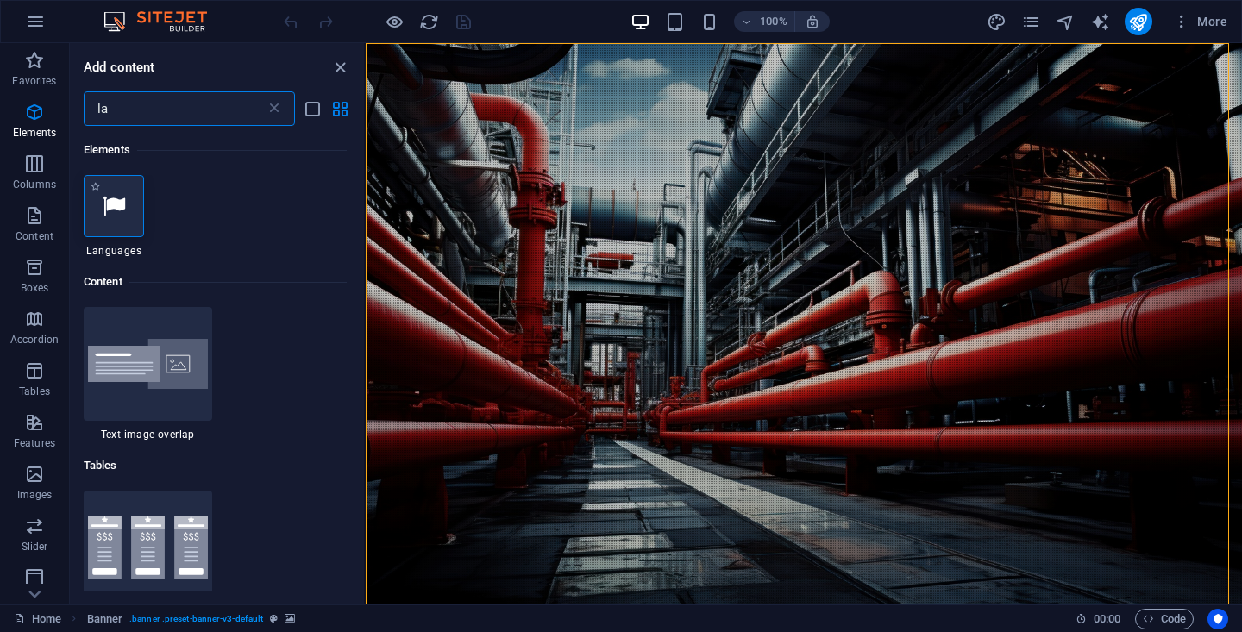
type input "la"
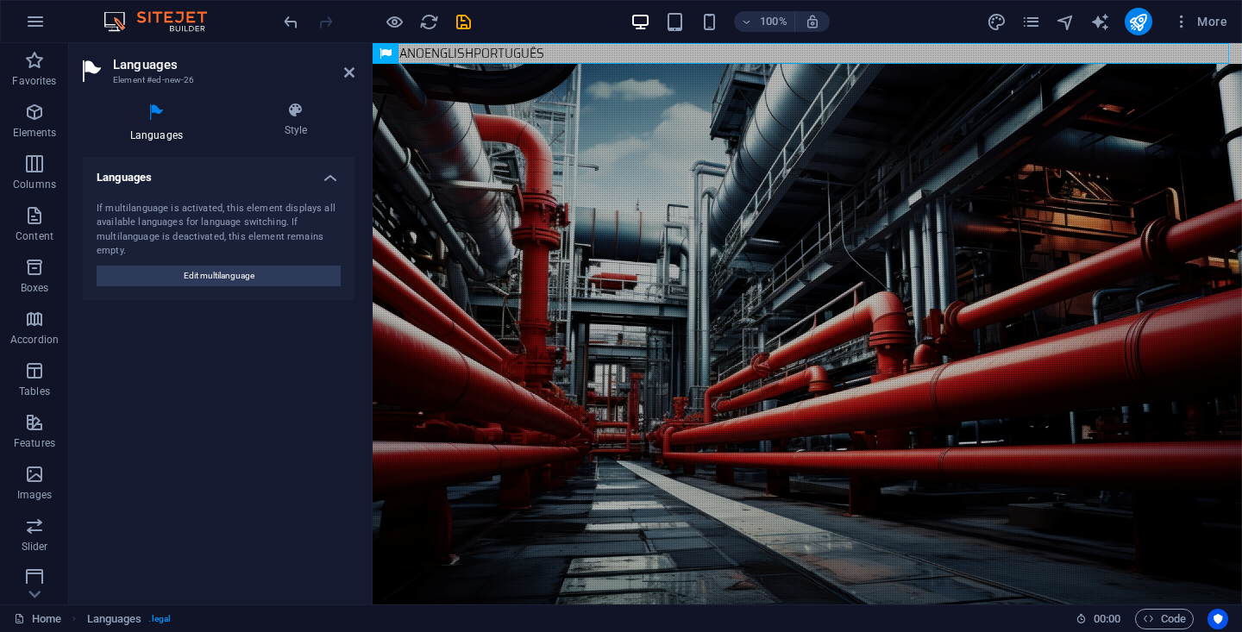
click at [518, 51] on div "Italiano English Português" at bounding box center [808, 53] width 870 height 21
click at [537, 50] on div "Italiano English Português" at bounding box center [808, 53] width 870 height 21
click at [238, 276] on span "Edit multilanguage" at bounding box center [219, 276] width 71 height 21
select select "76"
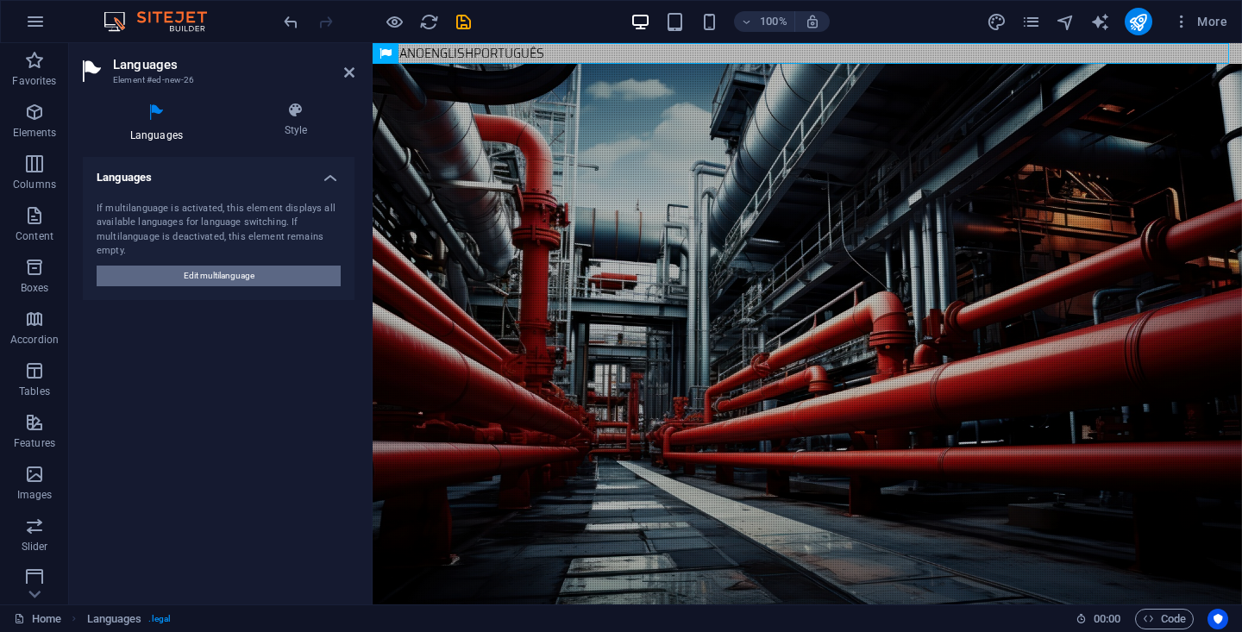
select select "41"
select select "128"
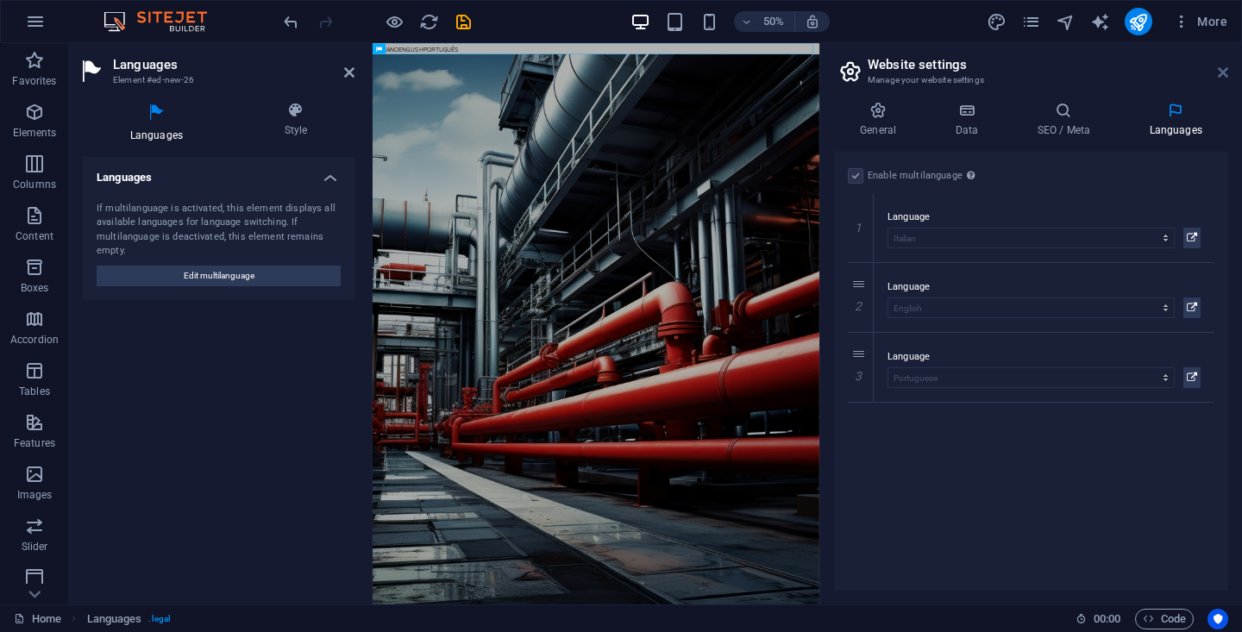
click at [1220, 73] on icon at bounding box center [1223, 73] width 10 height 14
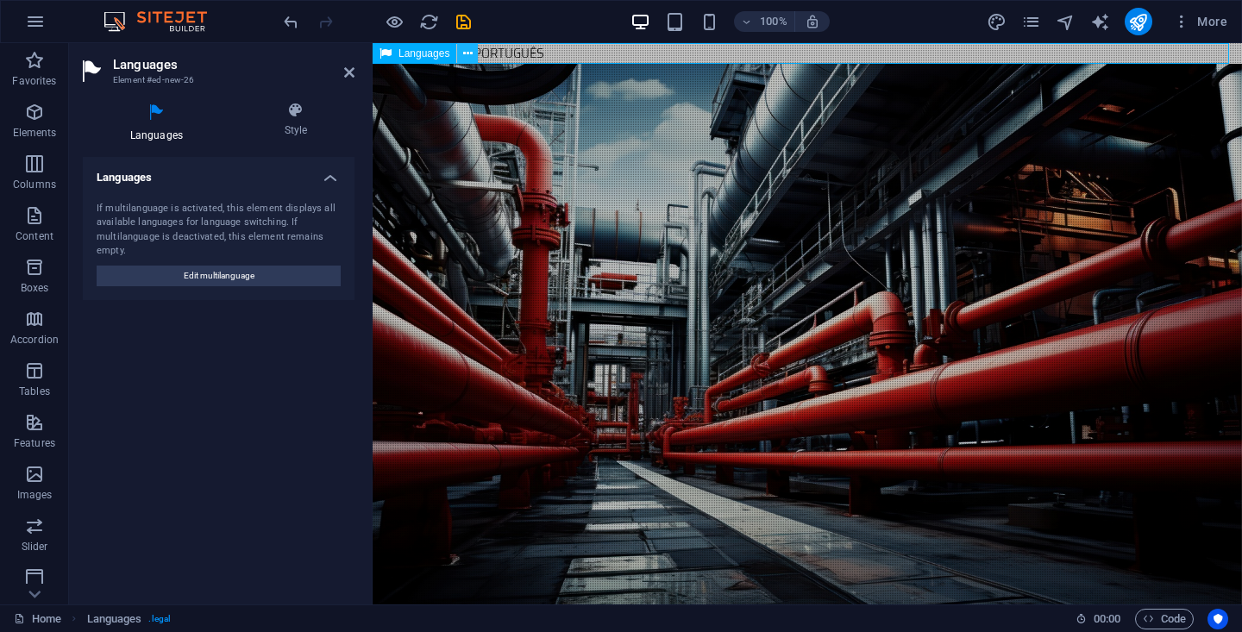
click at [473, 55] on button at bounding box center [467, 53] width 21 height 21
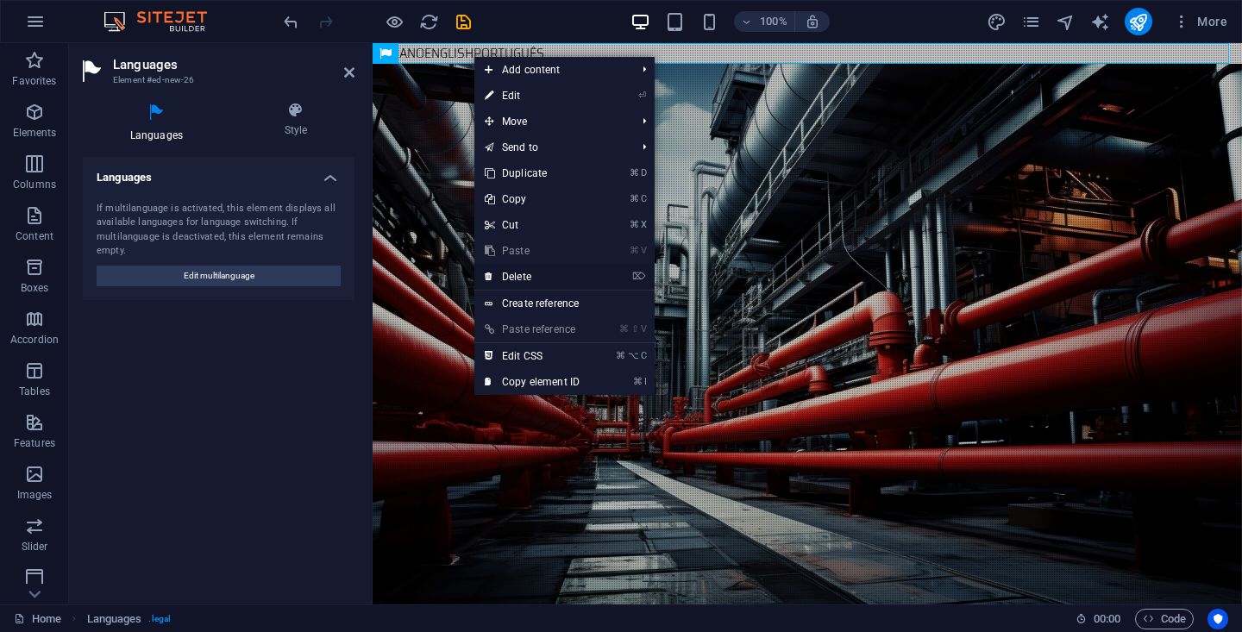
click at [538, 280] on link "⌦ Delete" at bounding box center [533, 277] width 116 height 26
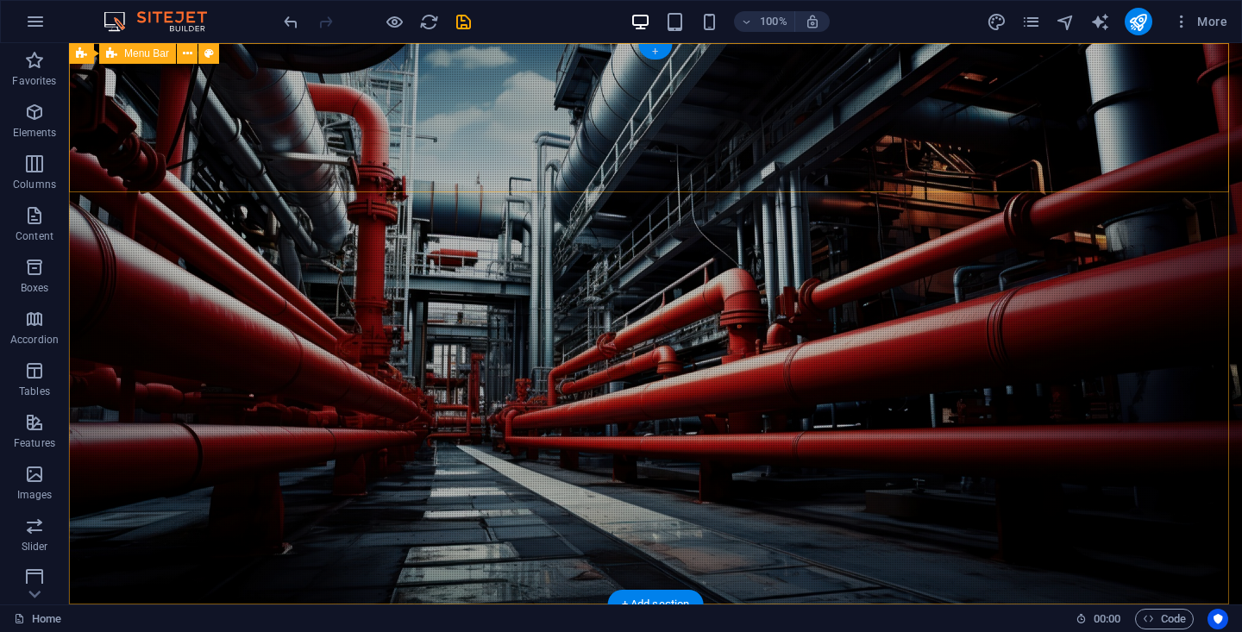
click at [662, 54] on div "+" at bounding box center [655, 52] width 34 height 16
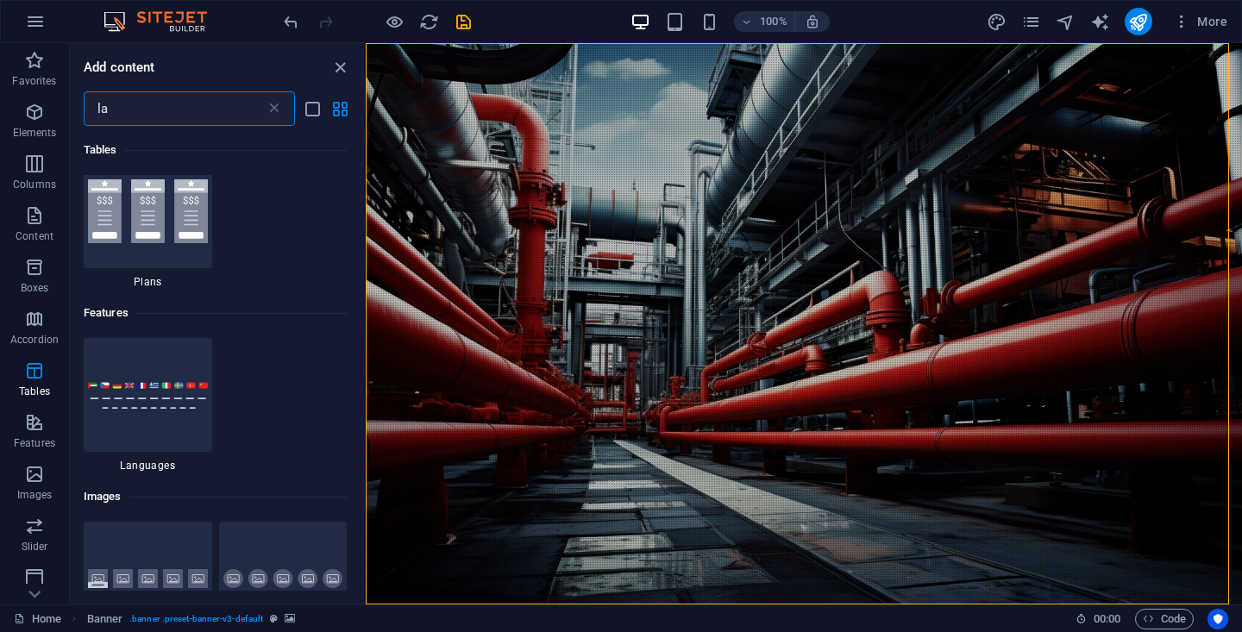
scroll to position [344, 0]
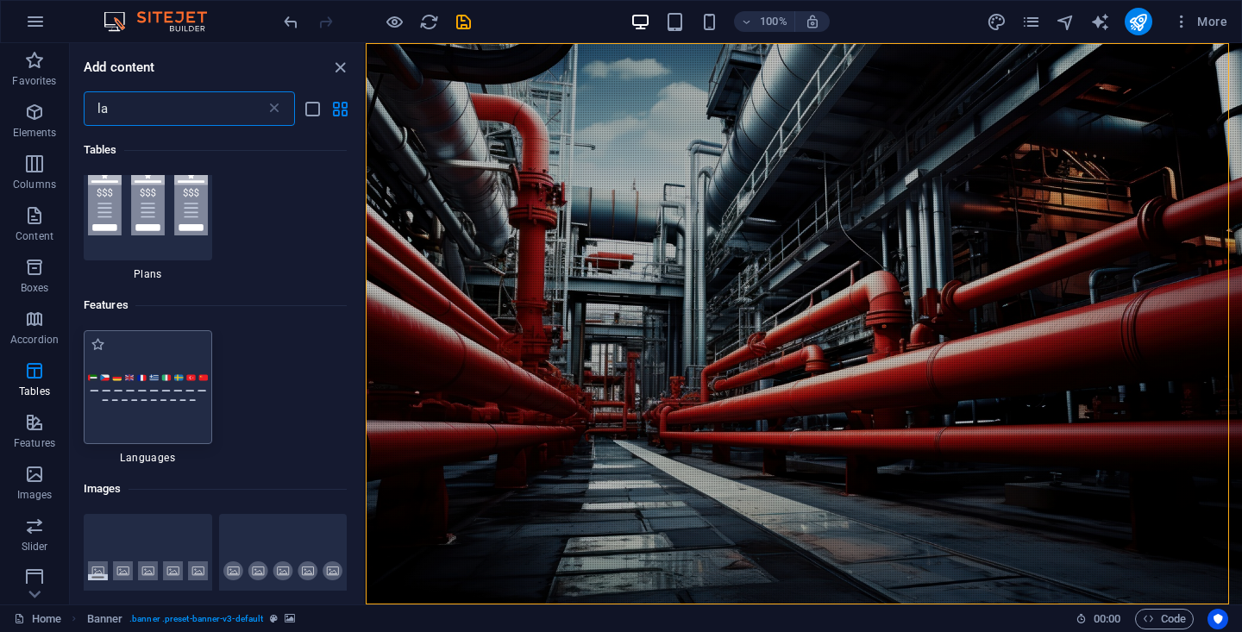
click at [180, 380] on img at bounding box center [148, 388] width 120 height 28
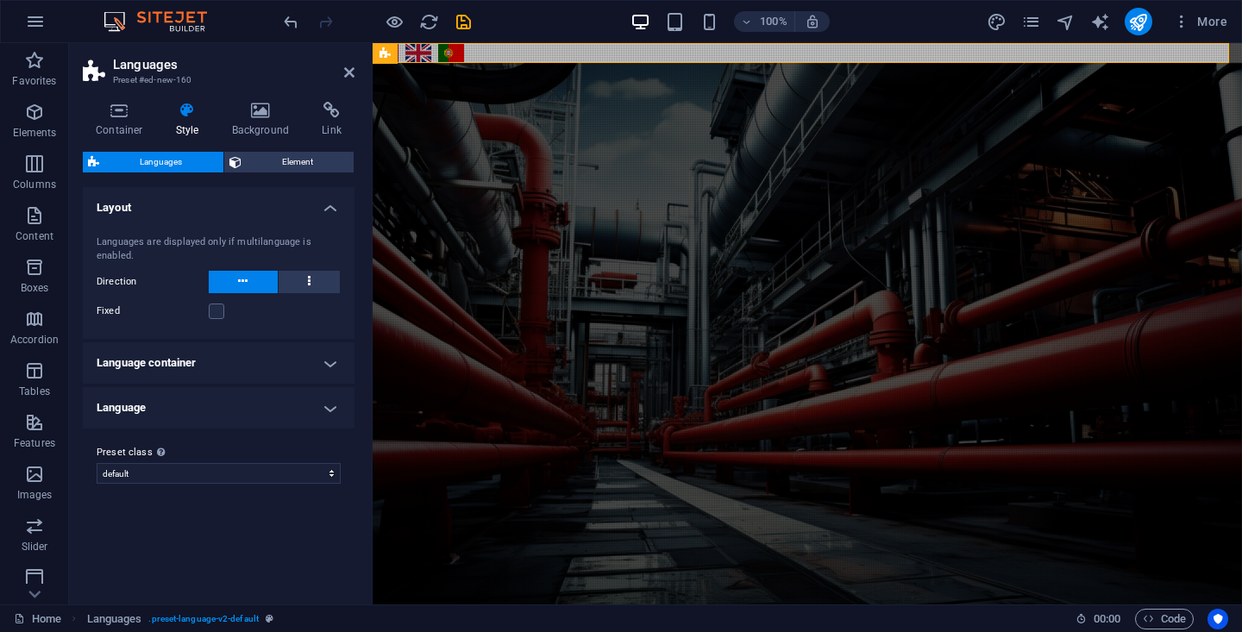
click at [234, 570] on div "Variants Default Layout Languages are displayed only if multilanguage is enable…" at bounding box center [219, 389] width 272 height 404
click at [418, 53] on span "Banner" at bounding box center [415, 53] width 34 height 10
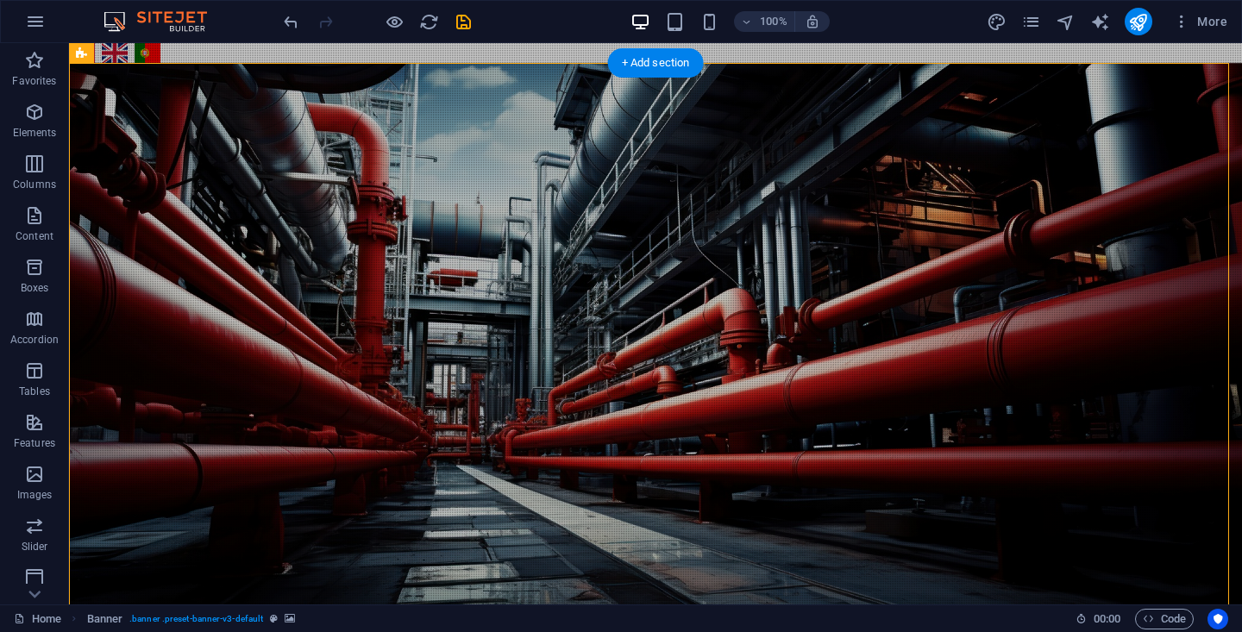
click at [154, 57] on div "Italiano English Português" at bounding box center [656, 53] width 1180 height 27
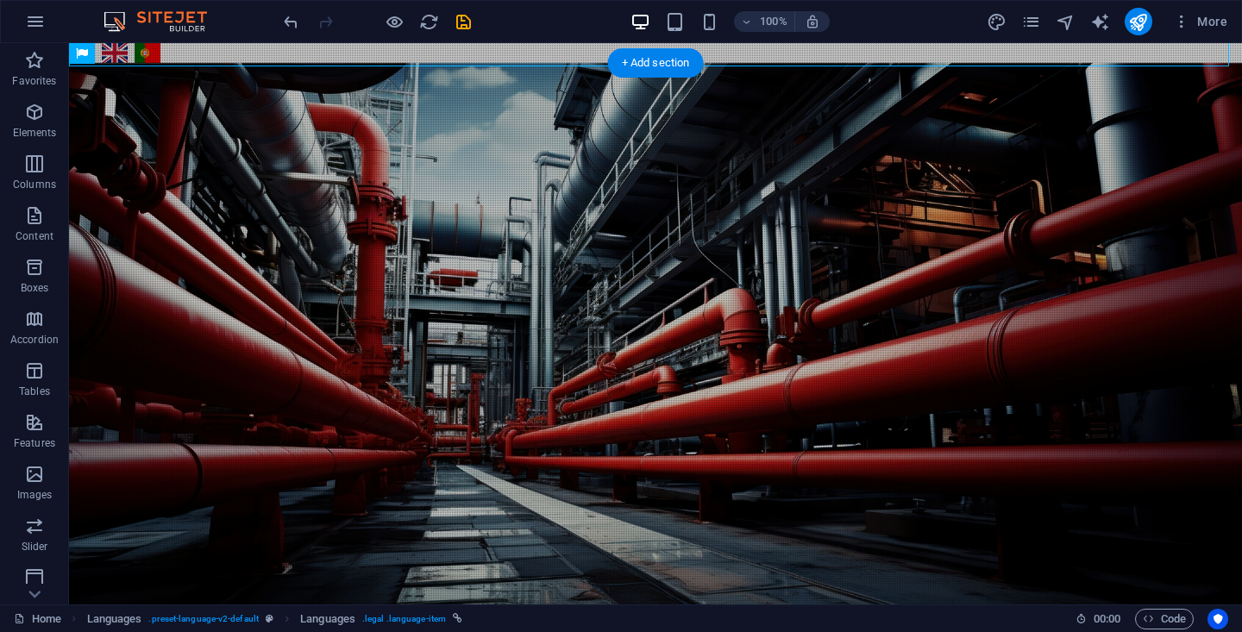
click at [154, 57] on div "Italiano English Português" at bounding box center [656, 53] width 1180 height 27
click at [152, 57] on div "Italiano English Português" at bounding box center [656, 53] width 1180 height 27
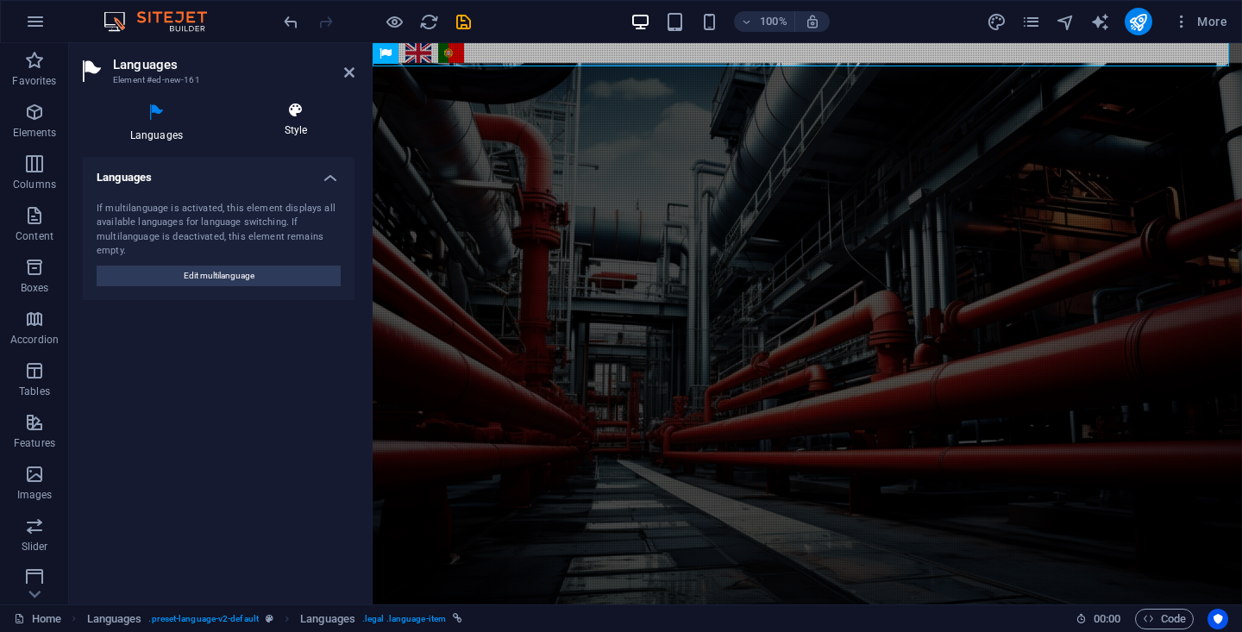
click at [289, 117] on icon at bounding box center [295, 110] width 117 height 17
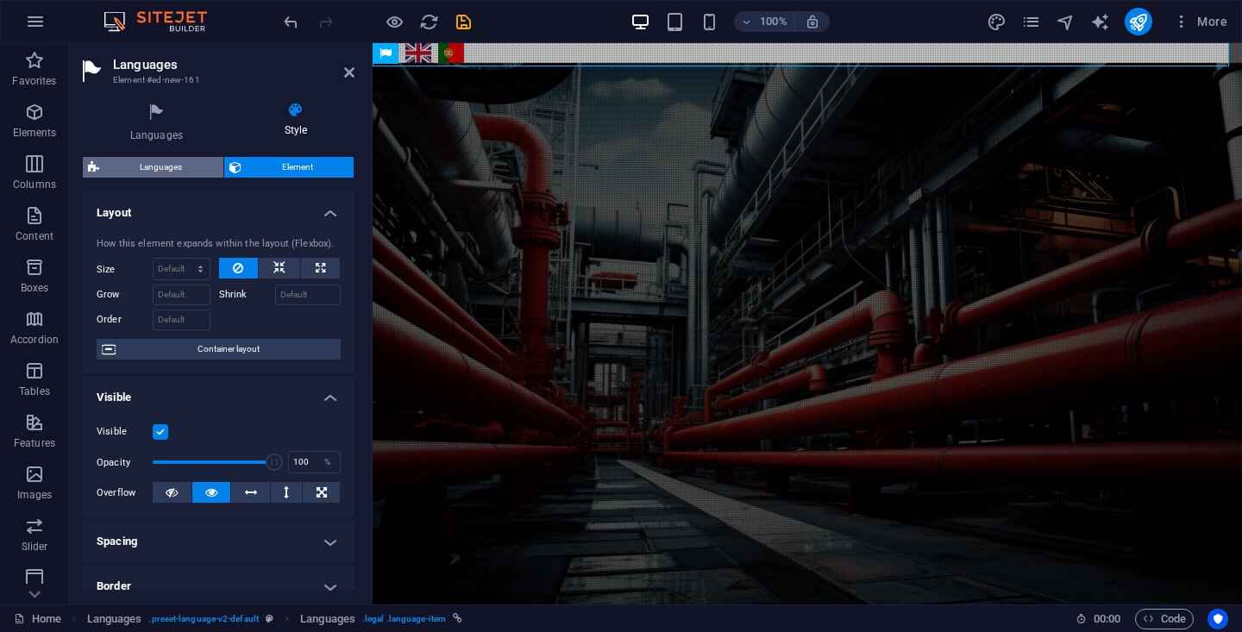
click at [171, 166] on span "Languages" at bounding box center [161, 167] width 114 height 21
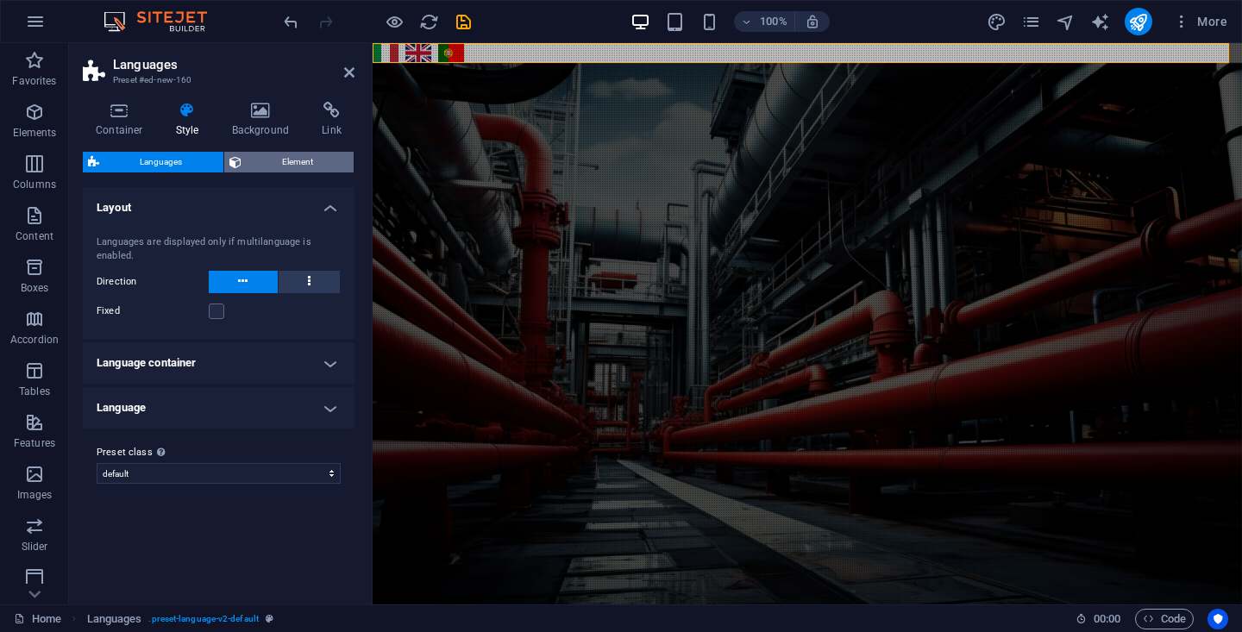
click at [262, 156] on span "Element" at bounding box center [298, 162] width 103 height 21
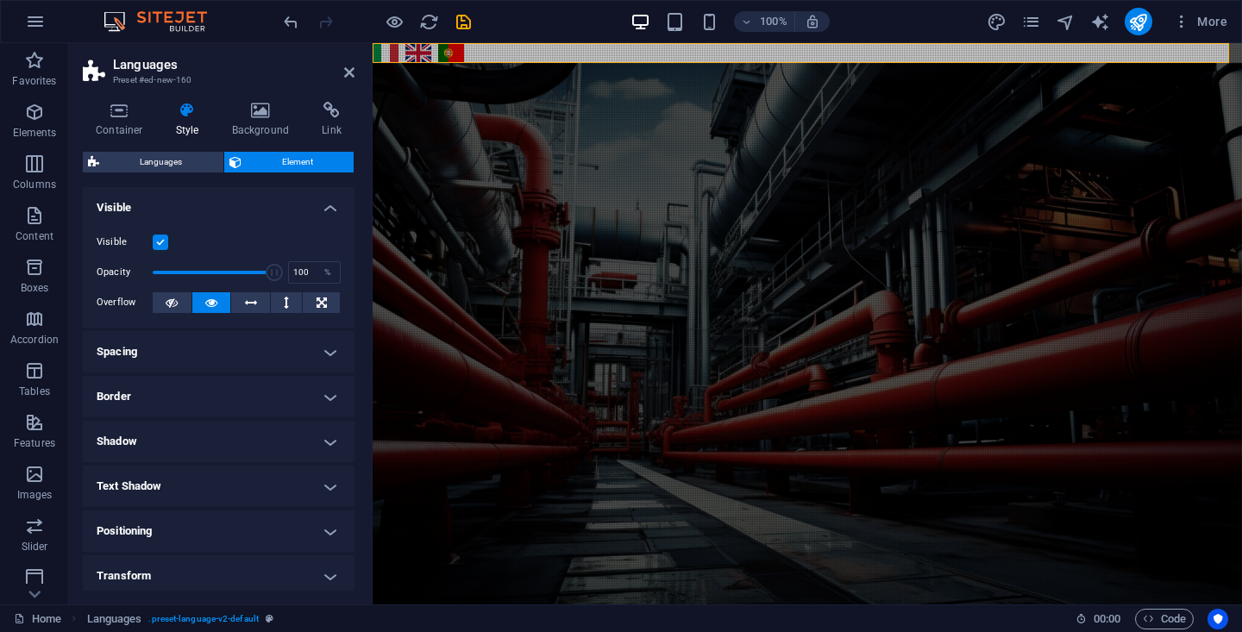
click at [299, 351] on h4 "Spacing" at bounding box center [219, 351] width 272 height 41
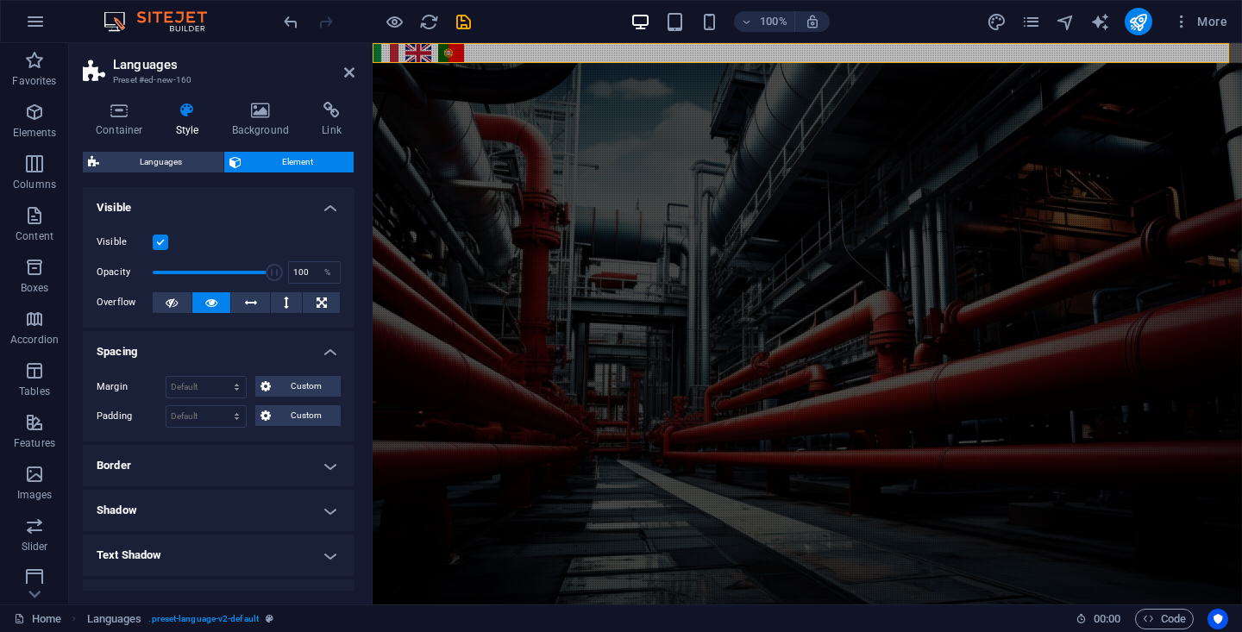
click at [305, 461] on h4 "Border" at bounding box center [219, 465] width 272 height 41
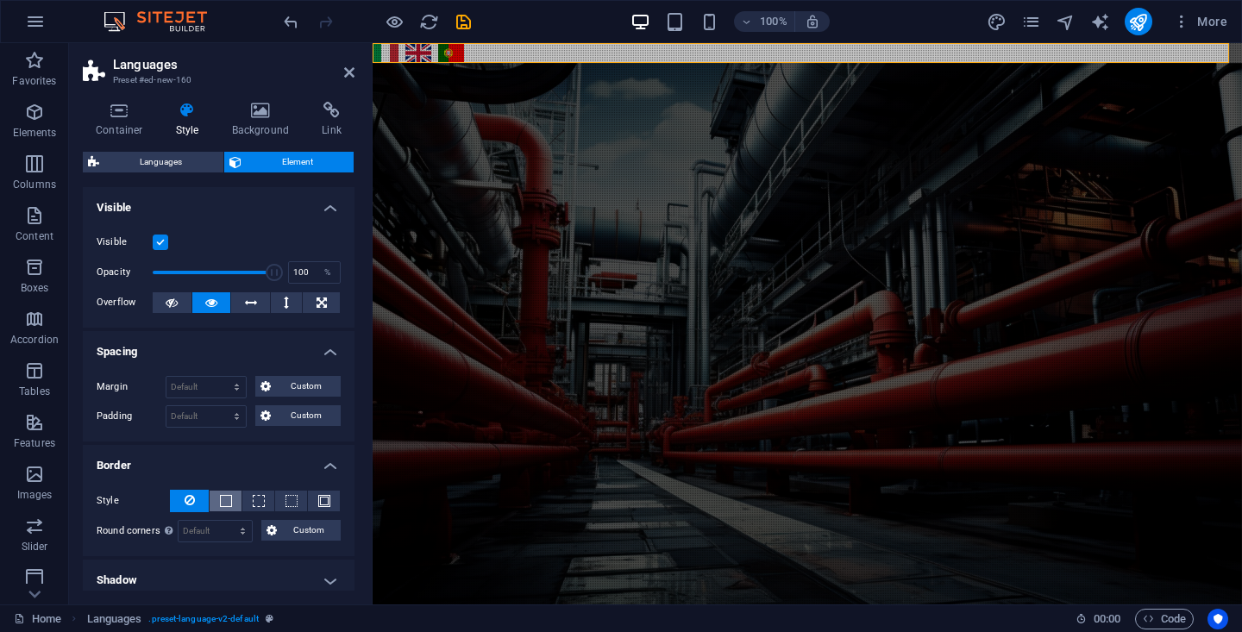
click at [229, 500] on span at bounding box center [226, 501] width 12 height 12
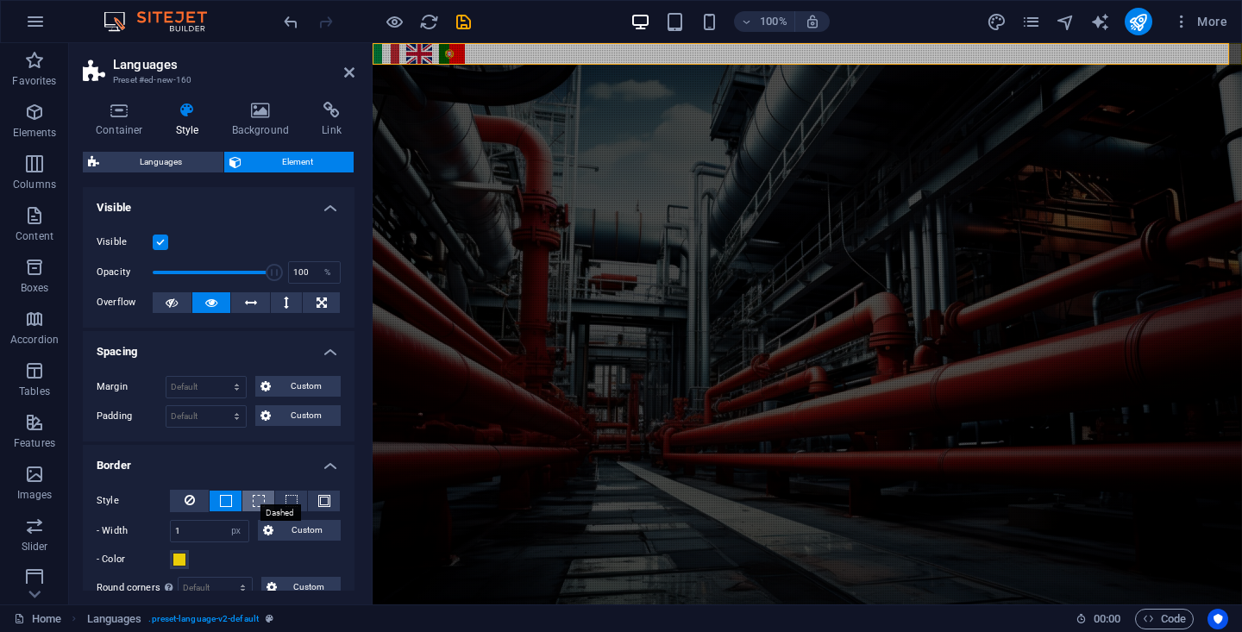
click at [254, 502] on span at bounding box center [259, 501] width 12 height 12
click at [288, 500] on span at bounding box center [292, 501] width 12 height 12
click at [226, 499] on span at bounding box center [226, 501] width 12 height 12
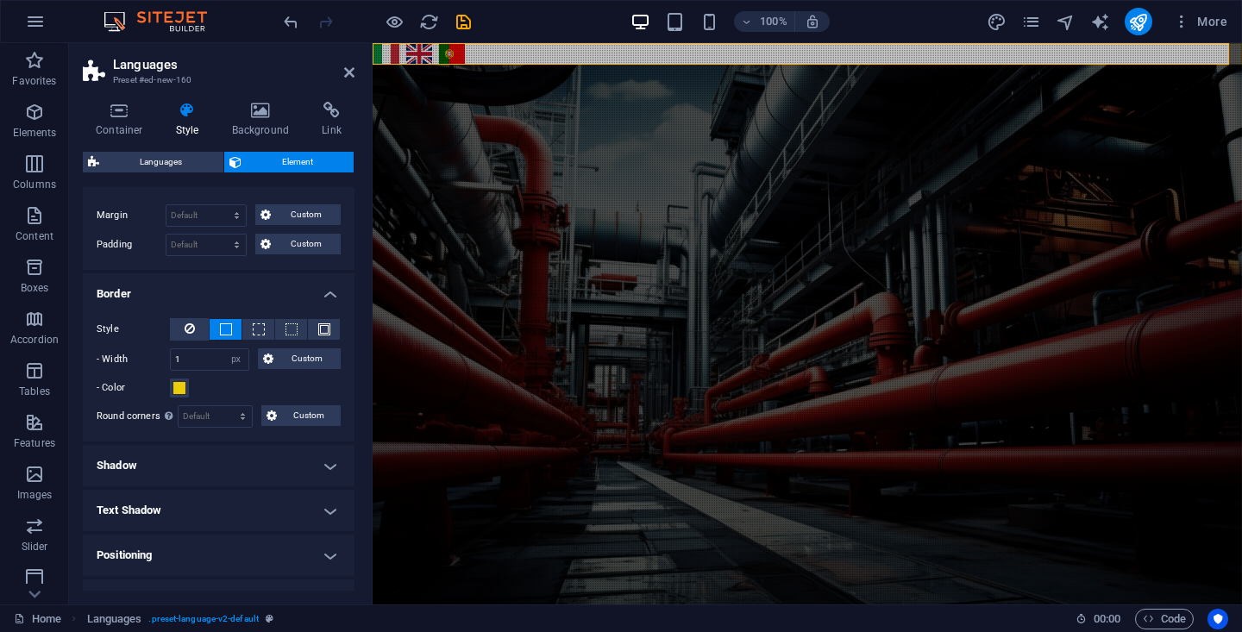
scroll to position [242, 0]
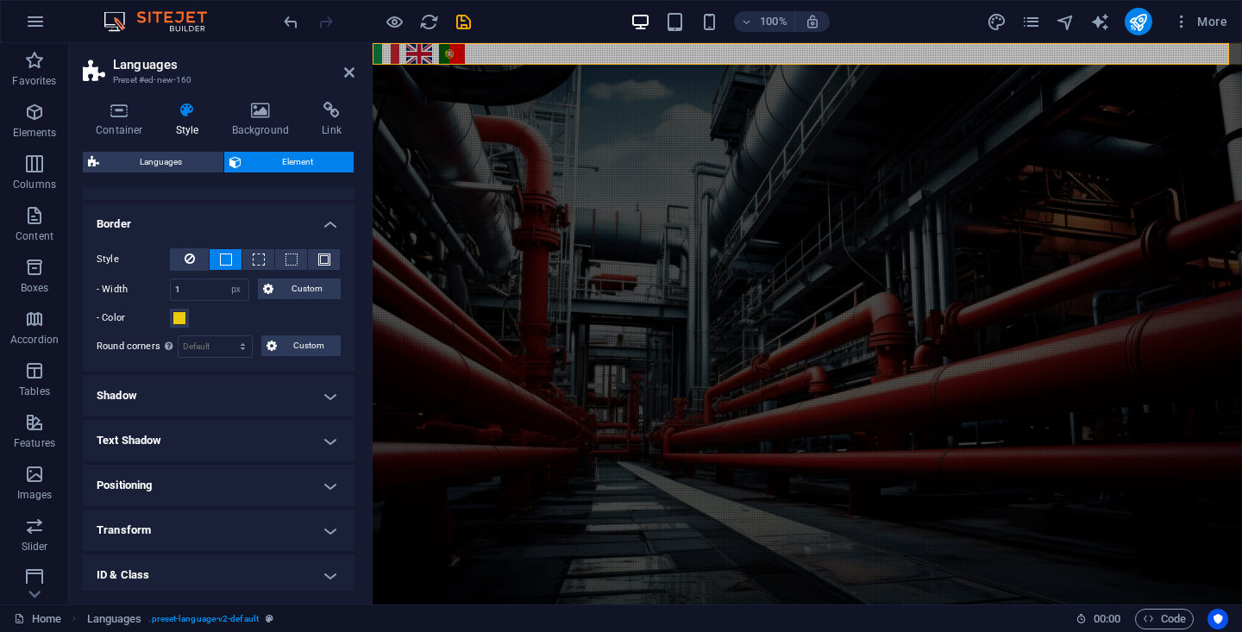
click at [235, 389] on h4 "Shadow" at bounding box center [219, 395] width 272 height 41
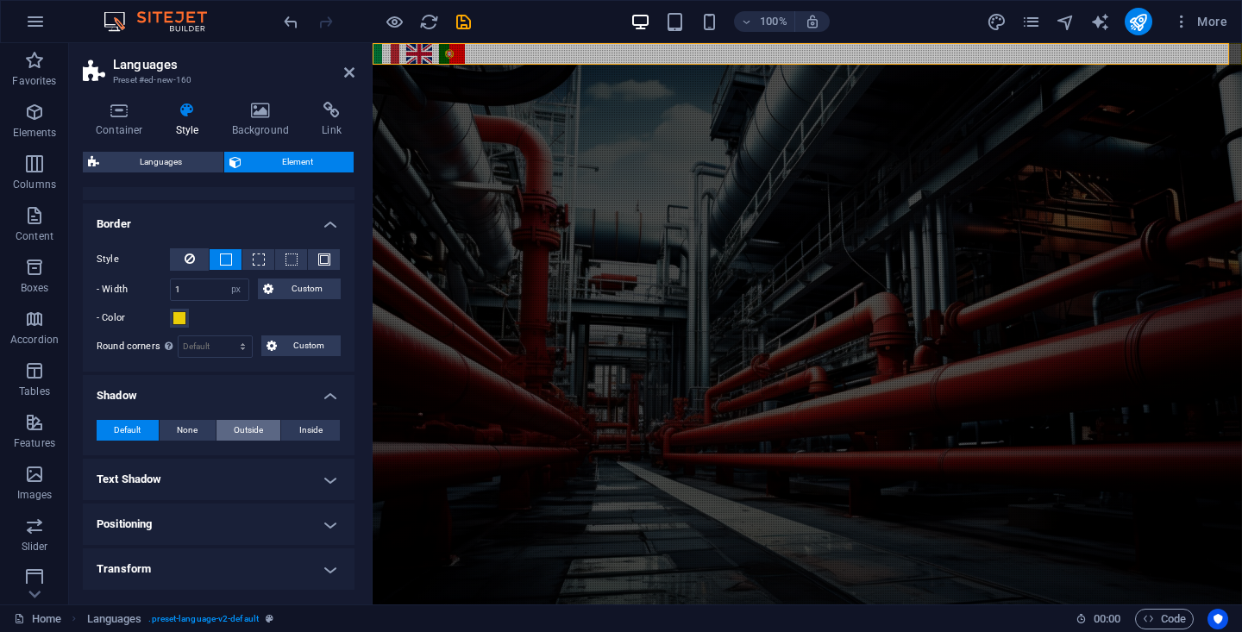
click at [242, 427] on span "Outside" at bounding box center [248, 430] width 29 height 21
type input "2"
type input "4"
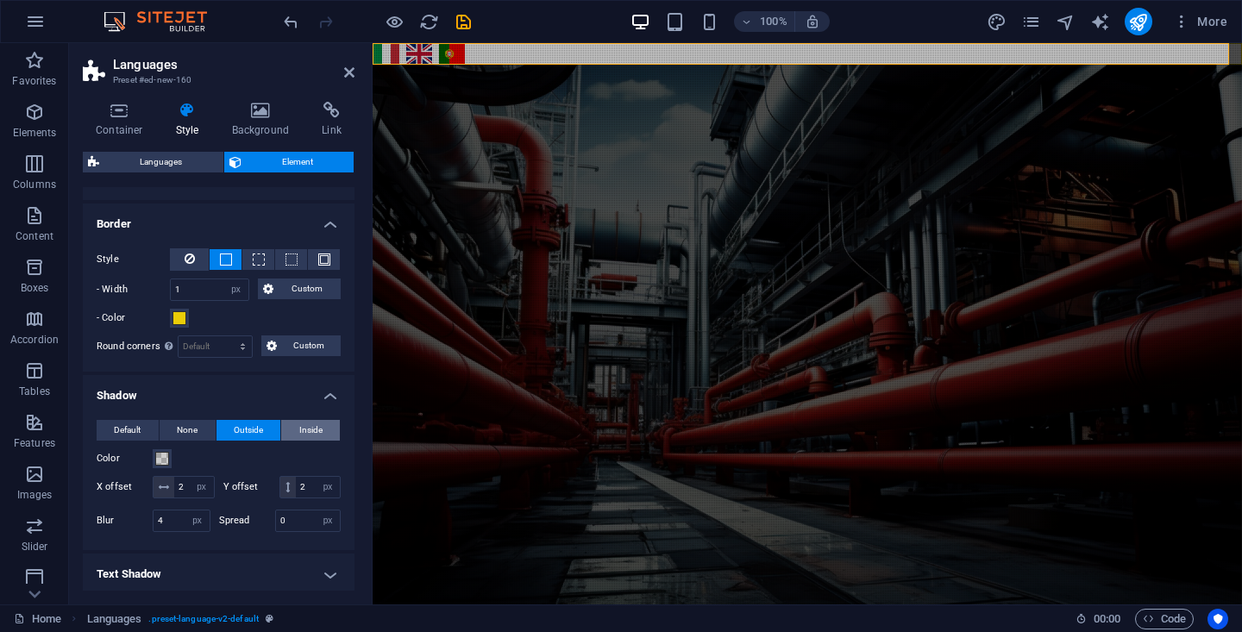
click at [301, 429] on span "Inside" at bounding box center [310, 430] width 23 height 21
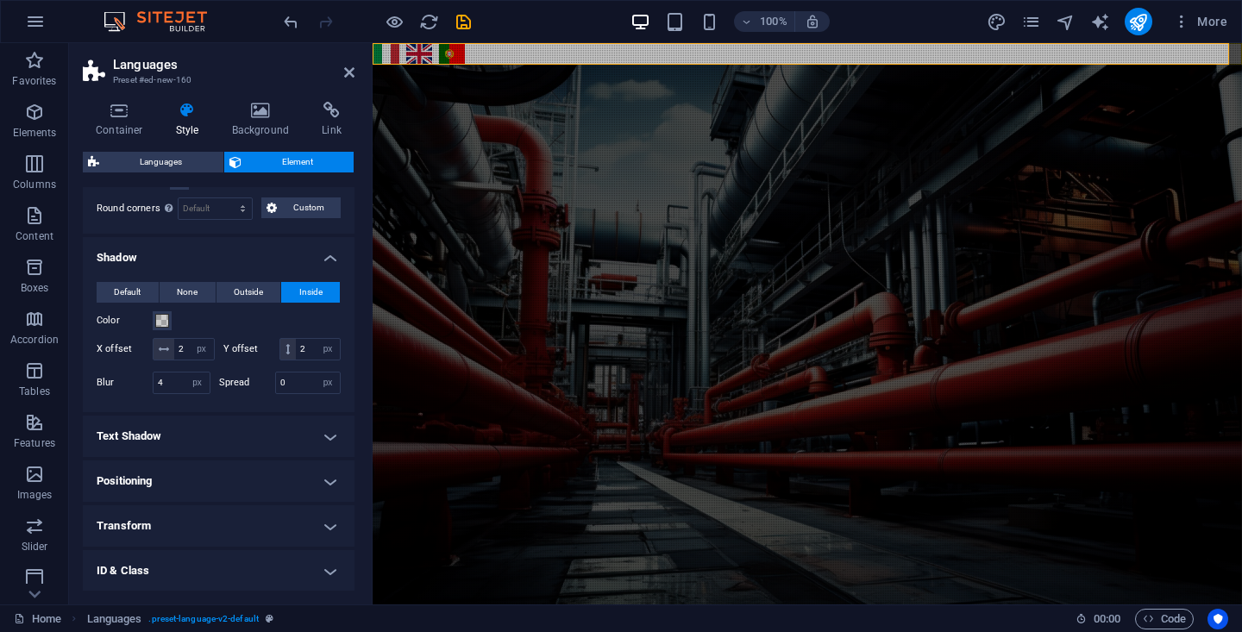
scroll to position [412, 0]
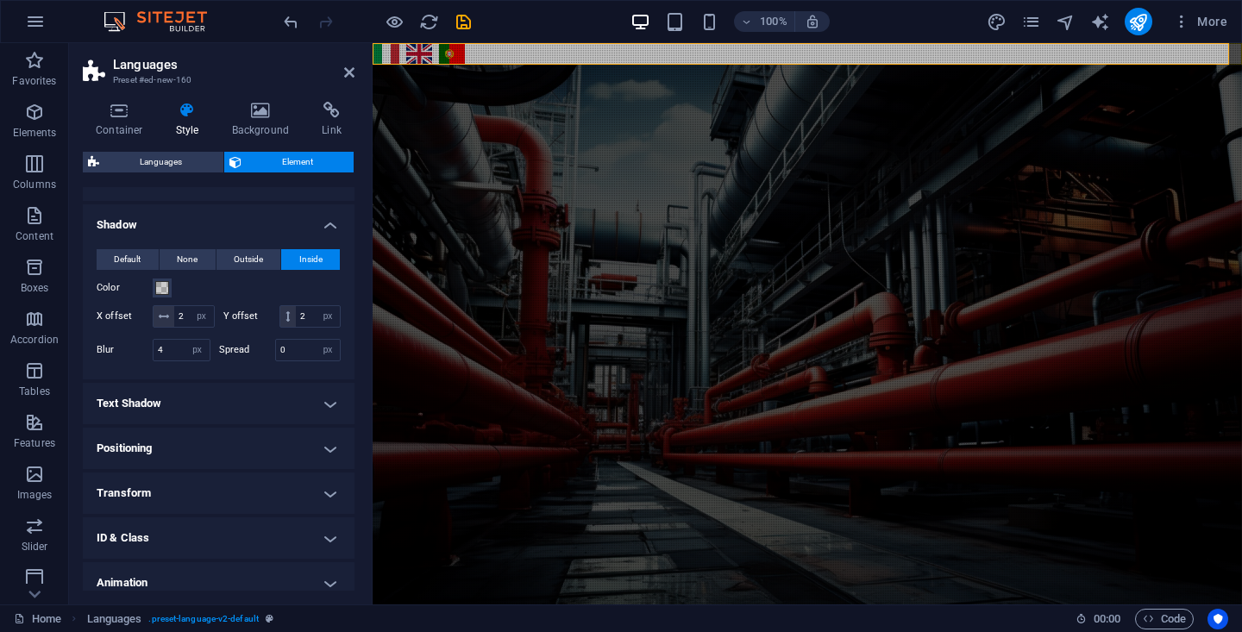
click at [255, 443] on h4 "Positioning" at bounding box center [219, 448] width 272 height 41
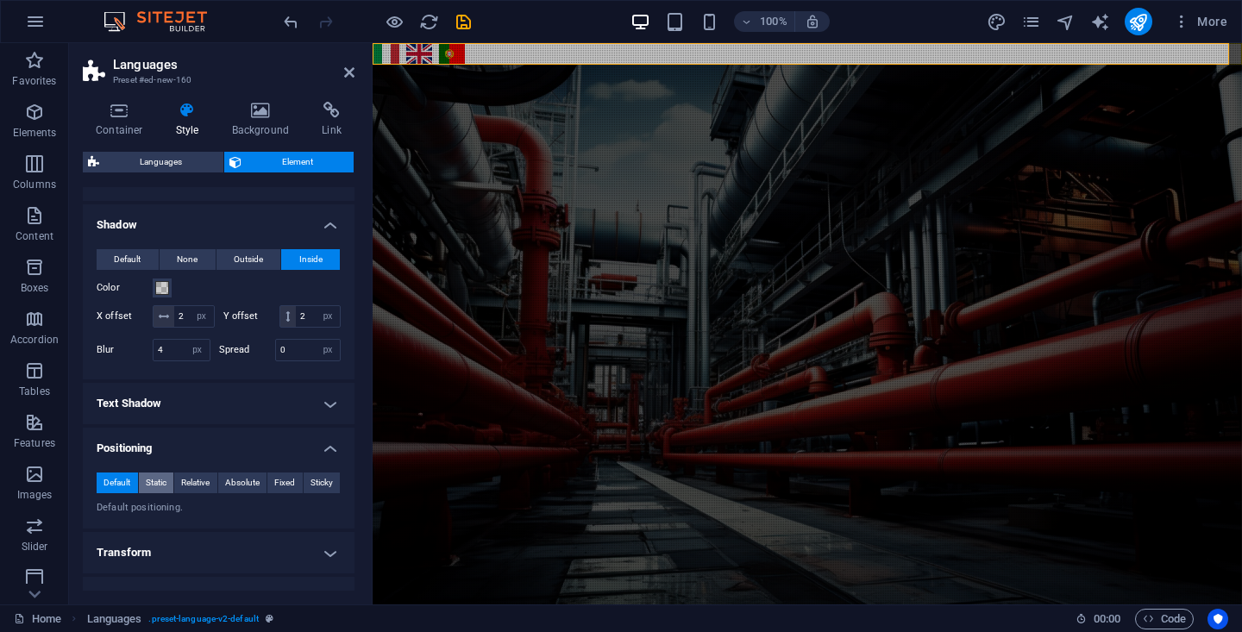
click at [159, 483] on span "Static" at bounding box center [156, 483] width 21 height 21
click at [190, 485] on span "Relative" at bounding box center [195, 483] width 28 height 21
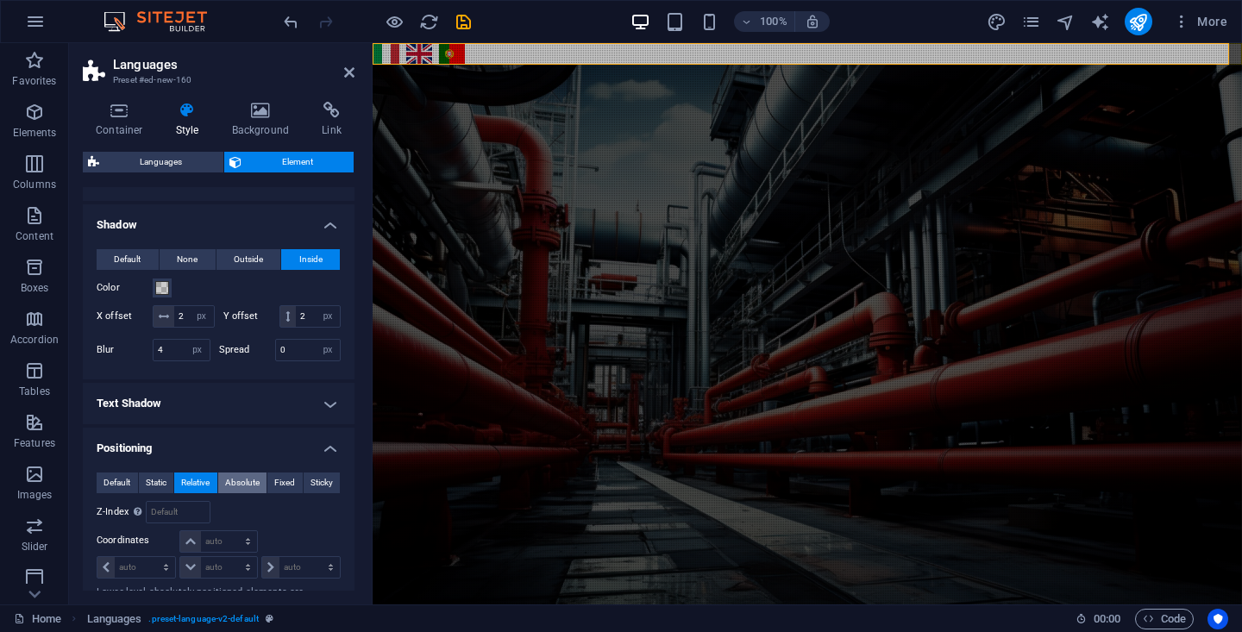
click at [236, 483] on span "Absolute" at bounding box center [242, 483] width 35 height 21
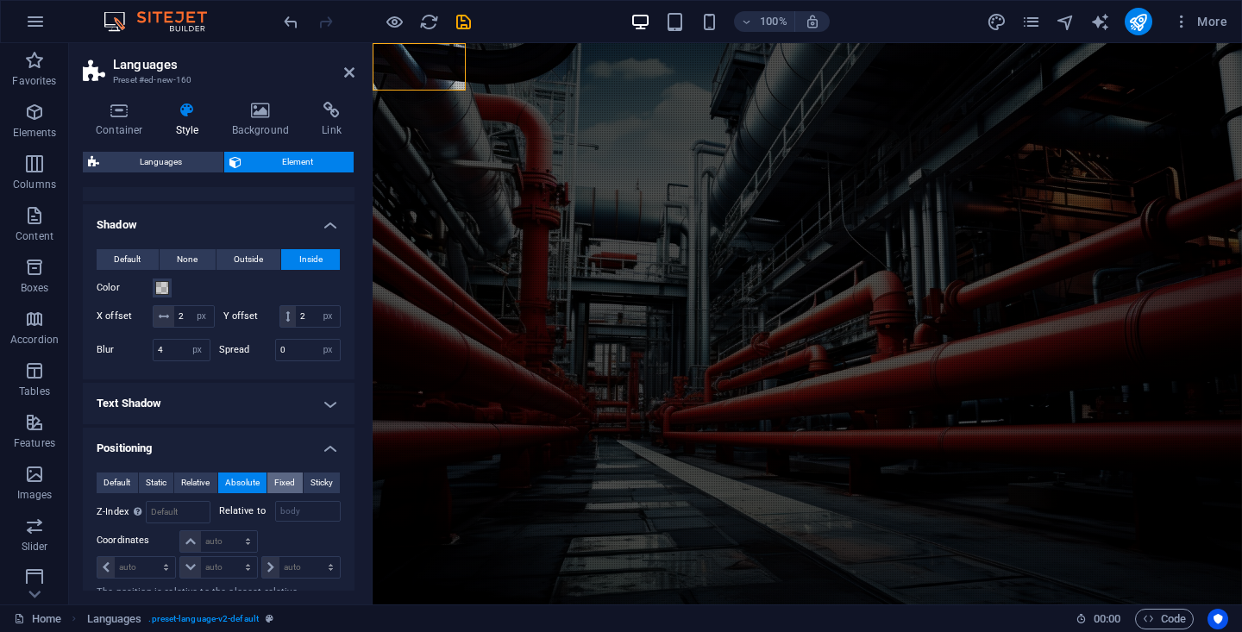
click at [289, 480] on span "Fixed" at bounding box center [284, 483] width 21 height 21
click at [317, 483] on span "Sticky" at bounding box center [322, 483] width 22 height 21
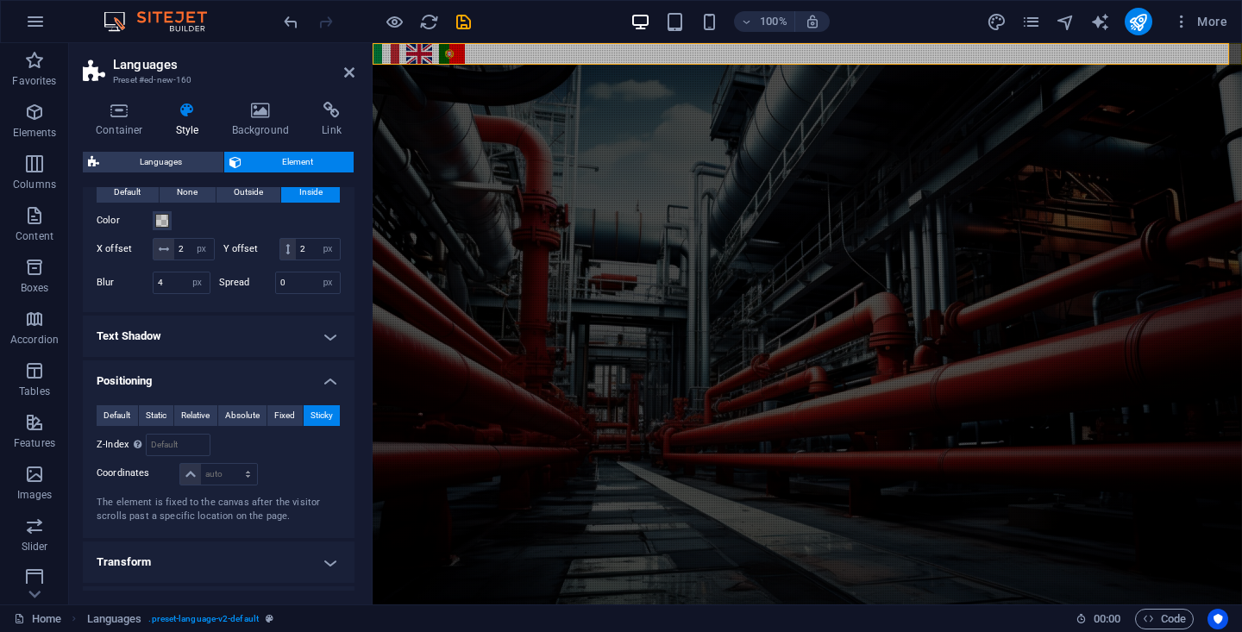
scroll to position [604, 0]
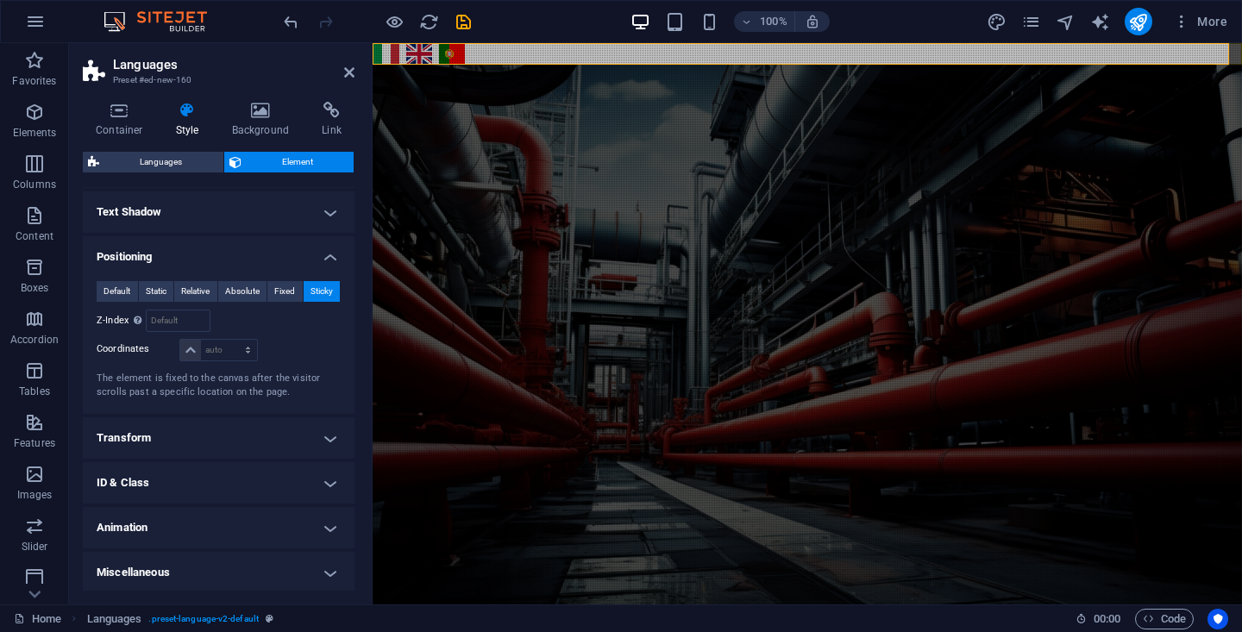
click at [217, 436] on h4 "Transform" at bounding box center [219, 438] width 272 height 41
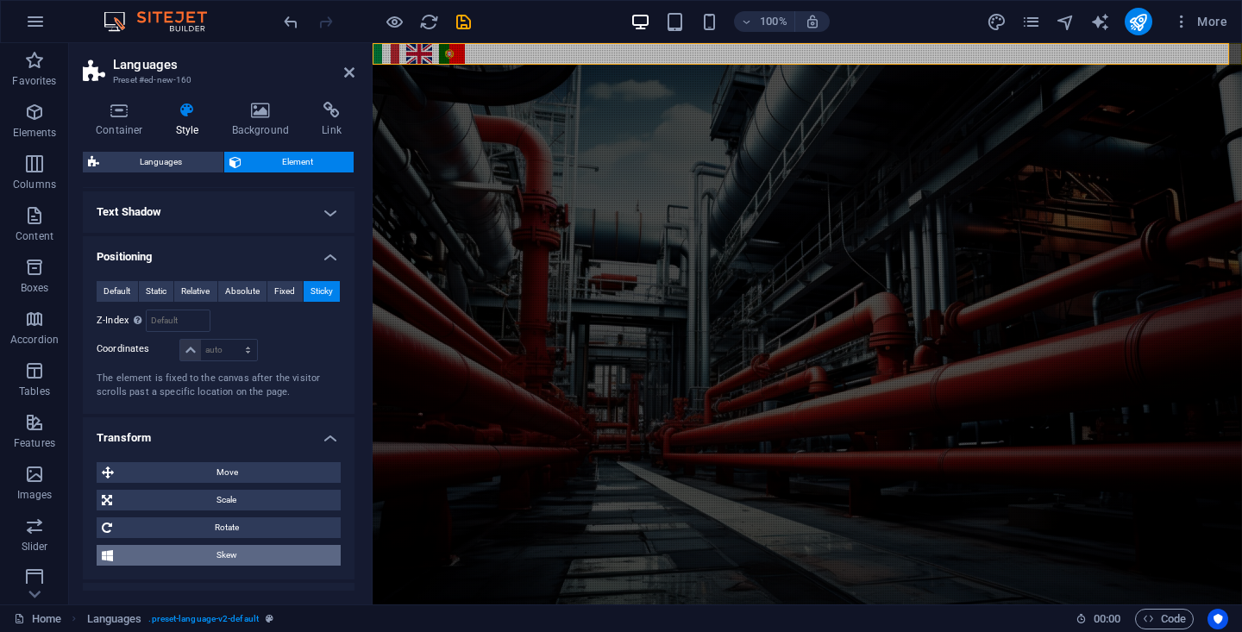
click at [236, 549] on span "Skew" at bounding box center [226, 555] width 217 height 21
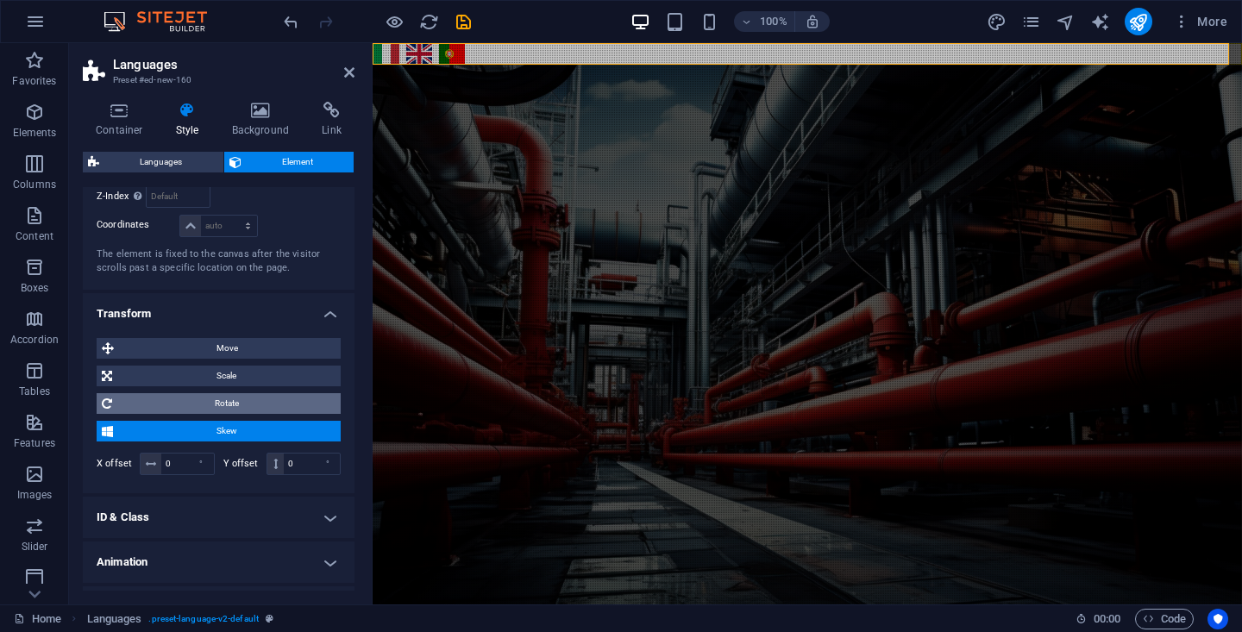
scroll to position [764, 0]
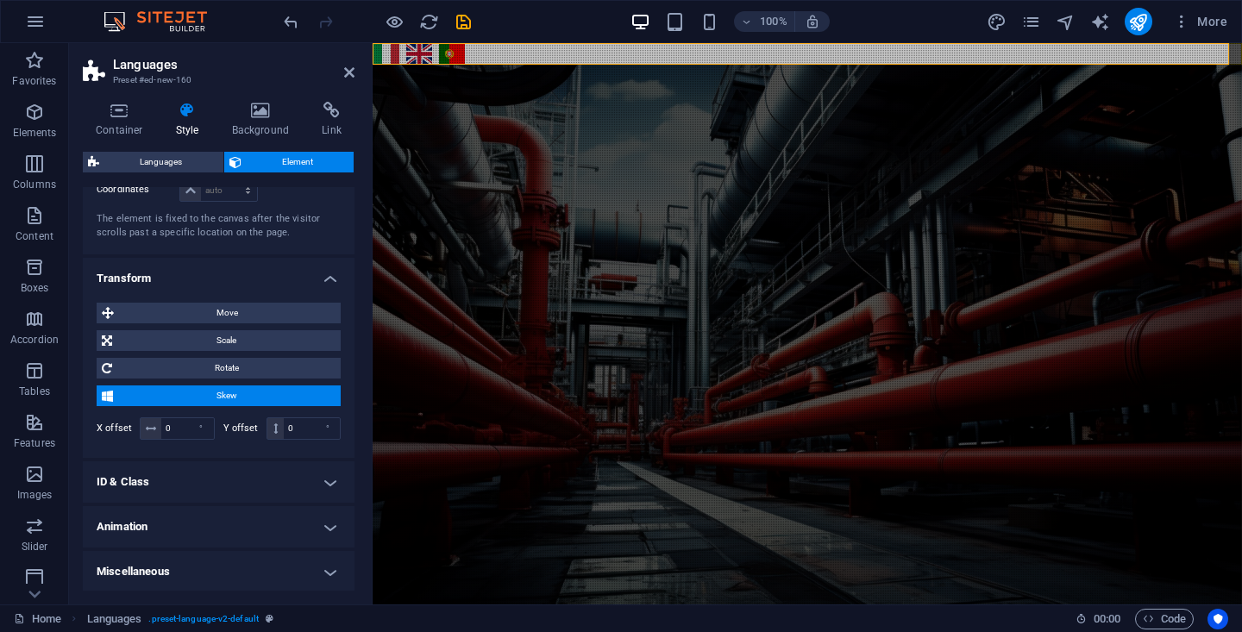
click at [251, 525] on h4 "Animation" at bounding box center [219, 526] width 272 height 41
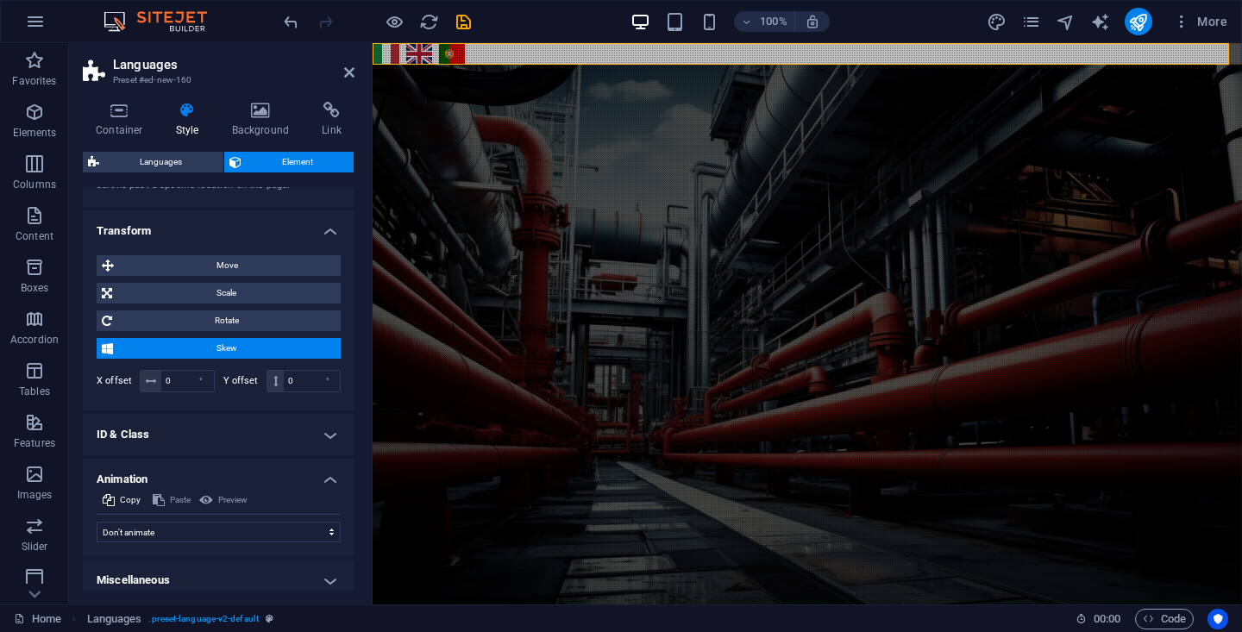
scroll to position [820, 0]
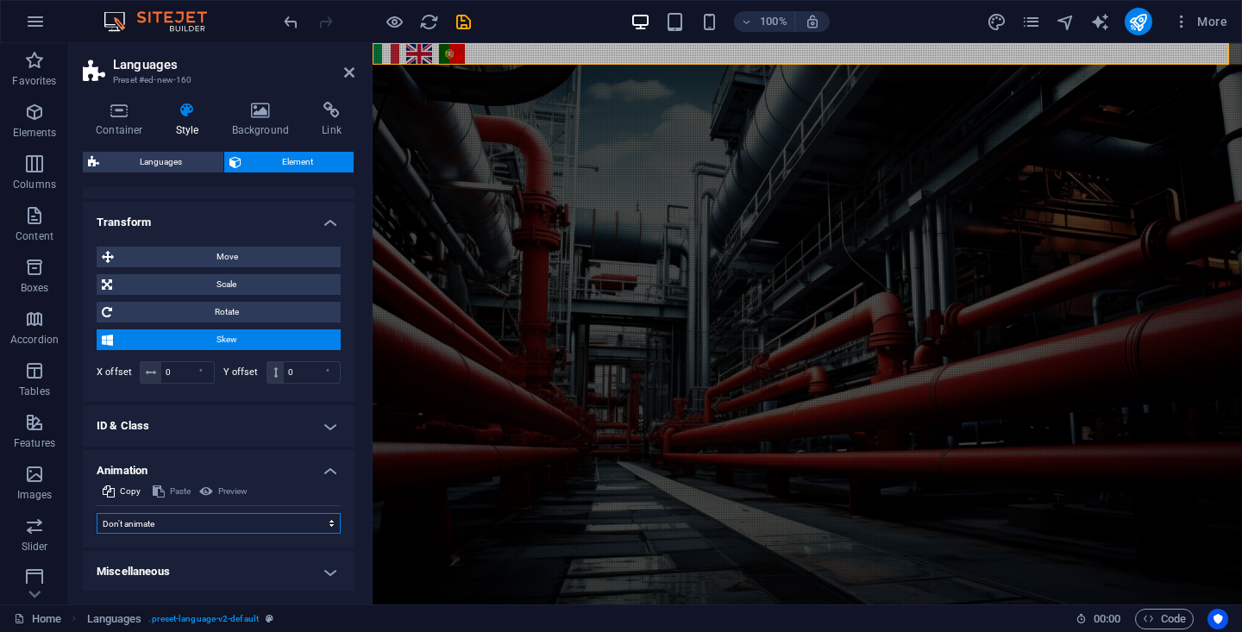
select select "shrink"
select select "scroll"
select select "flash"
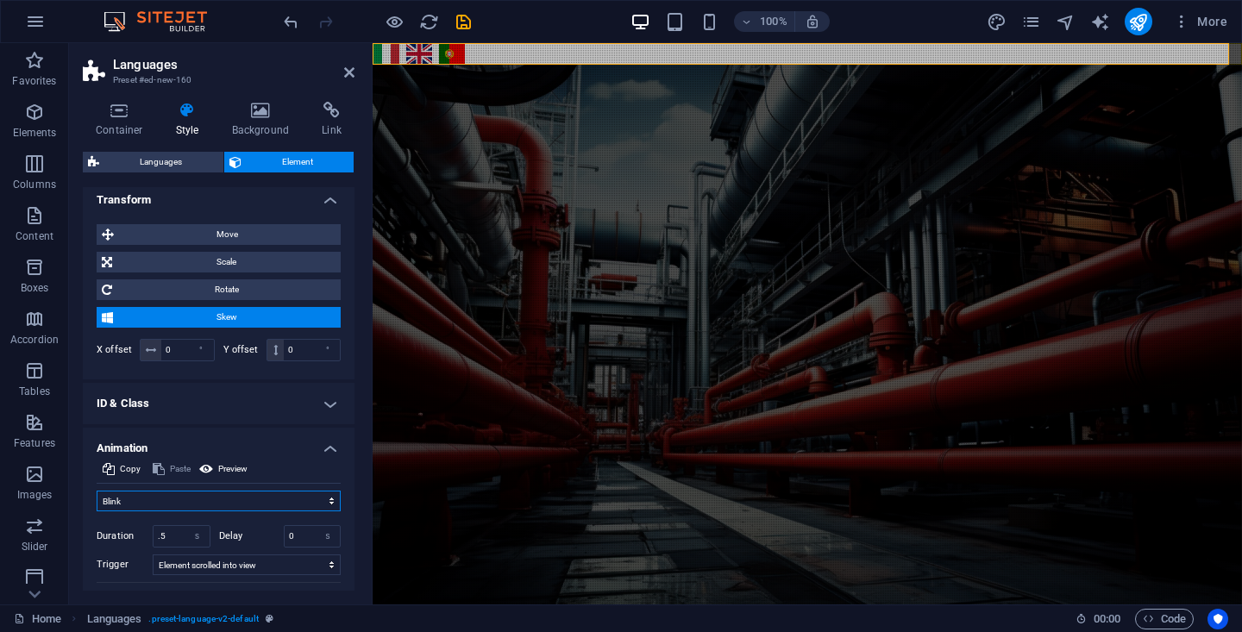
scroll to position [921, 0]
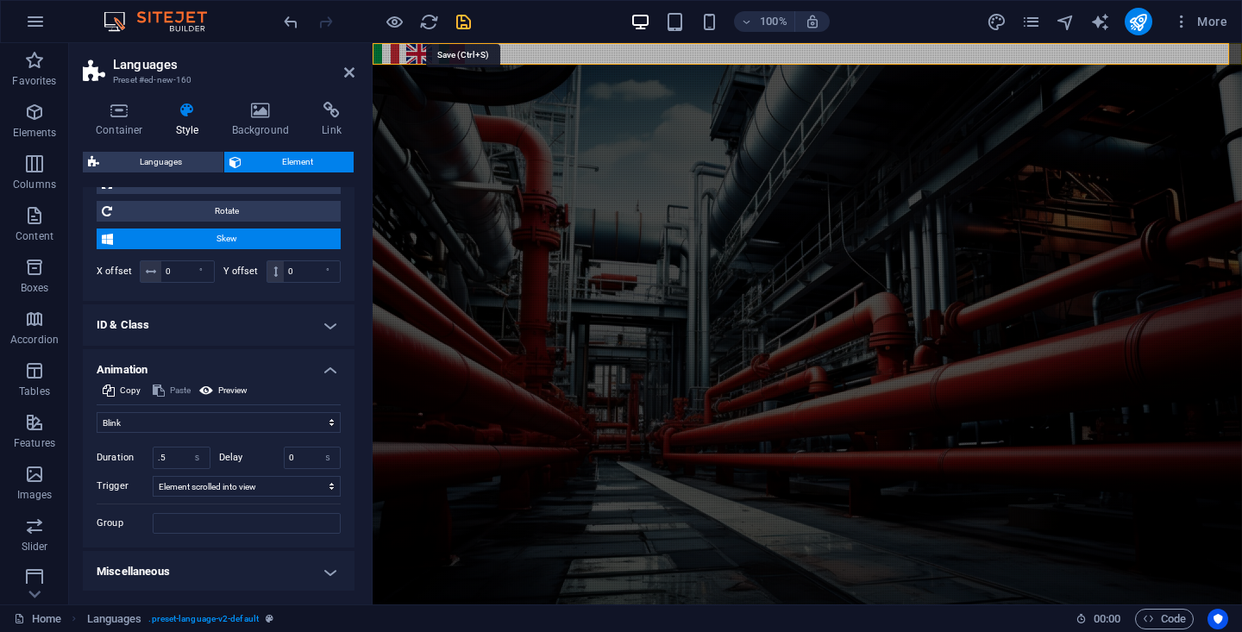
click at [462, 22] on icon "save" at bounding box center [464, 22] width 20 height 20
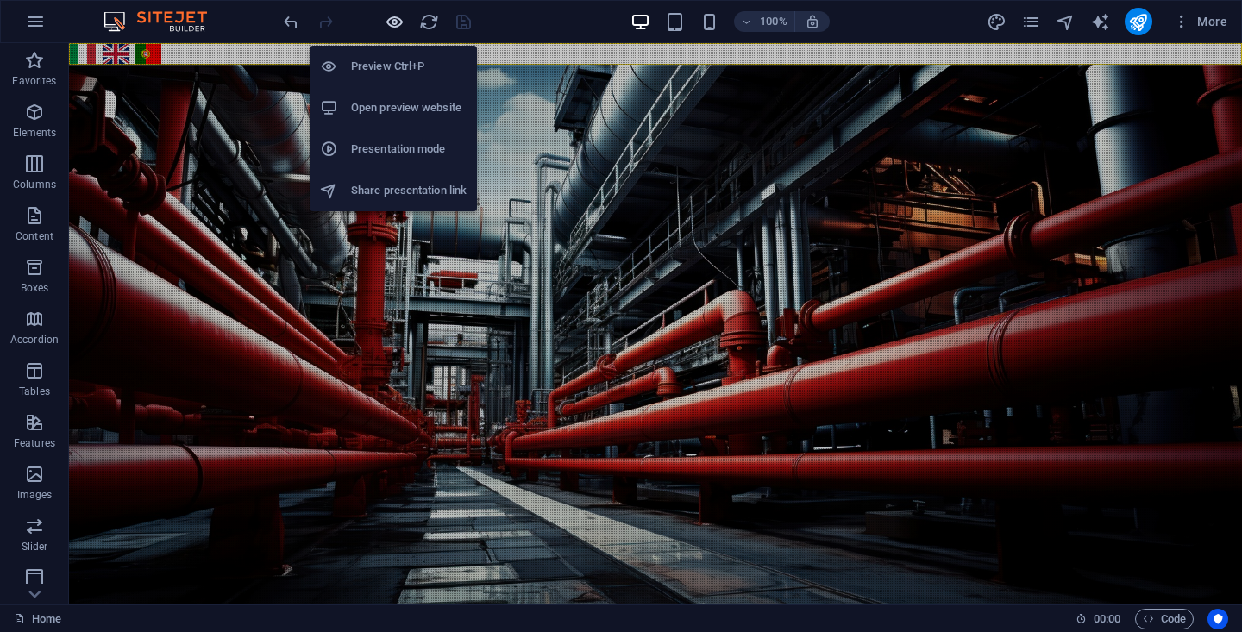
click at [393, 24] on icon "button" at bounding box center [395, 22] width 20 height 20
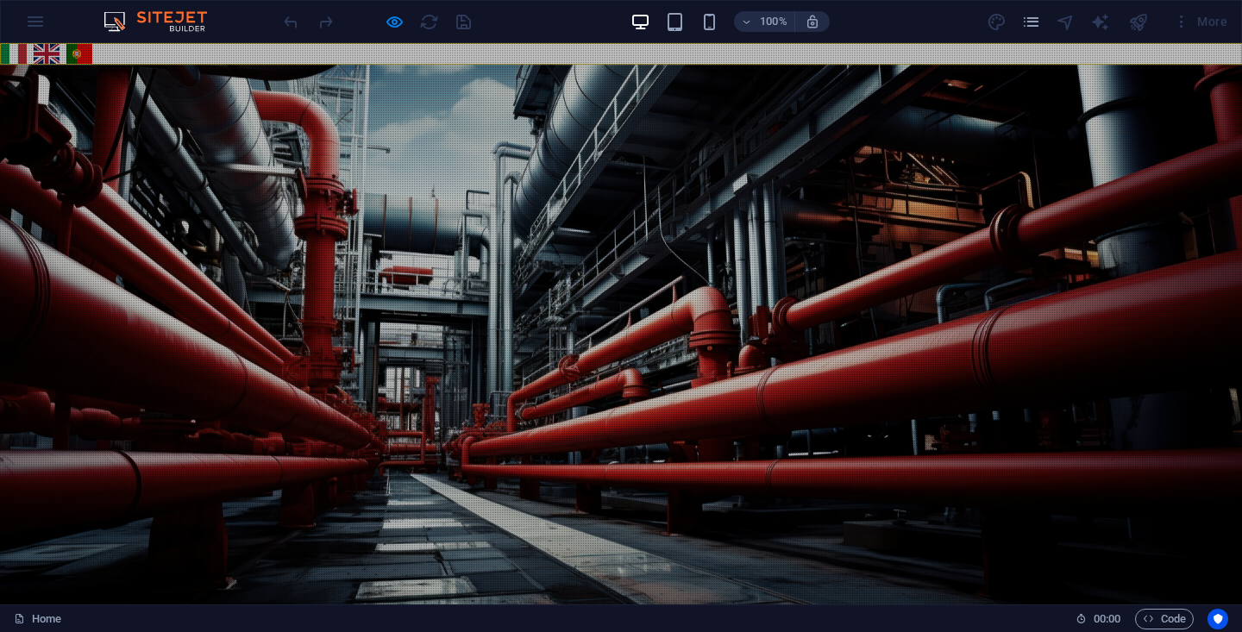
click at [52, 53] on link "English" at bounding box center [47, 54] width 26 height 20
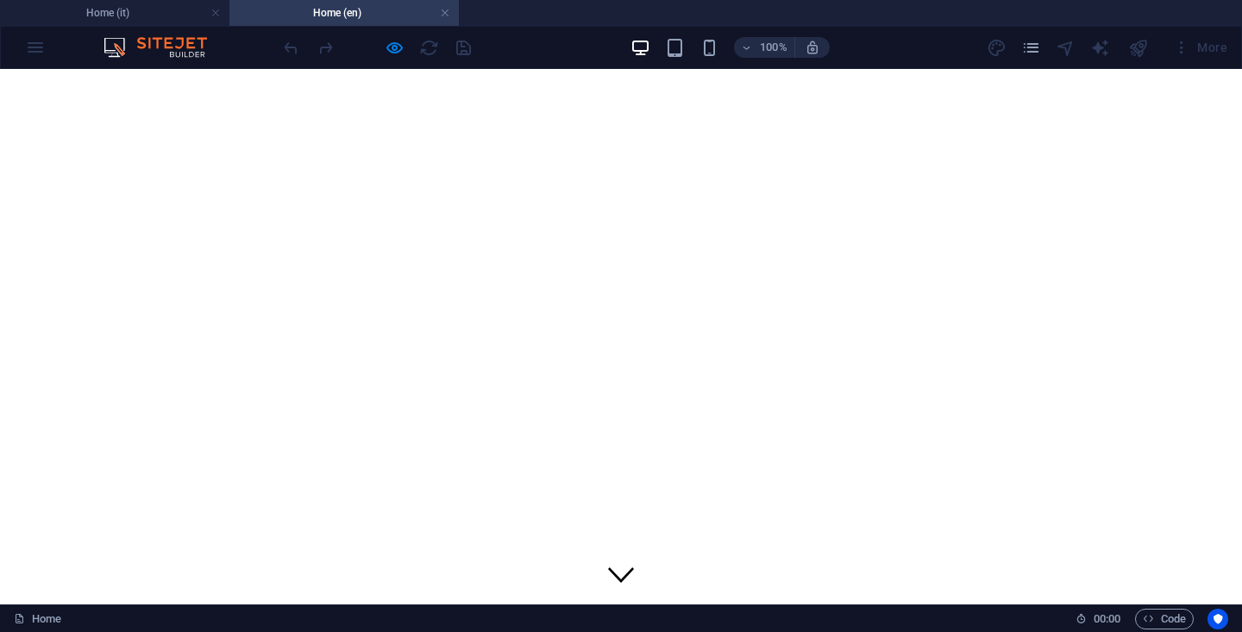
scroll to position [0, 0]
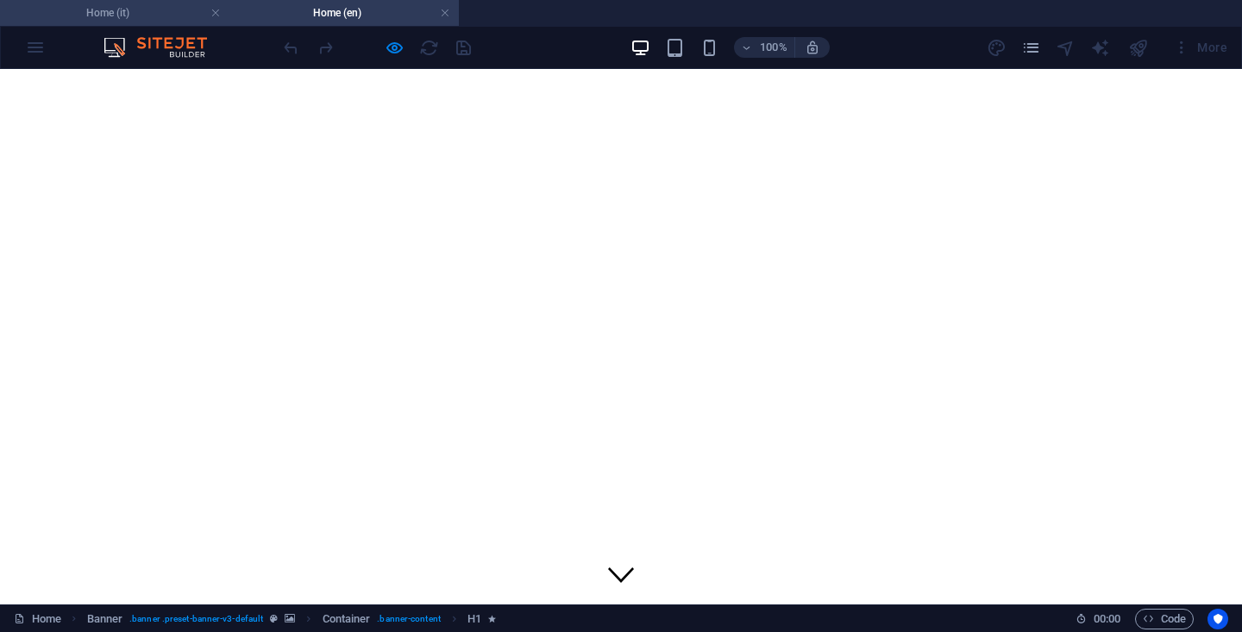
click at [123, 15] on h4 "Home (it)" at bounding box center [114, 12] width 229 height 19
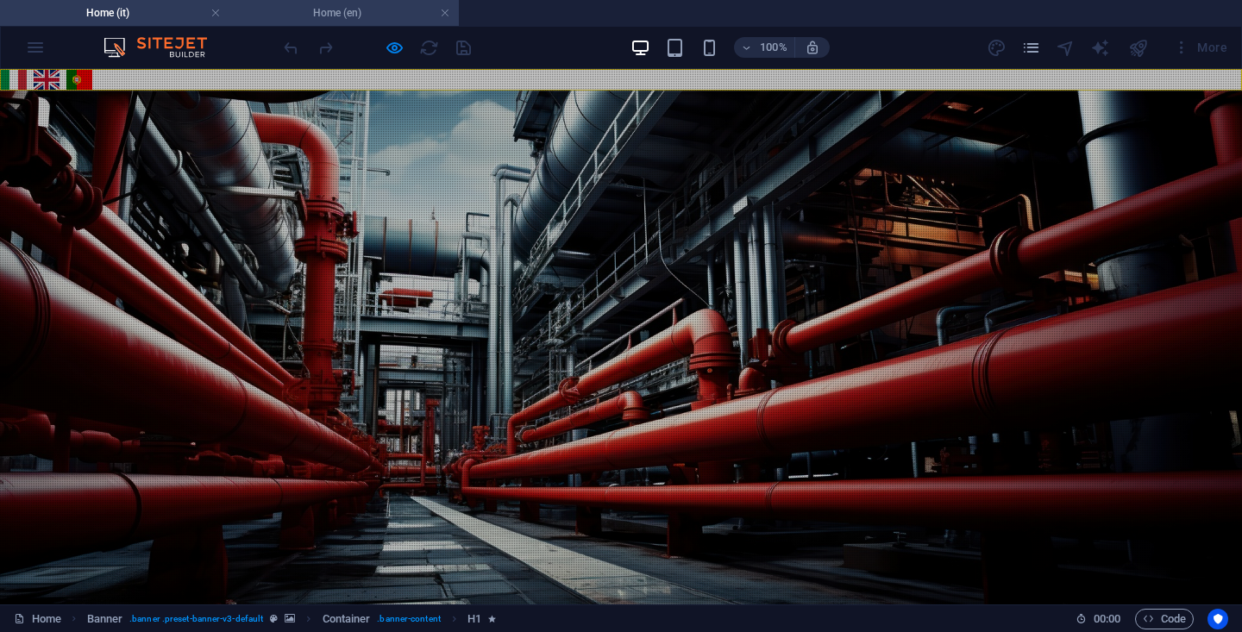
click at [330, 9] on h4 "Home (en)" at bounding box center [343, 12] width 229 height 19
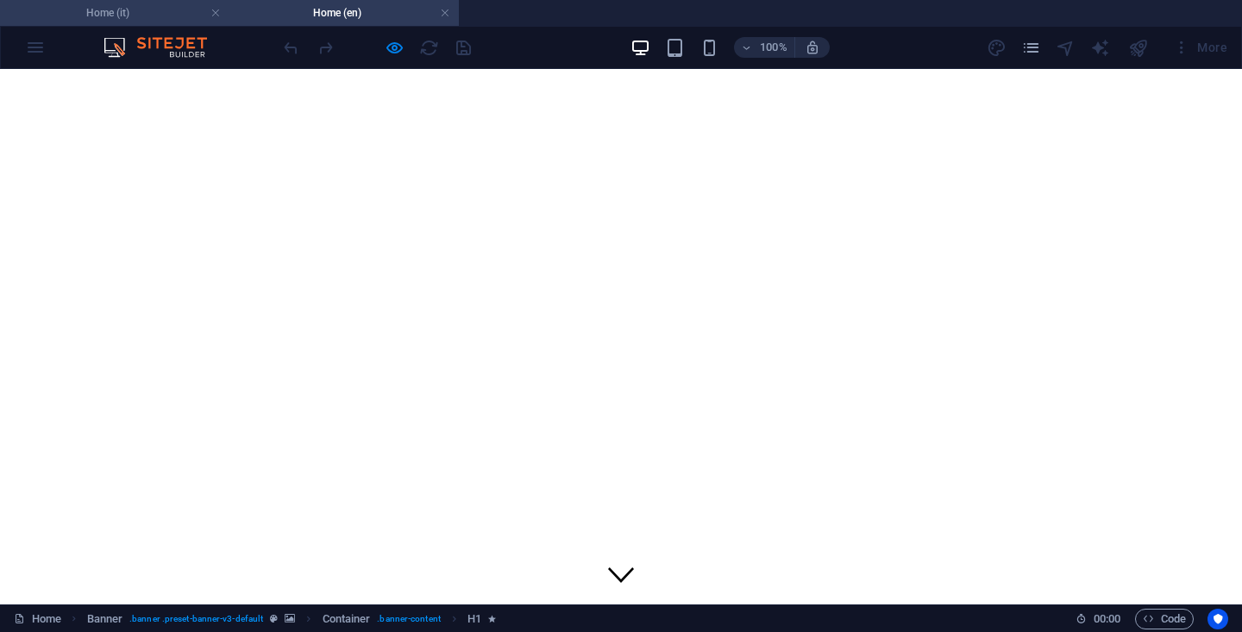
click at [132, 14] on h4 "Home (it)" at bounding box center [114, 12] width 229 height 19
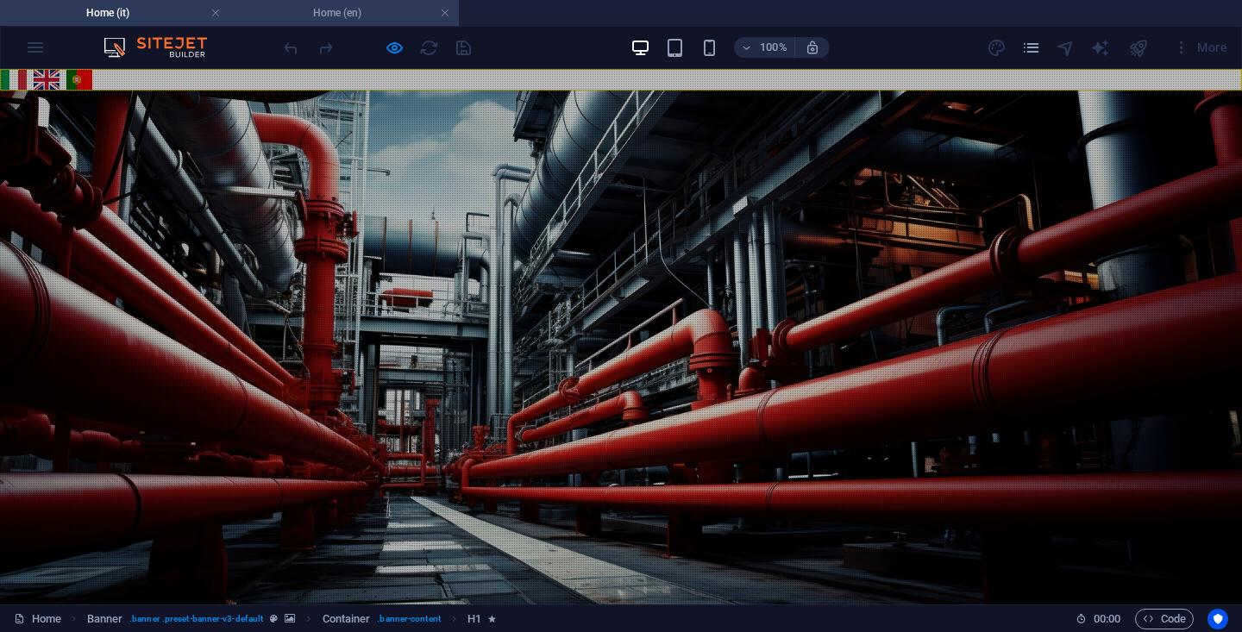
click at [315, 13] on h4 "Home (en)" at bounding box center [343, 12] width 229 height 19
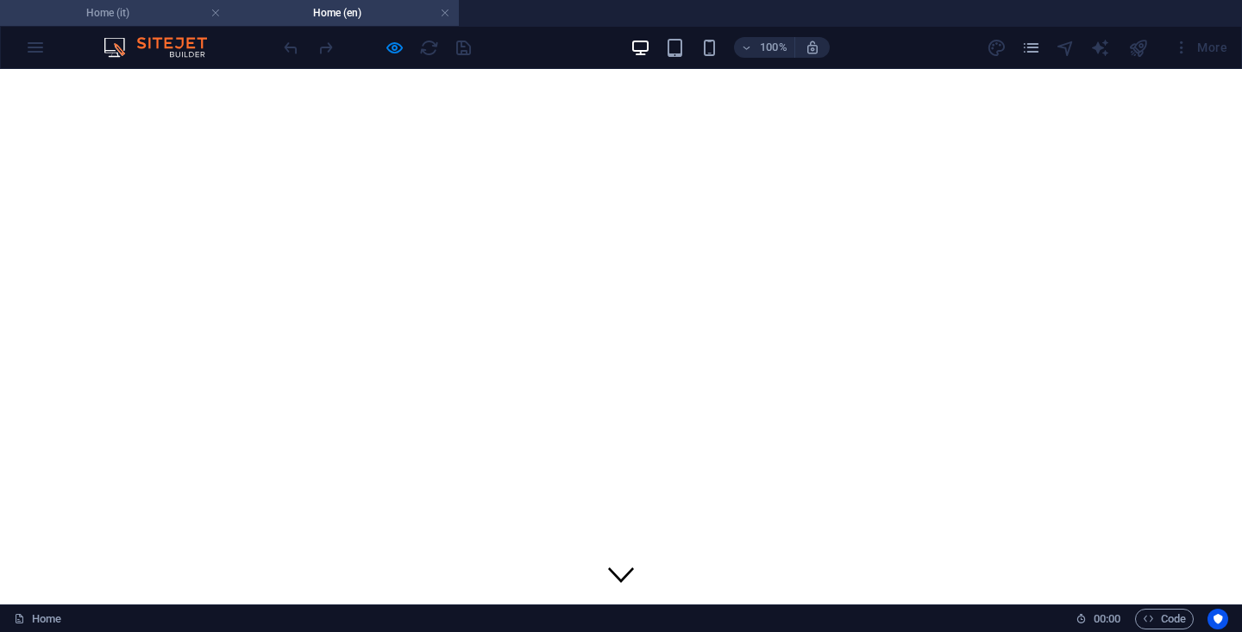
click at [135, 19] on h4 "Home (it)" at bounding box center [114, 12] width 229 height 19
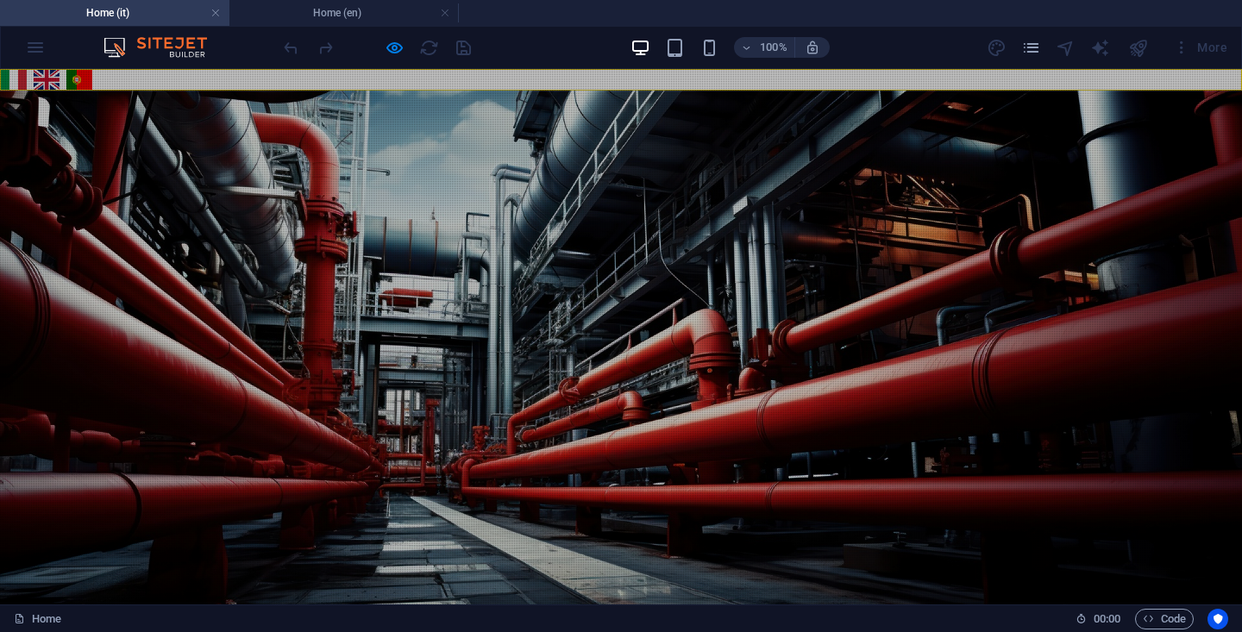
click at [87, 79] on link "Português" at bounding box center [79, 80] width 26 height 20
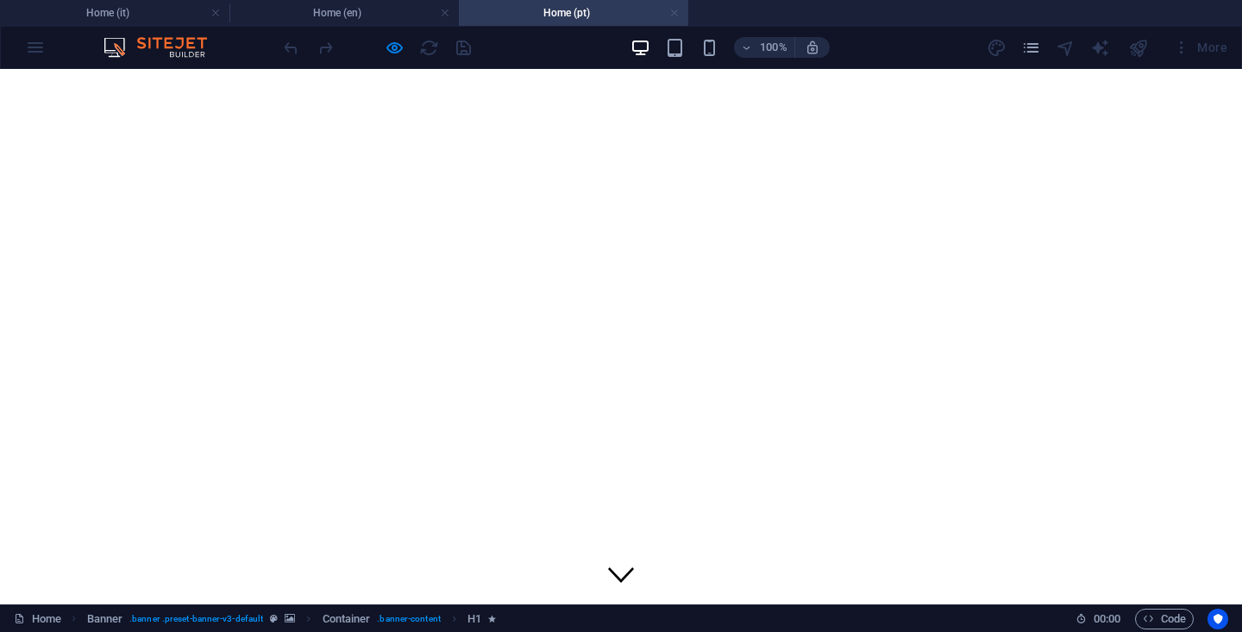
click at [676, 12] on link at bounding box center [674, 13] width 10 height 16
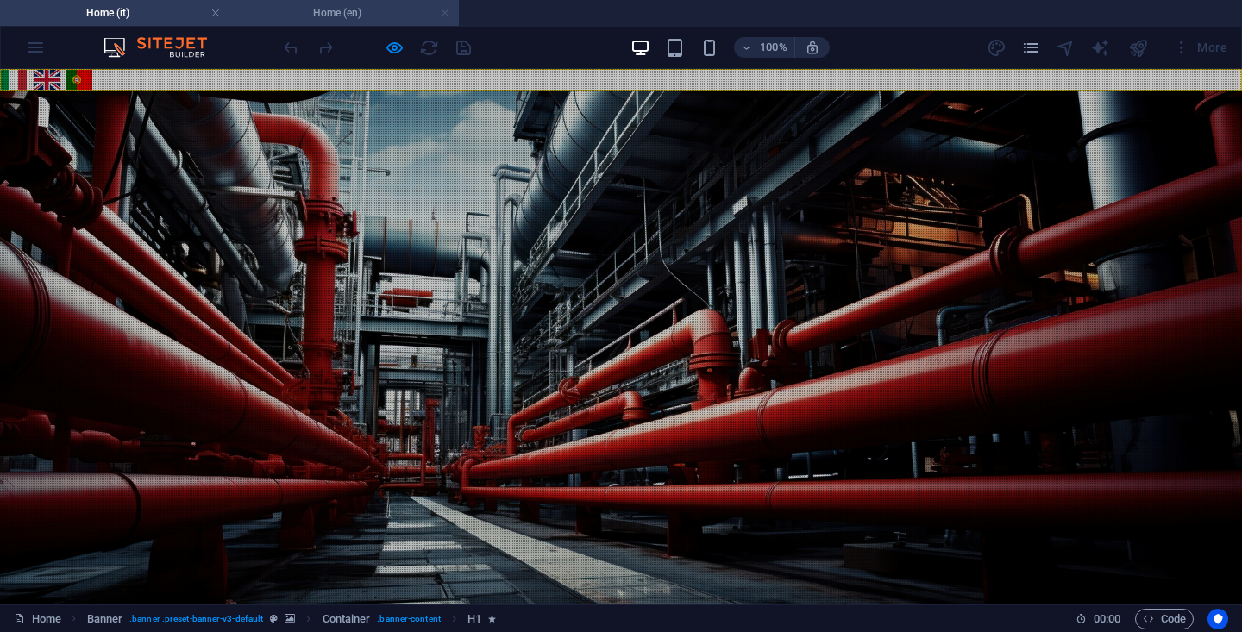
click at [446, 18] on link at bounding box center [445, 13] width 10 height 16
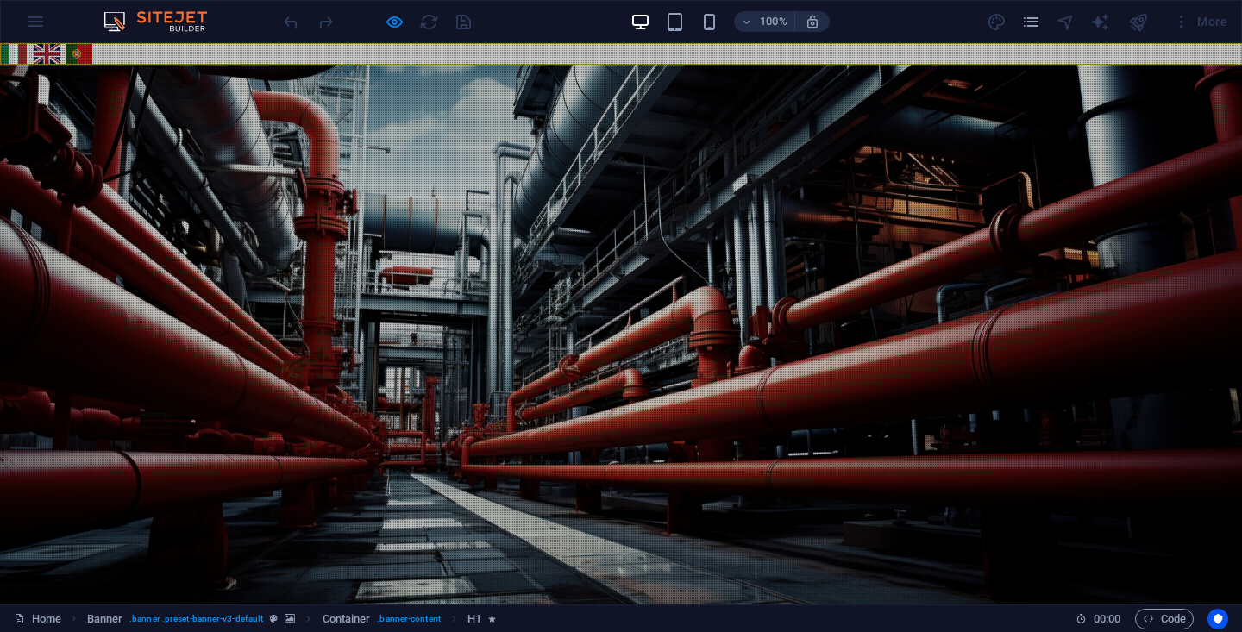
click at [118, 55] on div "Italiano English Português" at bounding box center [621, 54] width 1248 height 27
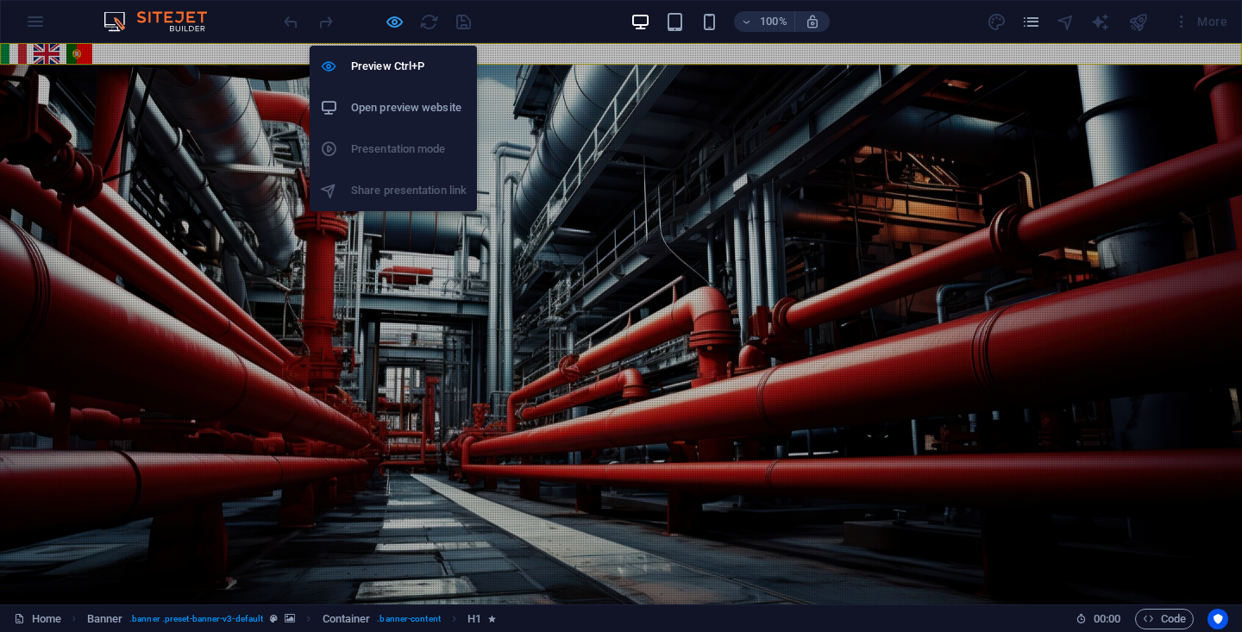
click at [399, 24] on icon "button" at bounding box center [395, 22] width 20 height 20
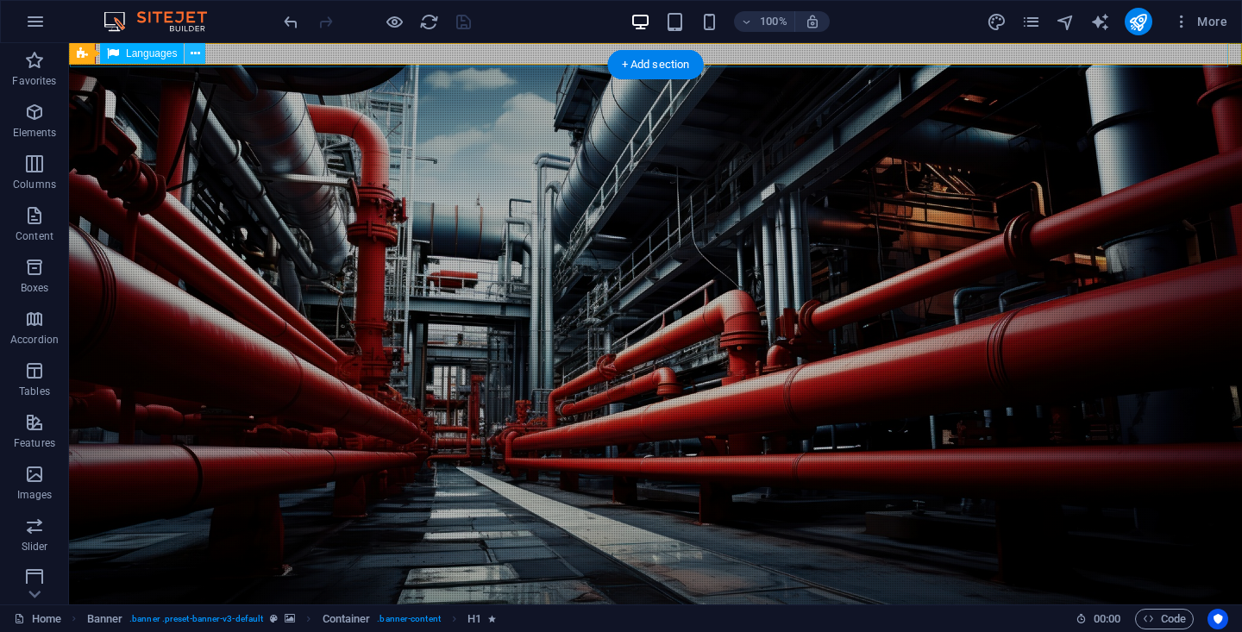
click at [192, 54] on icon at bounding box center [195, 54] width 9 height 18
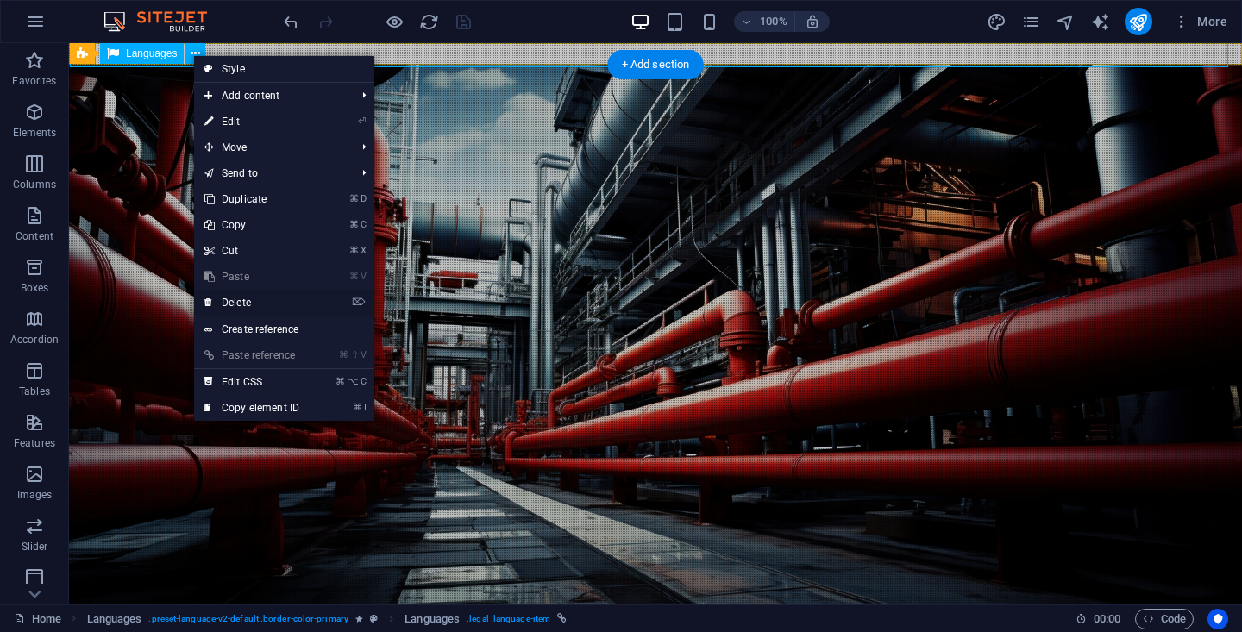
click at [261, 299] on link "⌦ Delete" at bounding box center [252, 303] width 116 height 26
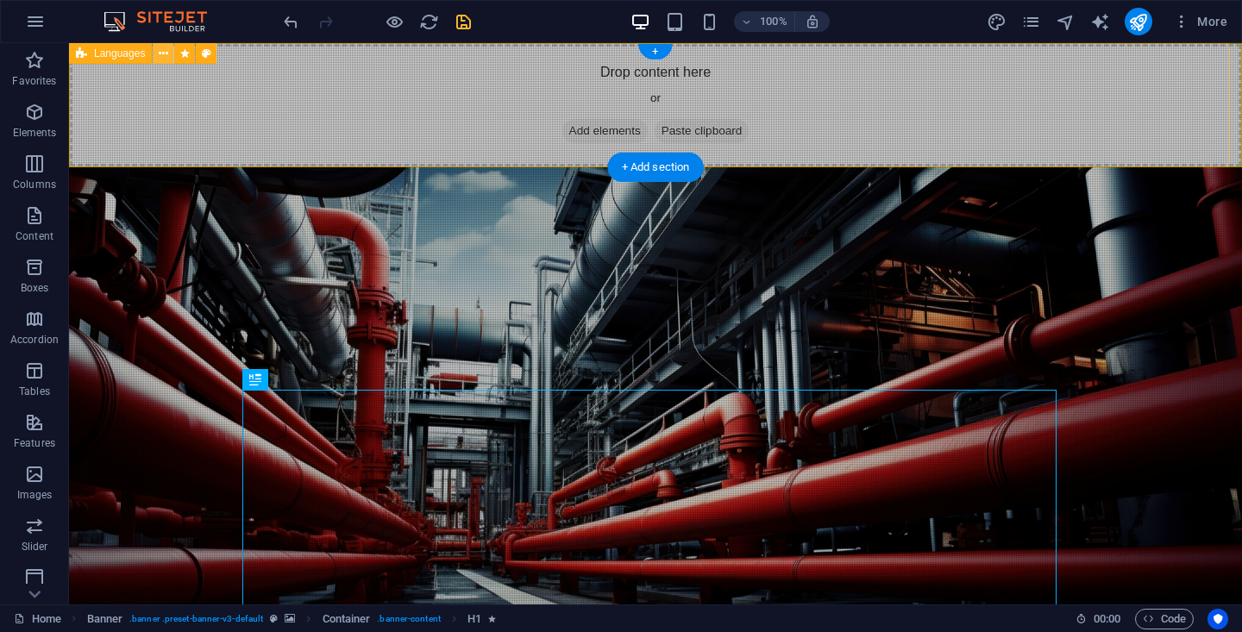
click at [167, 52] on icon at bounding box center [163, 54] width 9 height 18
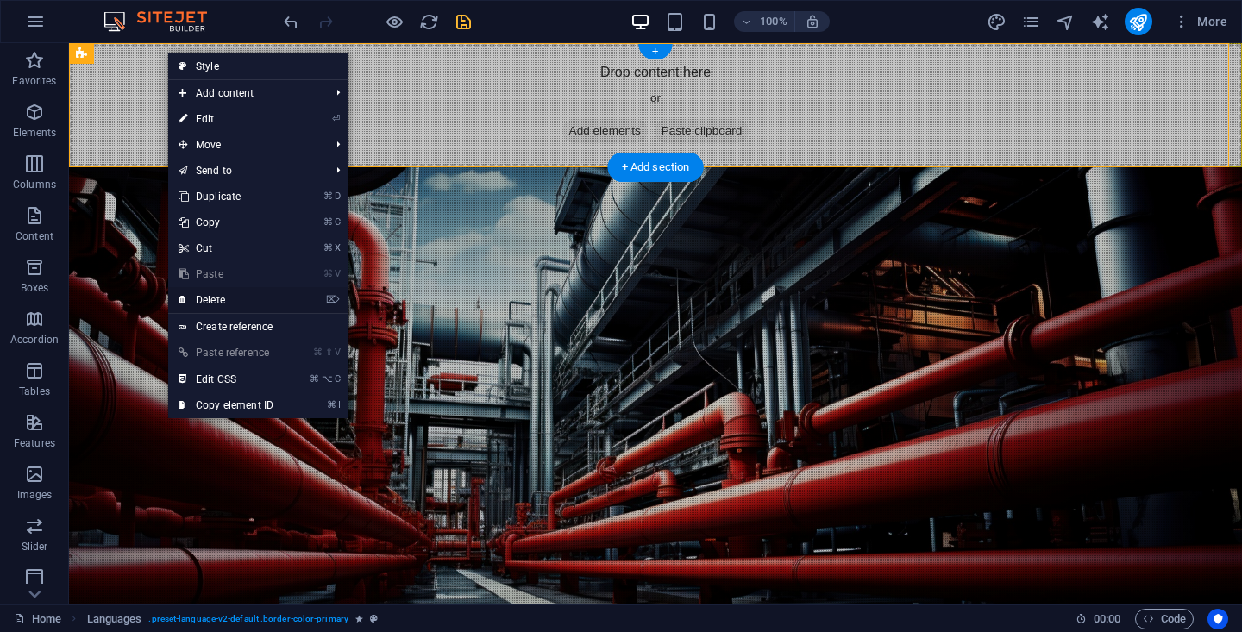
click at [243, 300] on link "⌦ Delete" at bounding box center [226, 300] width 116 height 26
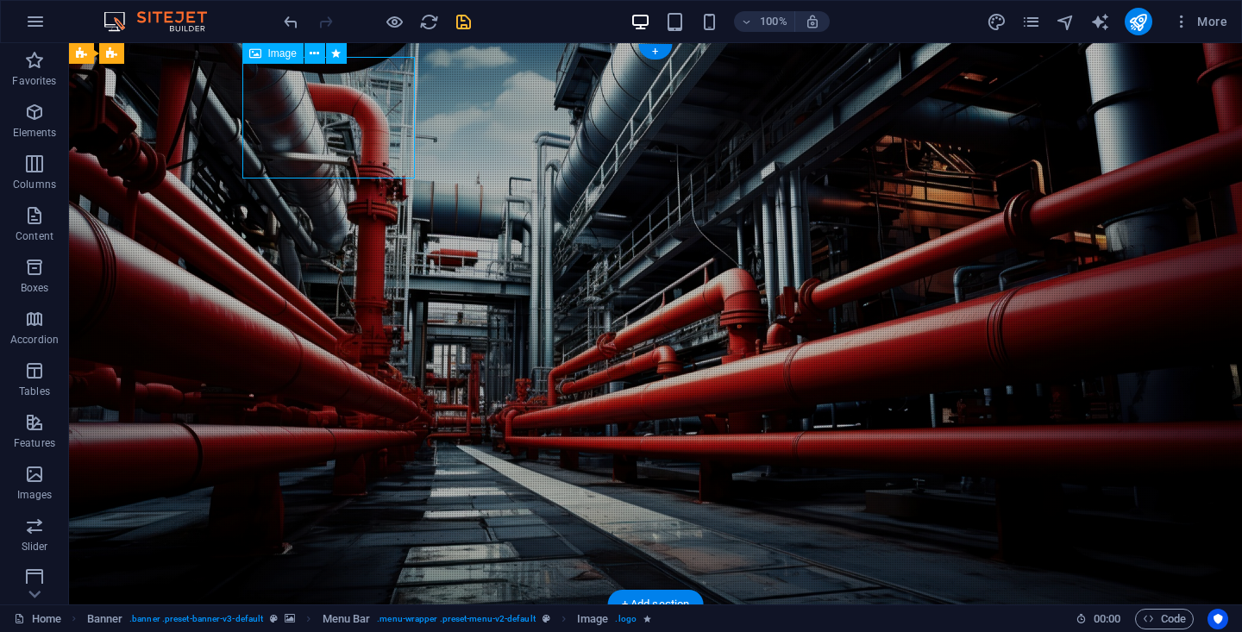
select select "px"
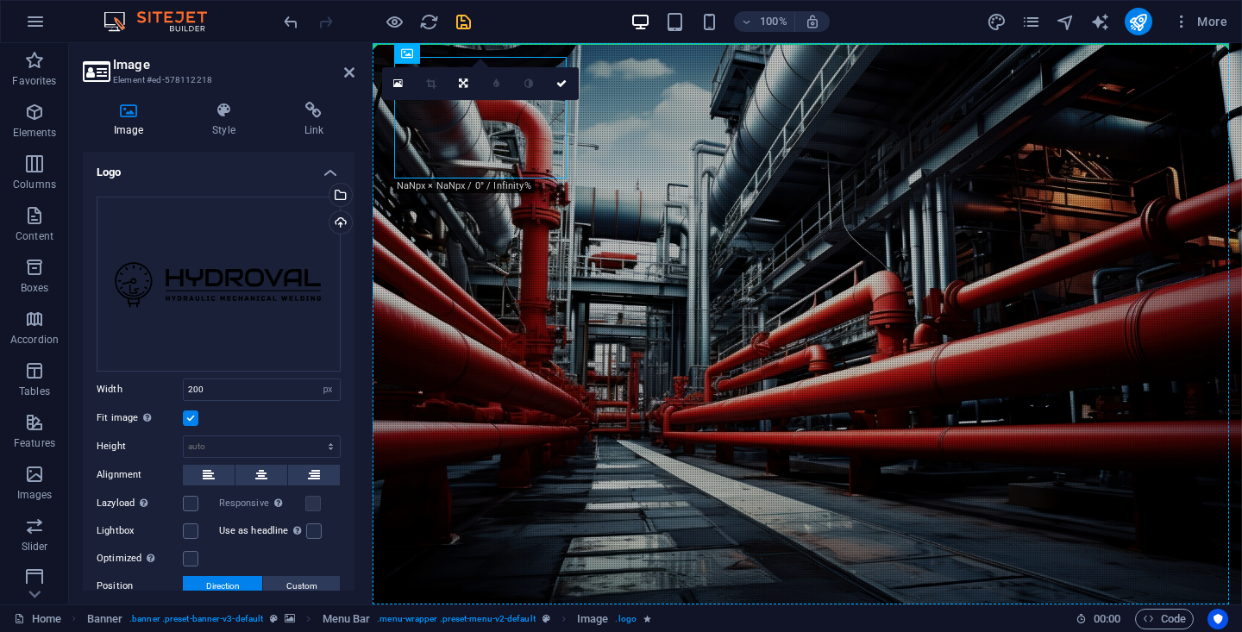
drag, startPoint x: 559, startPoint y: 145, endPoint x: 574, endPoint y: 144, distance: 14.7
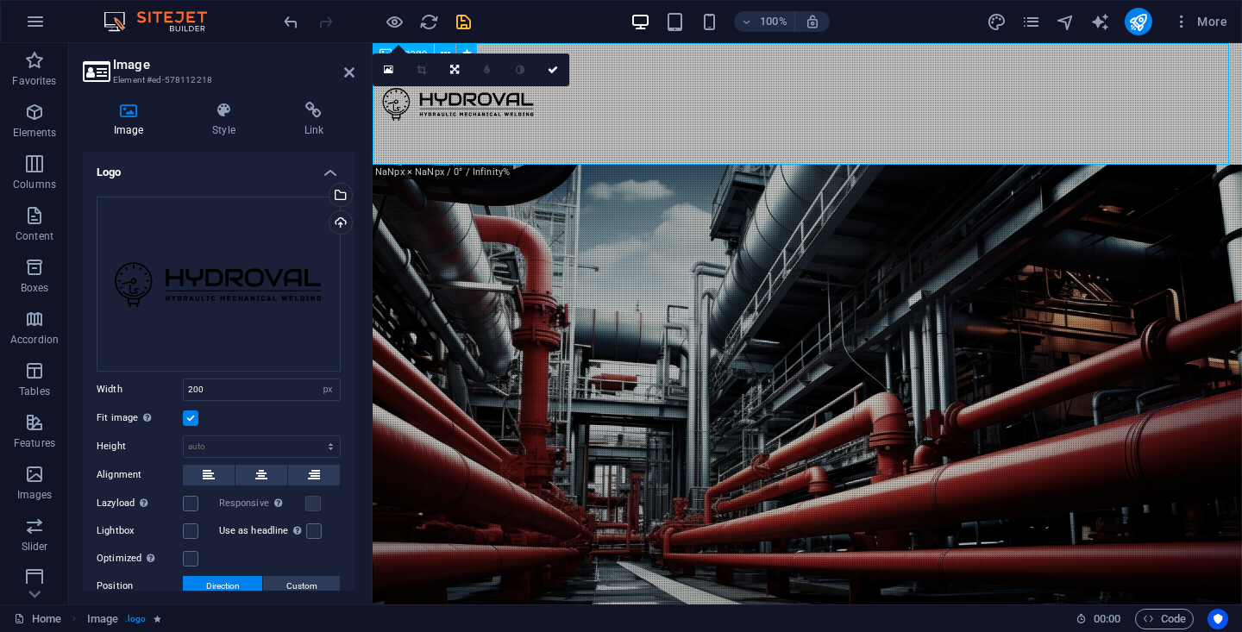
click at [513, 110] on figure at bounding box center [808, 104] width 870 height 122
click at [288, 302] on div "Drag files here, click to choose files or select files from Files or our free s…" at bounding box center [219, 284] width 244 height 175
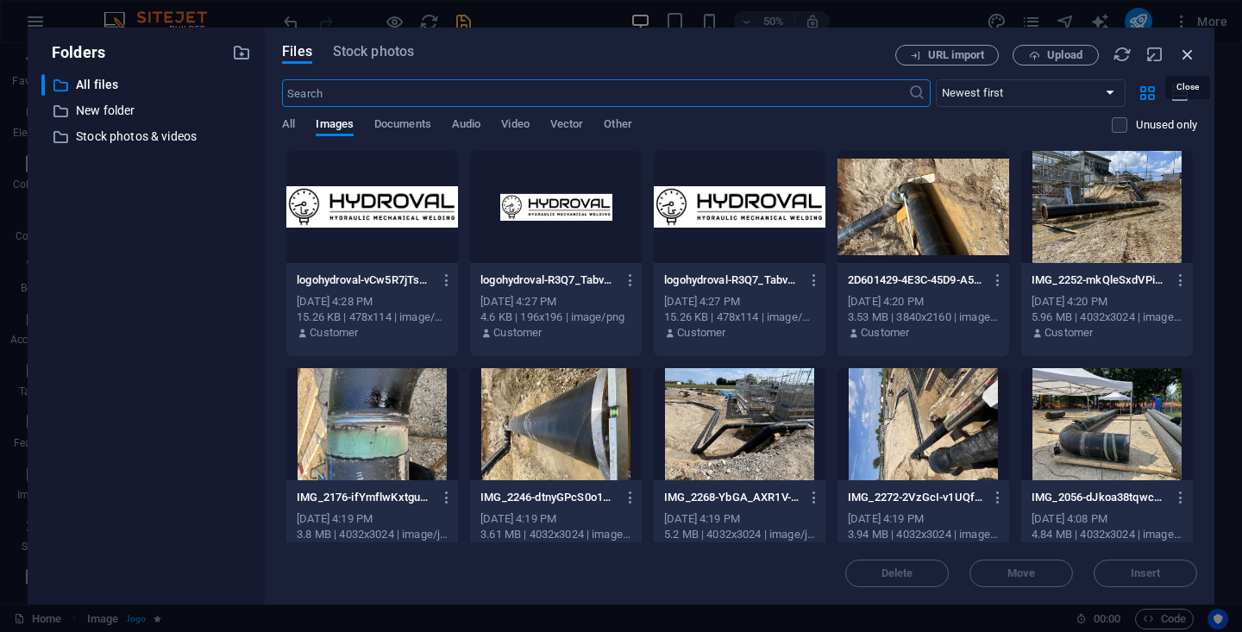
click at [1185, 52] on icon "button" at bounding box center [1188, 54] width 19 height 19
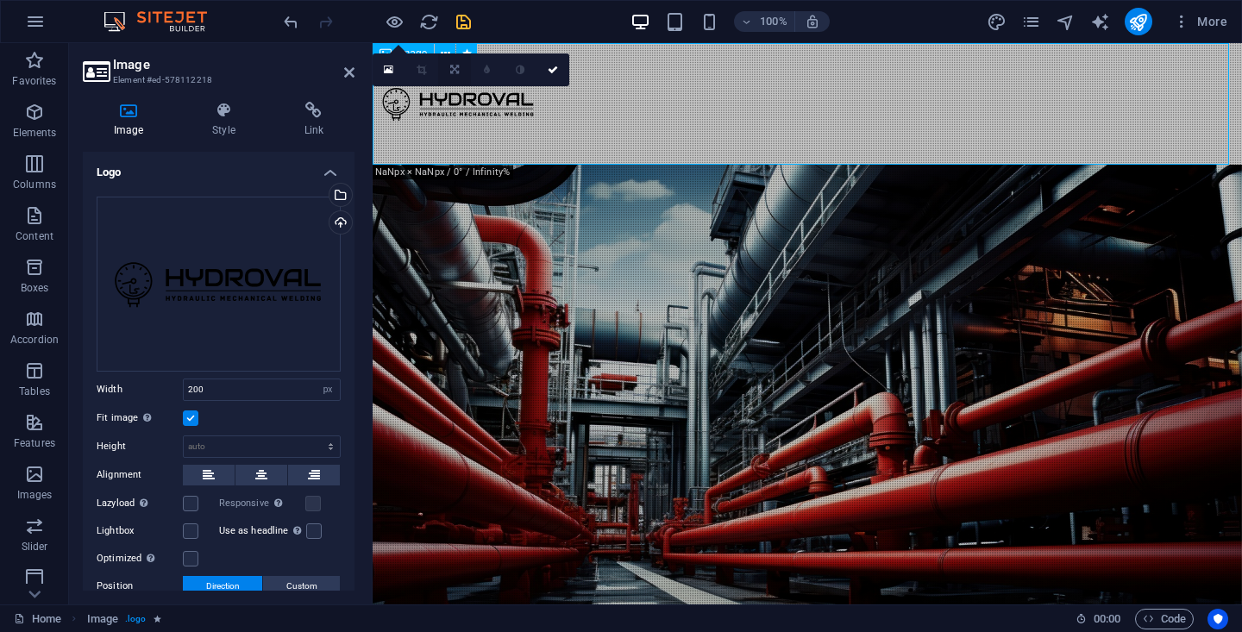
click at [452, 67] on icon at bounding box center [454, 70] width 9 height 10
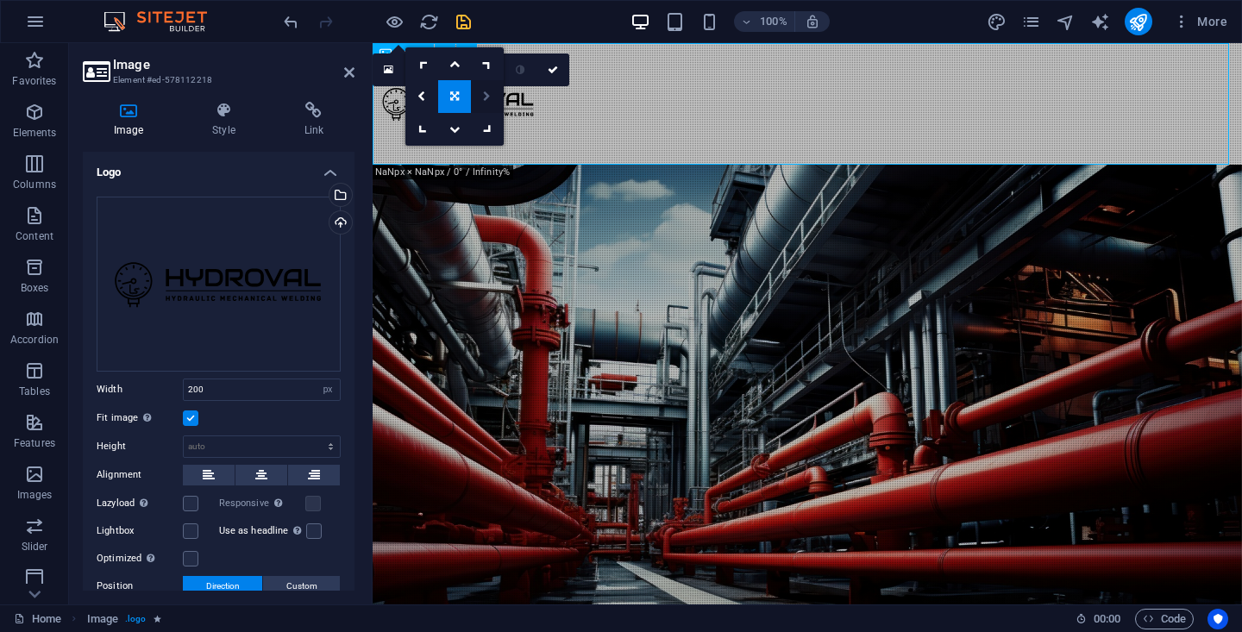
click at [483, 98] on icon at bounding box center [487, 96] width 8 height 10
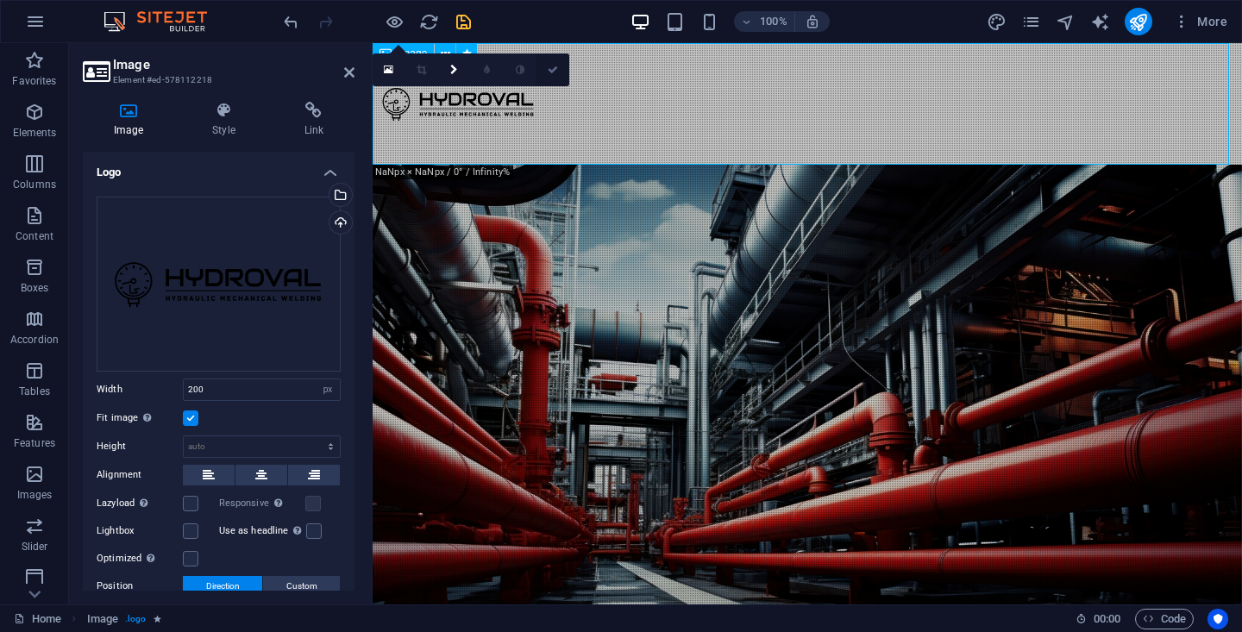
click at [551, 72] on icon at bounding box center [553, 70] width 10 height 10
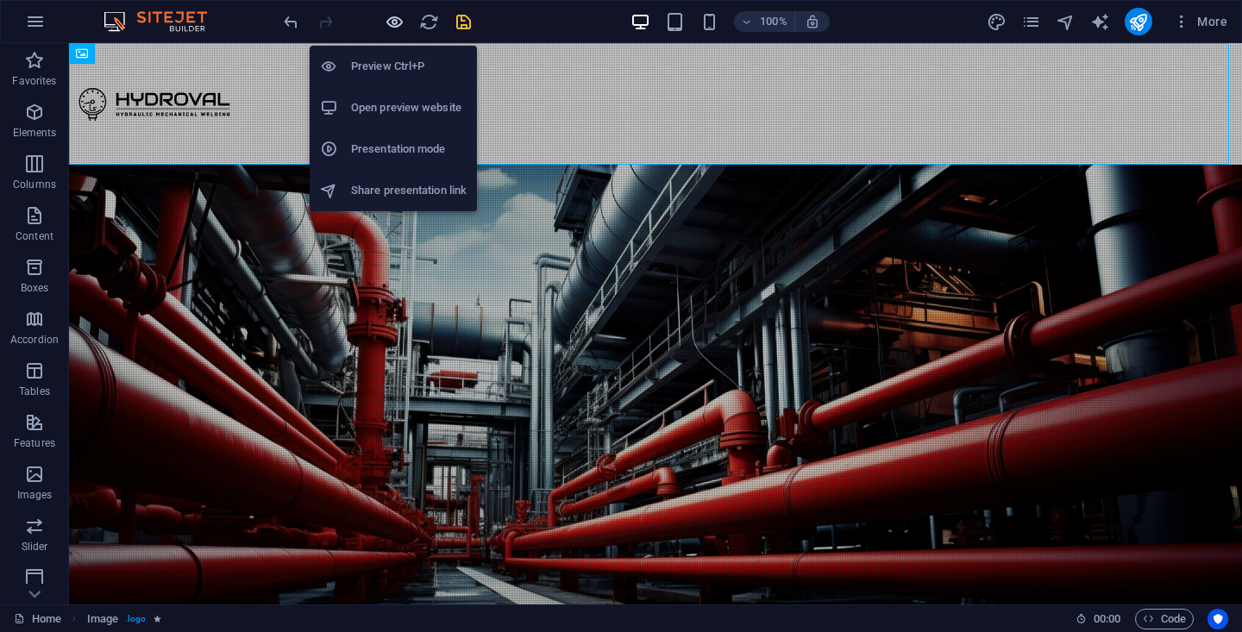
click at [396, 23] on icon "button" at bounding box center [395, 22] width 20 height 20
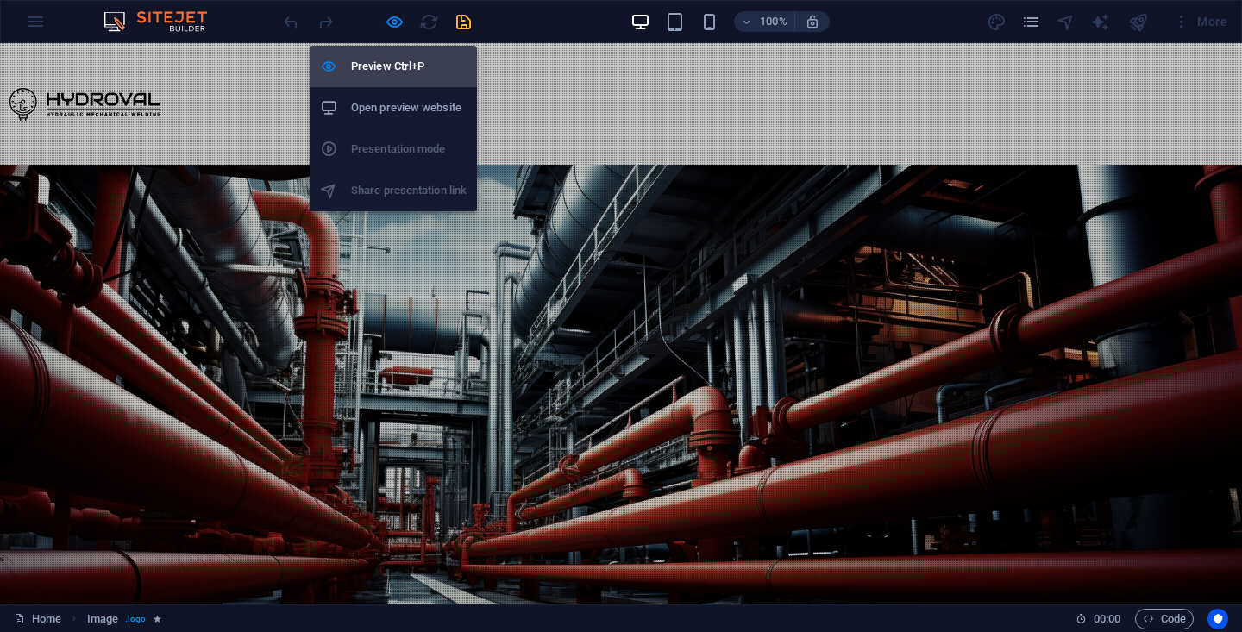
click at [399, 71] on h6 "Preview Ctrl+P" at bounding box center [409, 66] width 116 height 21
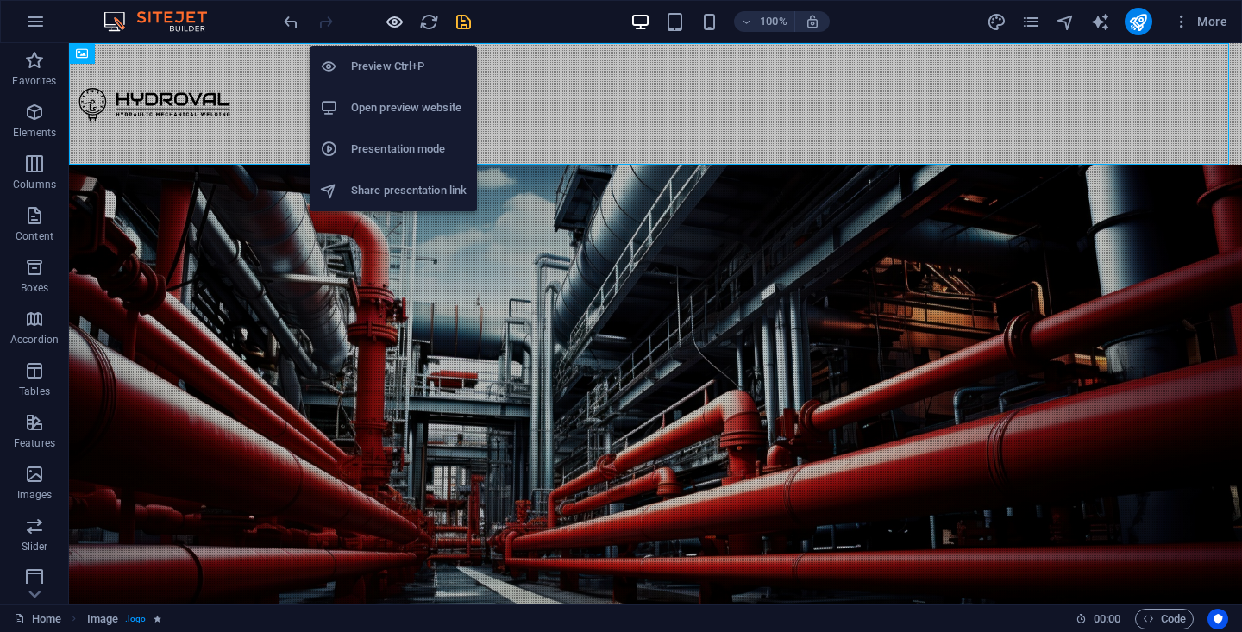
click at [387, 30] on icon "button" at bounding box center [395, 22] width 20 height 20
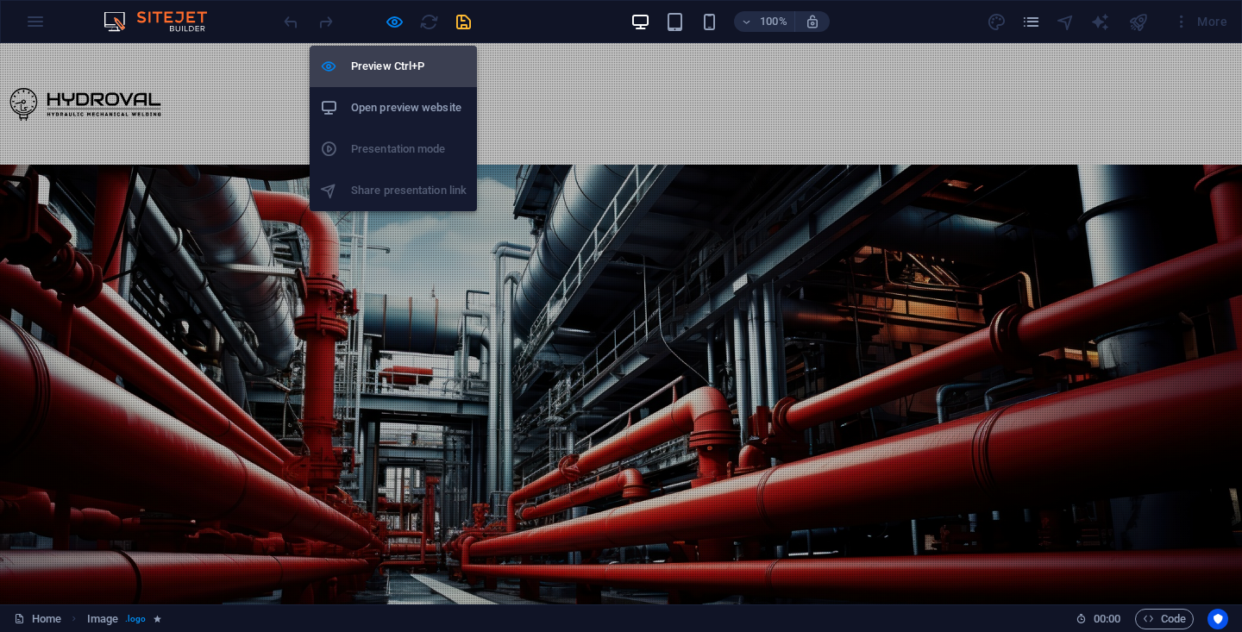
click at [388, 69] on h6 "Preview Ctrl+P" at bounding box center [409, 66] width 116 height 21
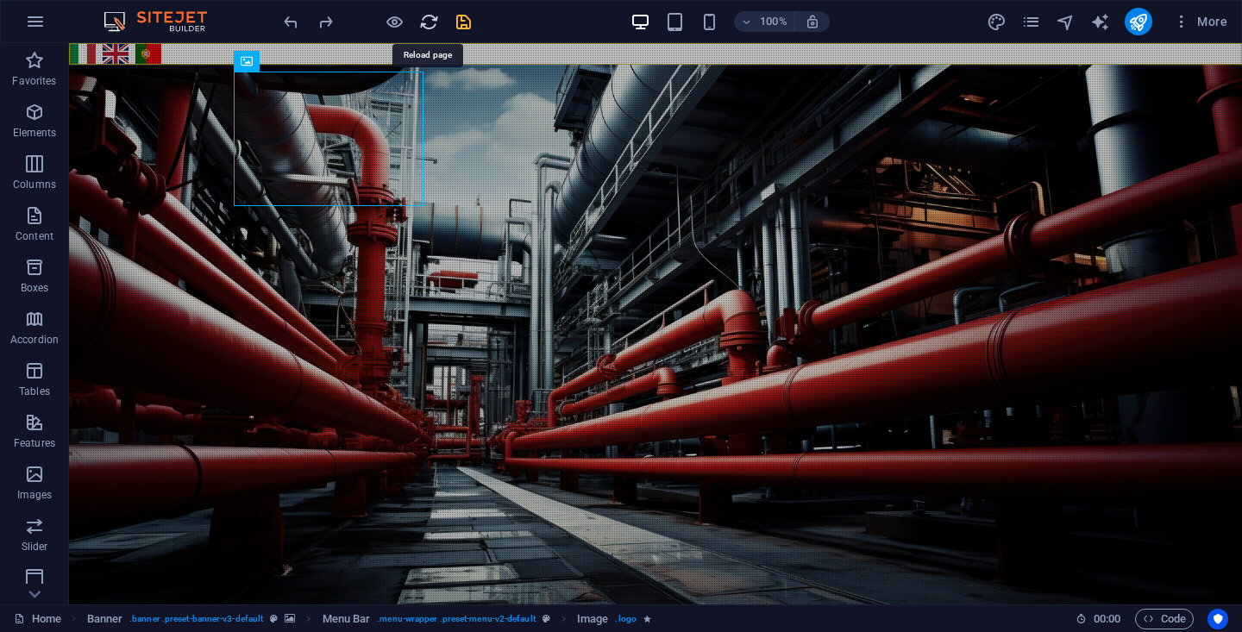
click at [431, 24] on icon "reload" at bounding box center [429, 22] width 20 height 20
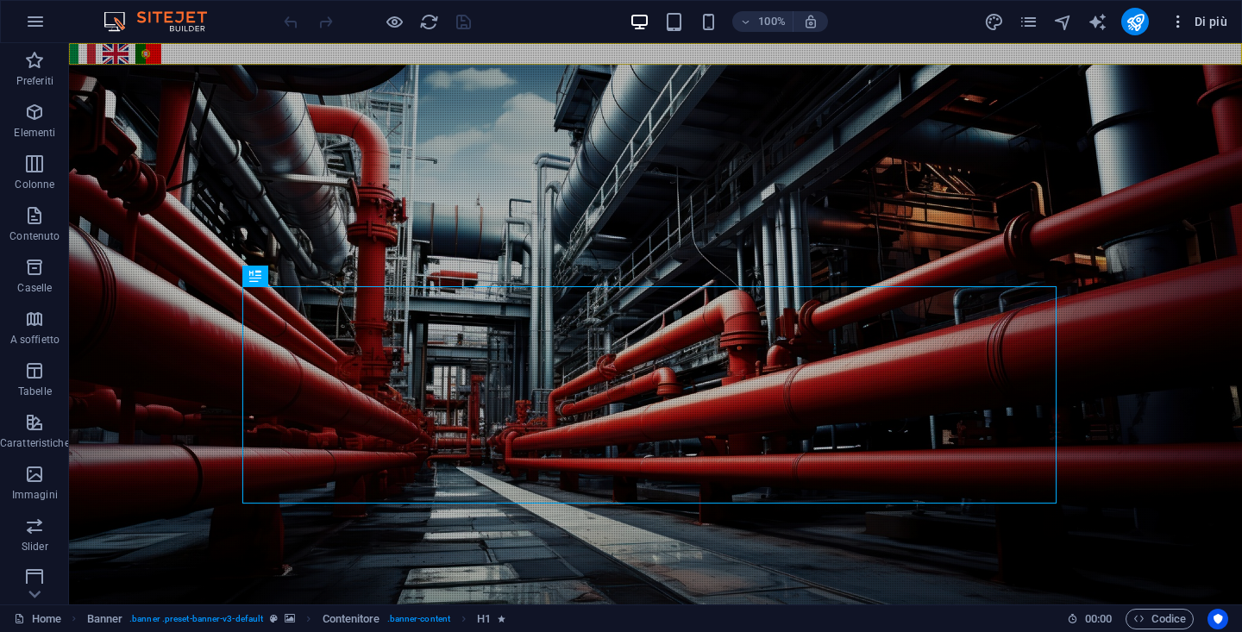
click at [1206, 25] on span "Di più" at bounding box center [1199, 21] width 58 height 17
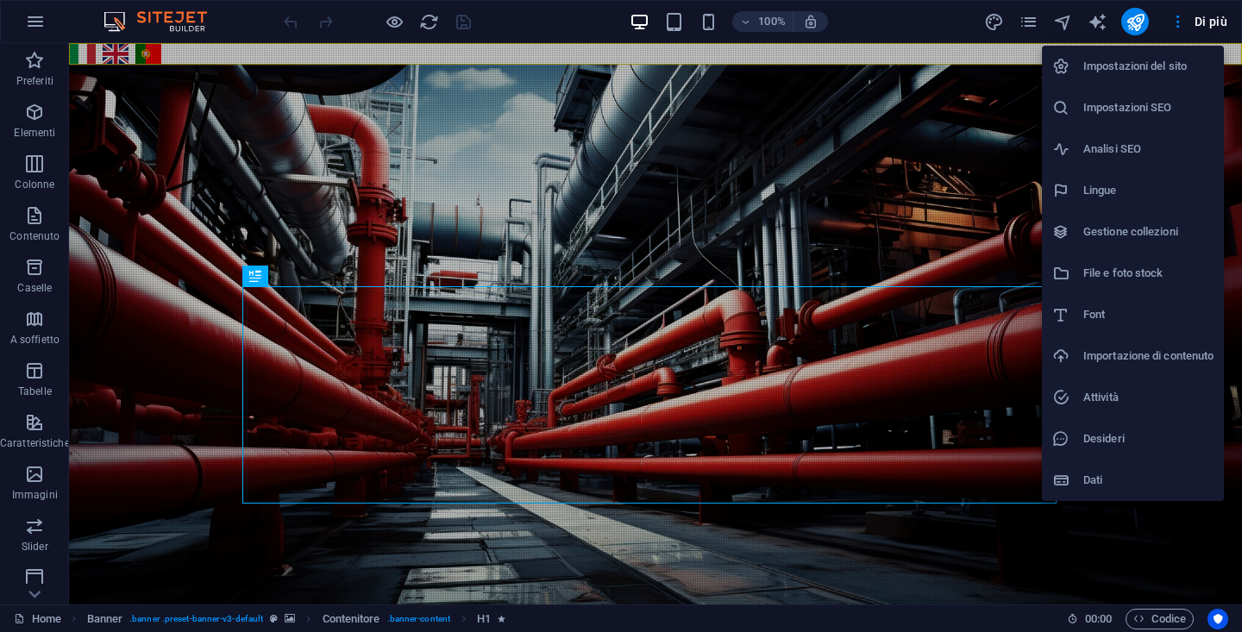
click at [1198, 62] on h6 "Impostazioni del sito" at bounding box center [1149, 66] width 130 height 21
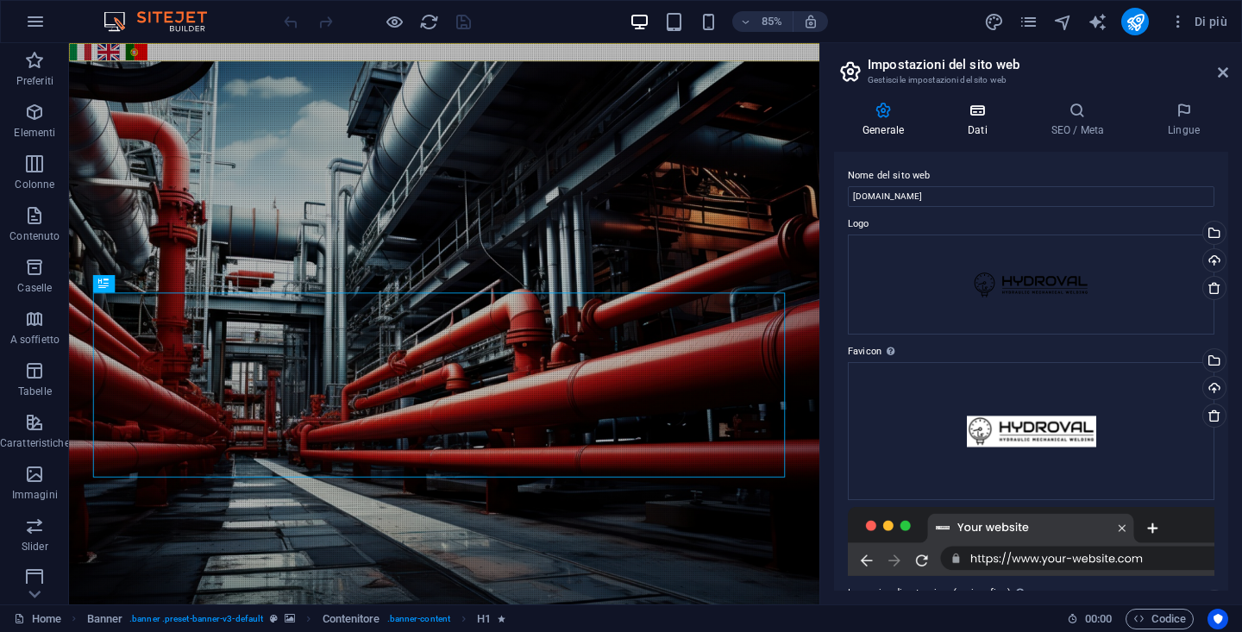
click at [974, 109] on icon at bounding box center [978, 110] width 77 height 17
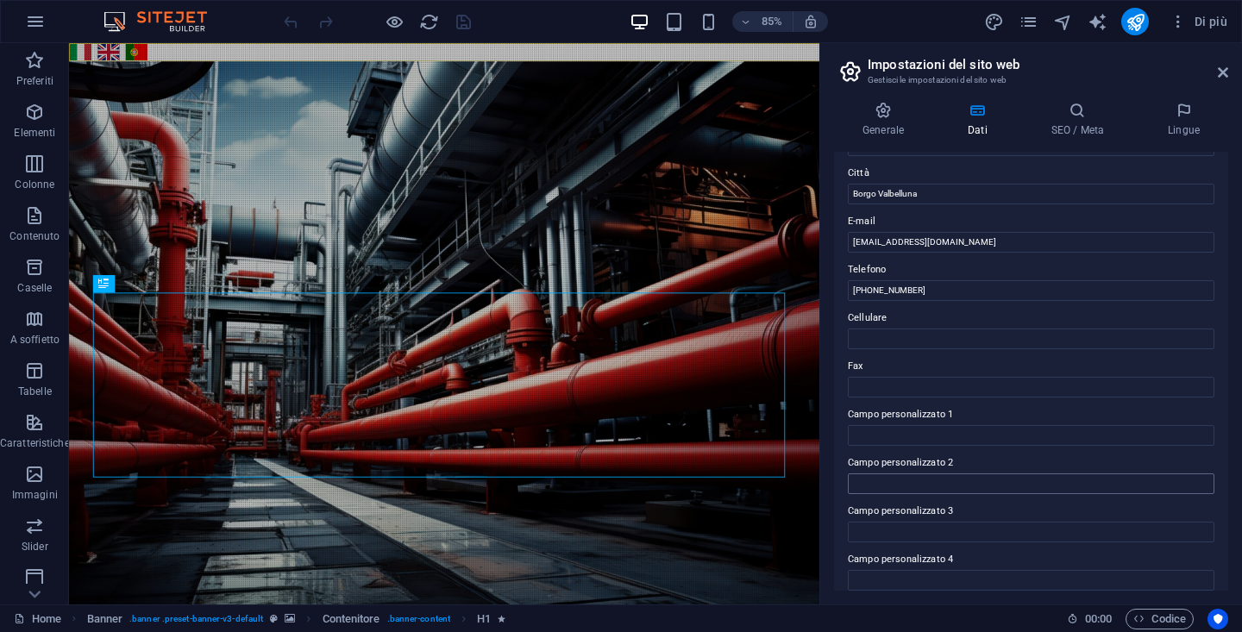
scroll to position [388, 0]
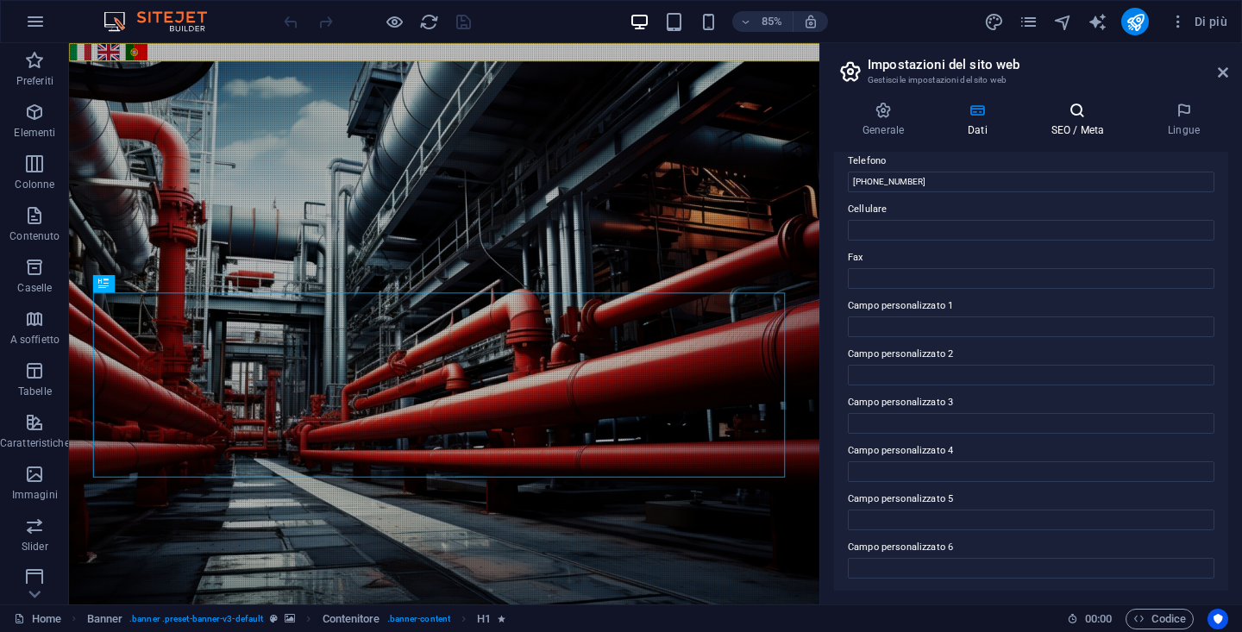
click at [1073, 123] on h4 "SEO / Meta" at bounding box center [1081, 120] width 116 height 36
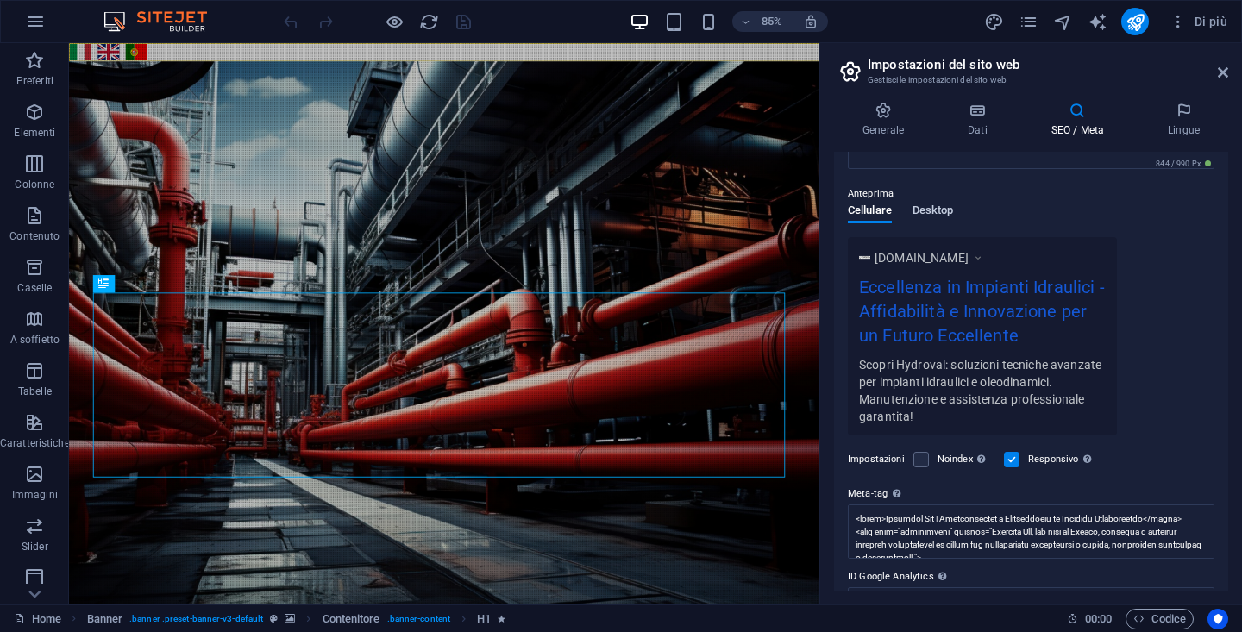
click at [914, 207] on span "Desktop" at bounding box center [933, 212] width 41 height 24
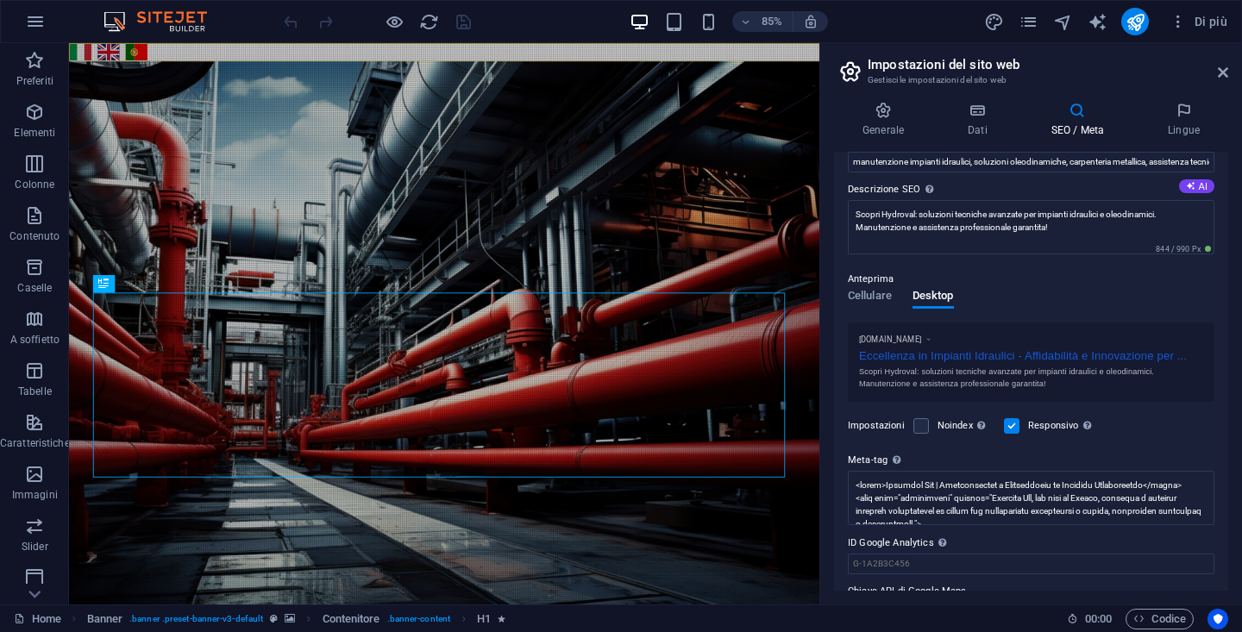
scroll to position [0, 0]
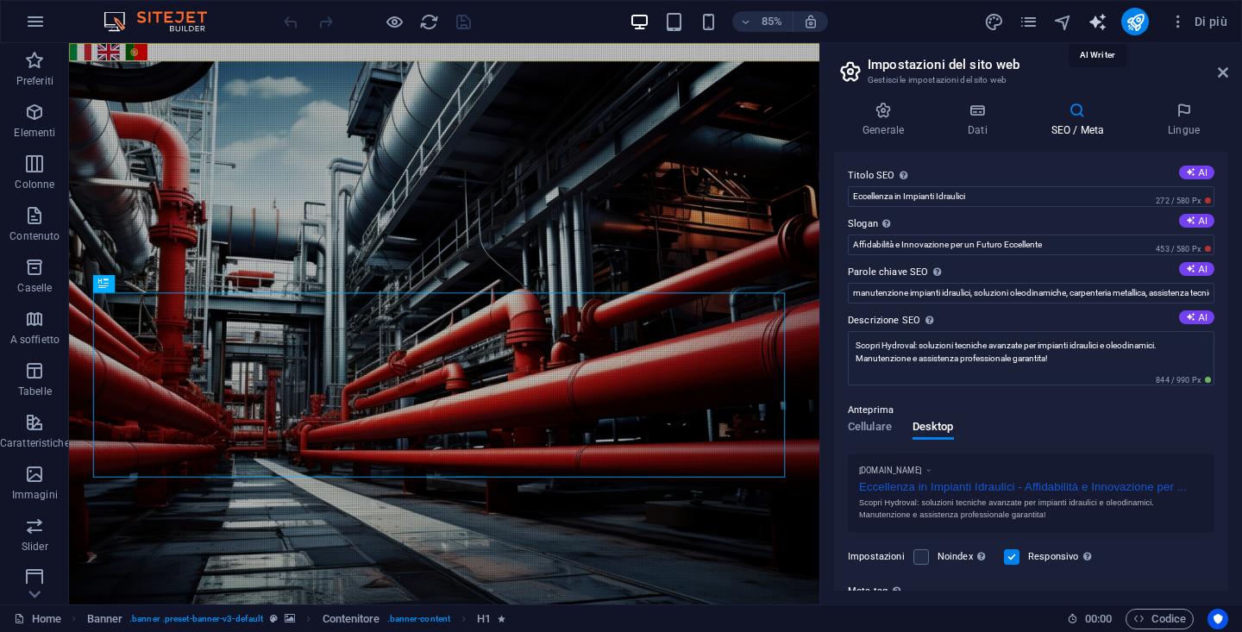
click at [1094, 21] on icon "text_generator" at bounding box center [1098, 22] width 20 height 20
select select "English"
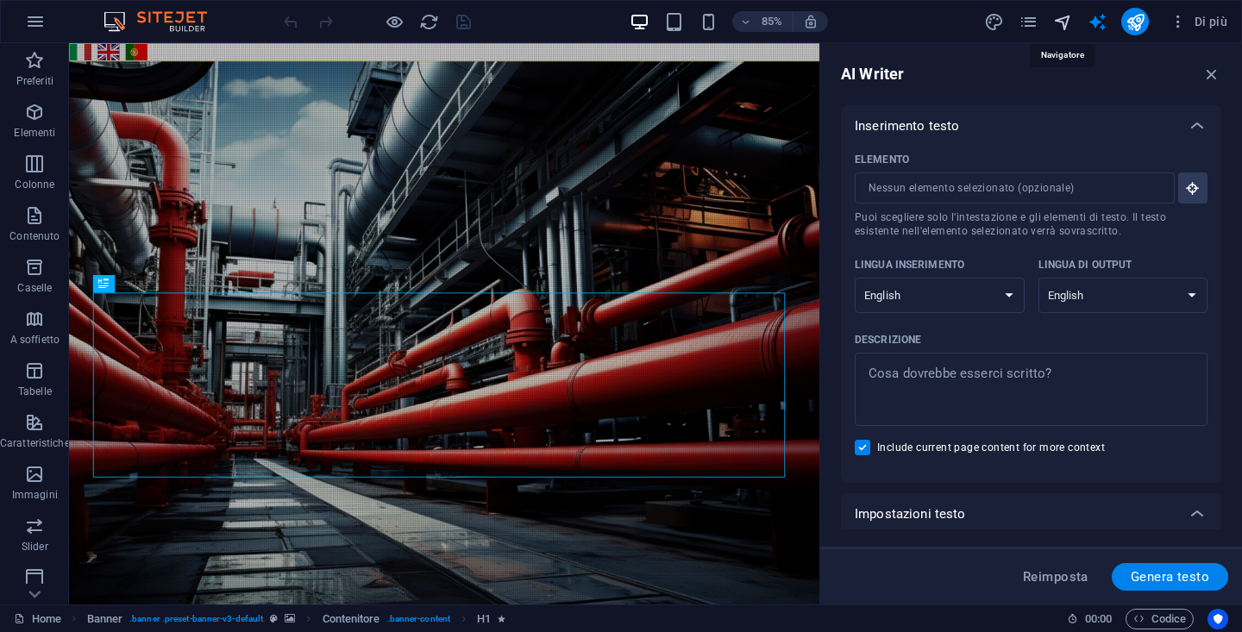
click at [1061, 24] on icon "navigator" at bounding box center [1063, 22] width 20 height 20
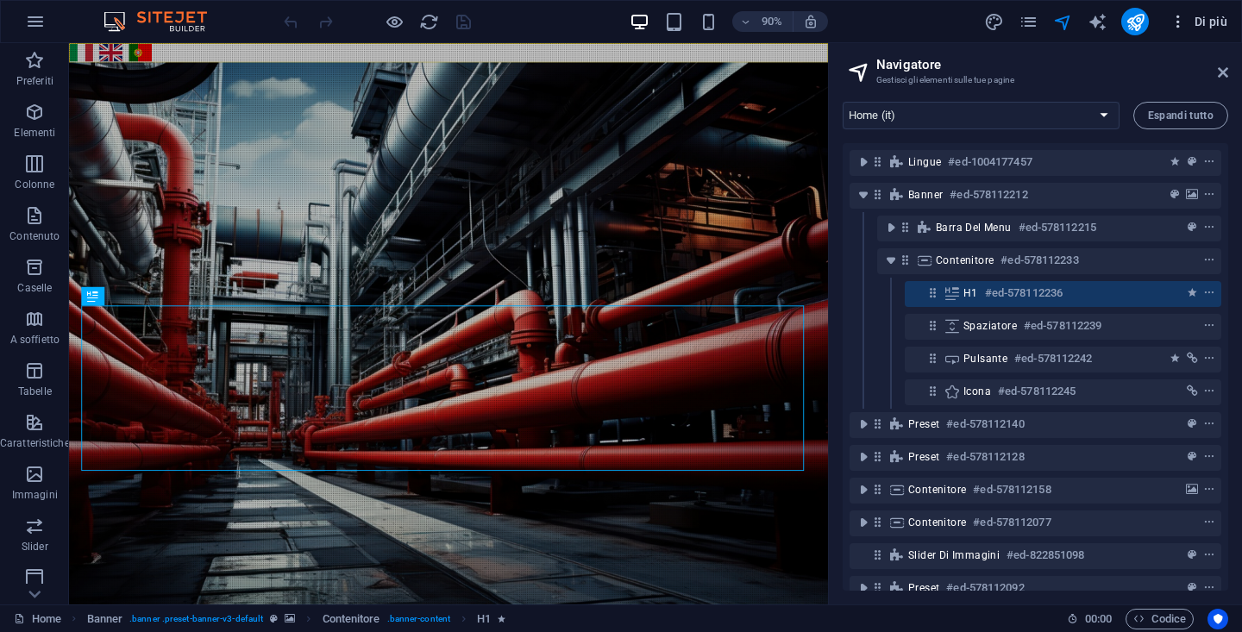
click at [1216, 23] on span "Di più" at bounding box center [1199, 21] width 58 height 17
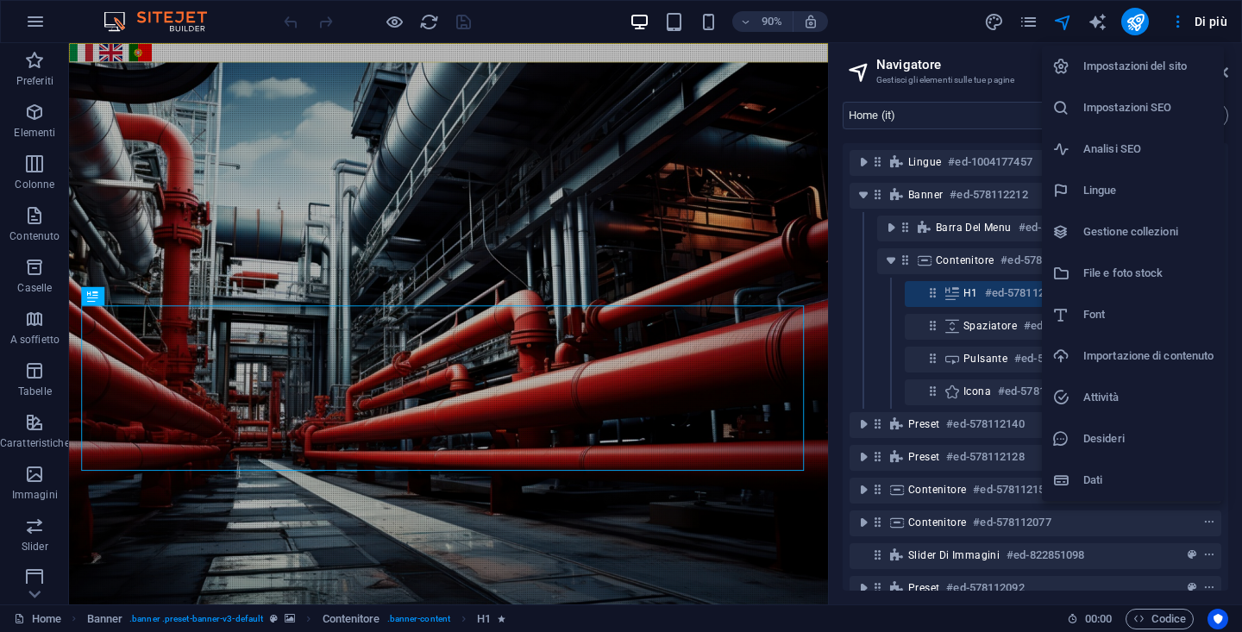
click at [1100, 400] on h6 "Attività" at bounding box center [1149, 397] width 130 height 21
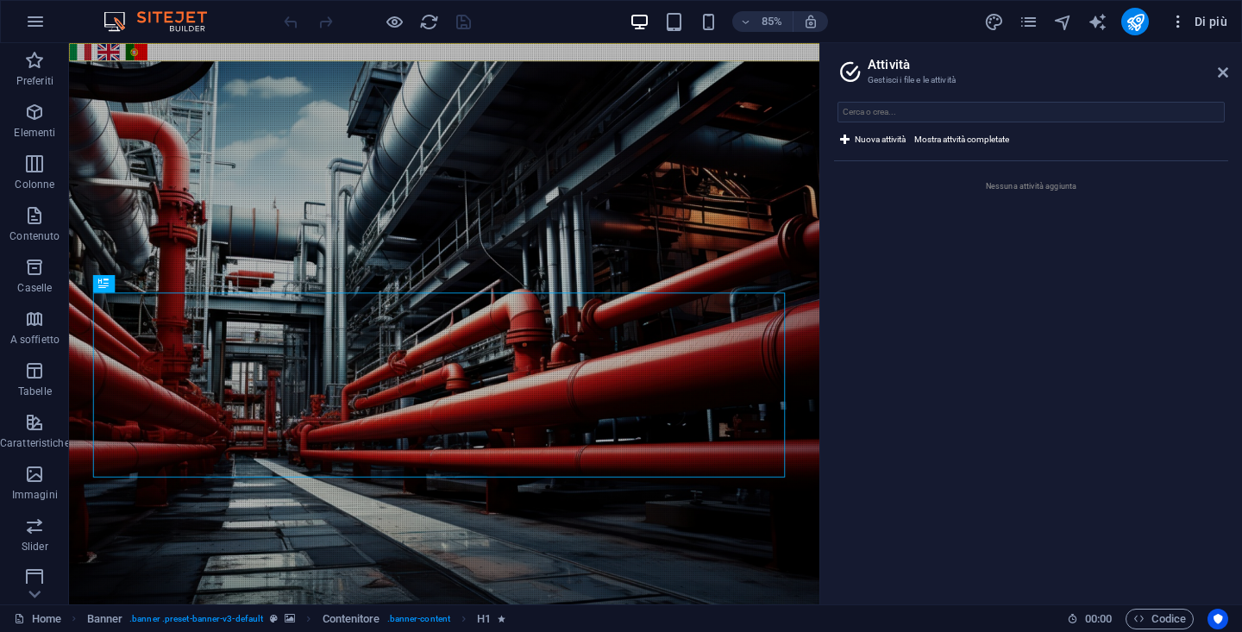
click at [1221, 29] on span "Di più" at bounding box center [1199, 21] width 58 height 17
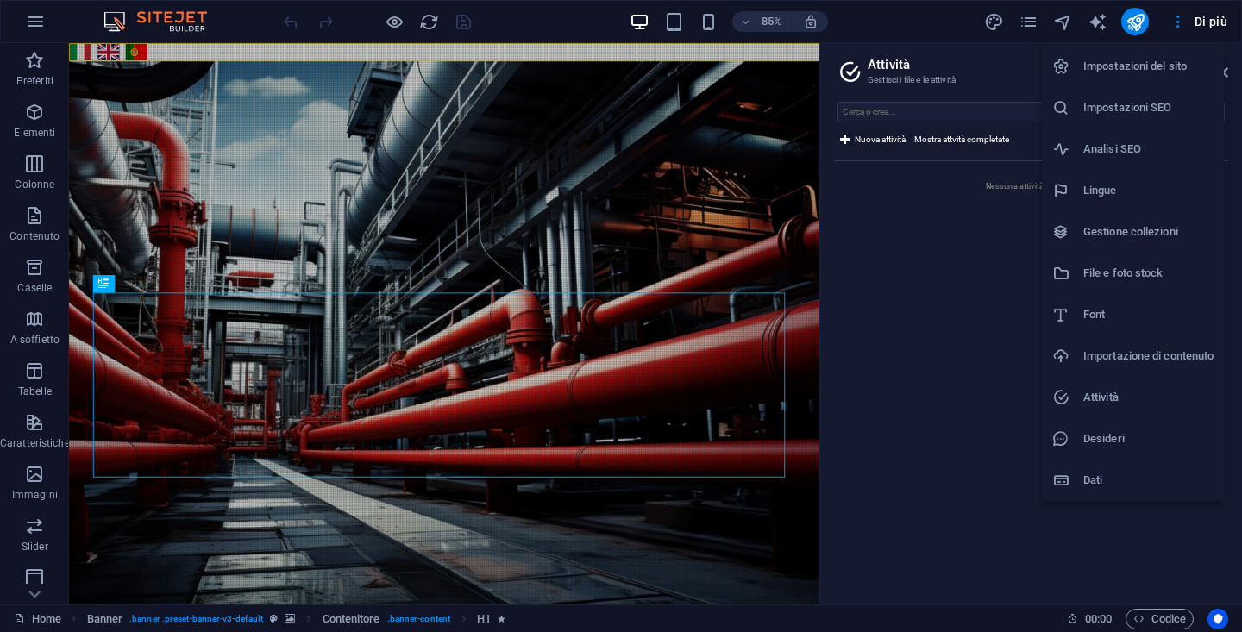
click at [1166, 478] on h6 "Dati" at bounding box center [1149, 480] width 130 height 21
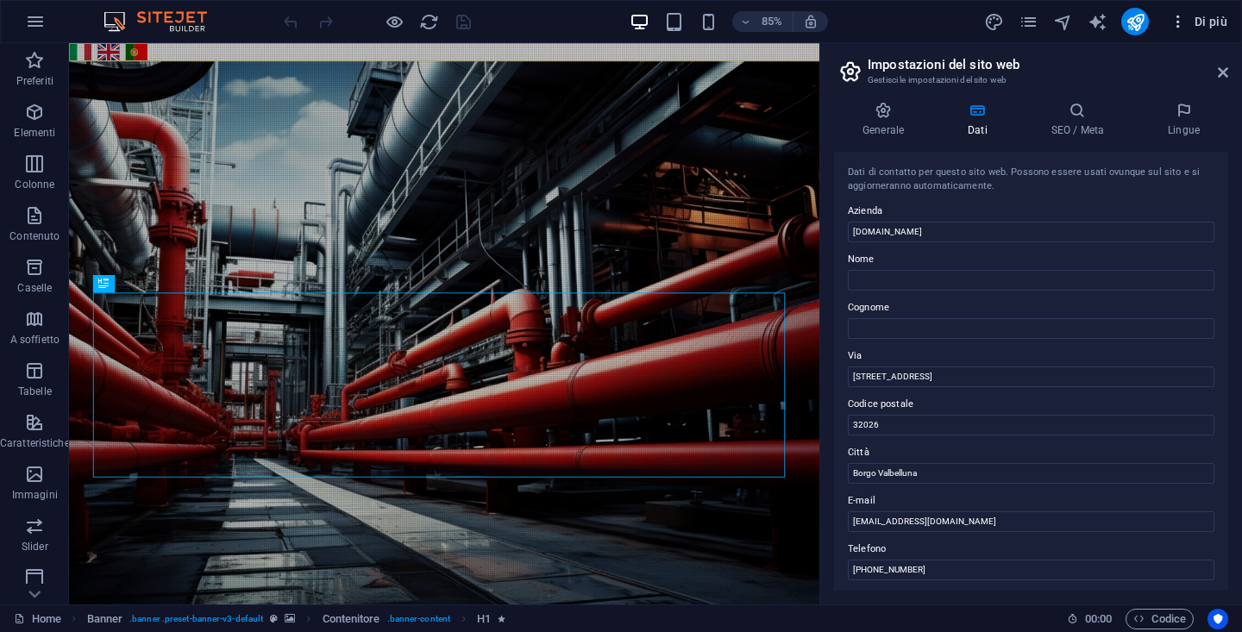
click at [1207, 24] on span "Di più" at bounding box center [1199, 21] width 58 height 17
